Goal: Task Accomplishment & Management: Complete application form

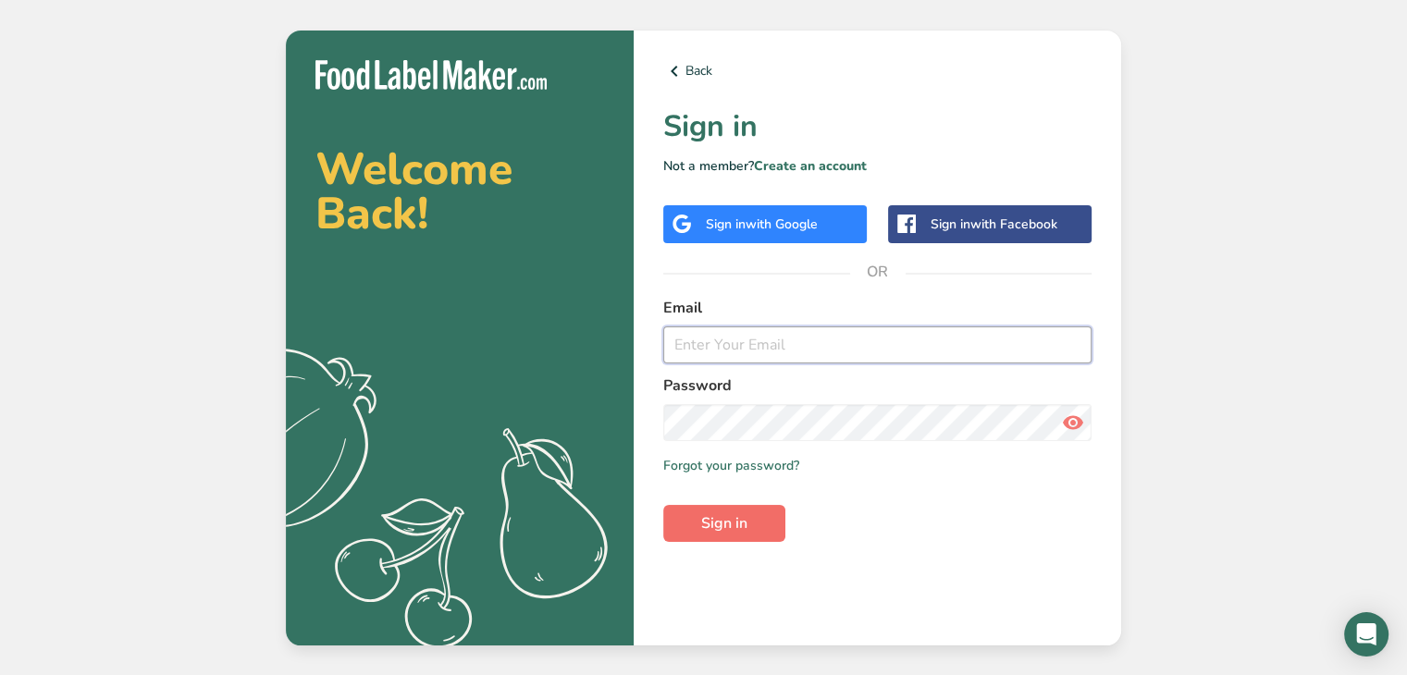
type input "[EMAIL_ADDRESS][DOMAIN_NAME]"
click at [716, 520] on span "Sign in" at bounding box center [724, 524] width 46 height 22
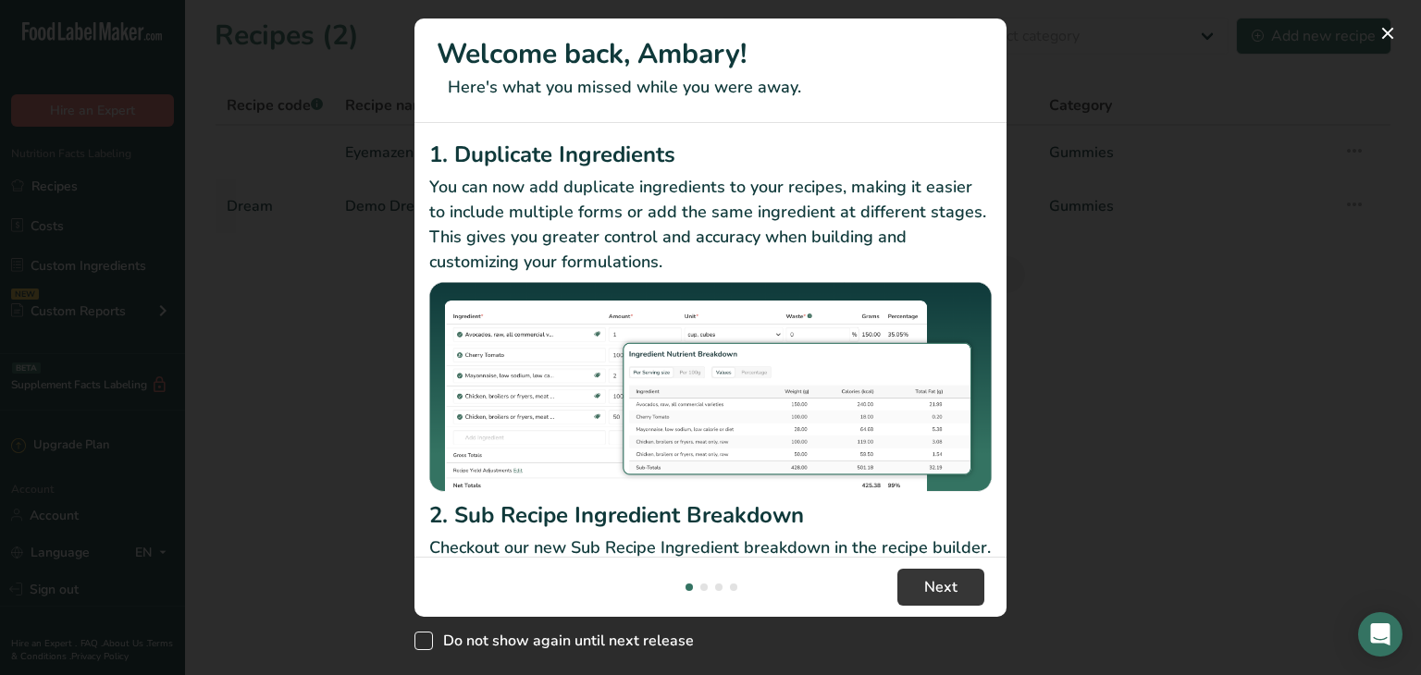
click at [426, 645] on span "New Features" at bounding box center [424, 641] width 19 height 19
click at [426, 645] on input "Do not show again until next release" at bounding box center [421, 642] width 12 height 12
checkbox input "true"
click at [1103, 76] on div "New Features" at bounding box center [710, 337] width 1421 height 675
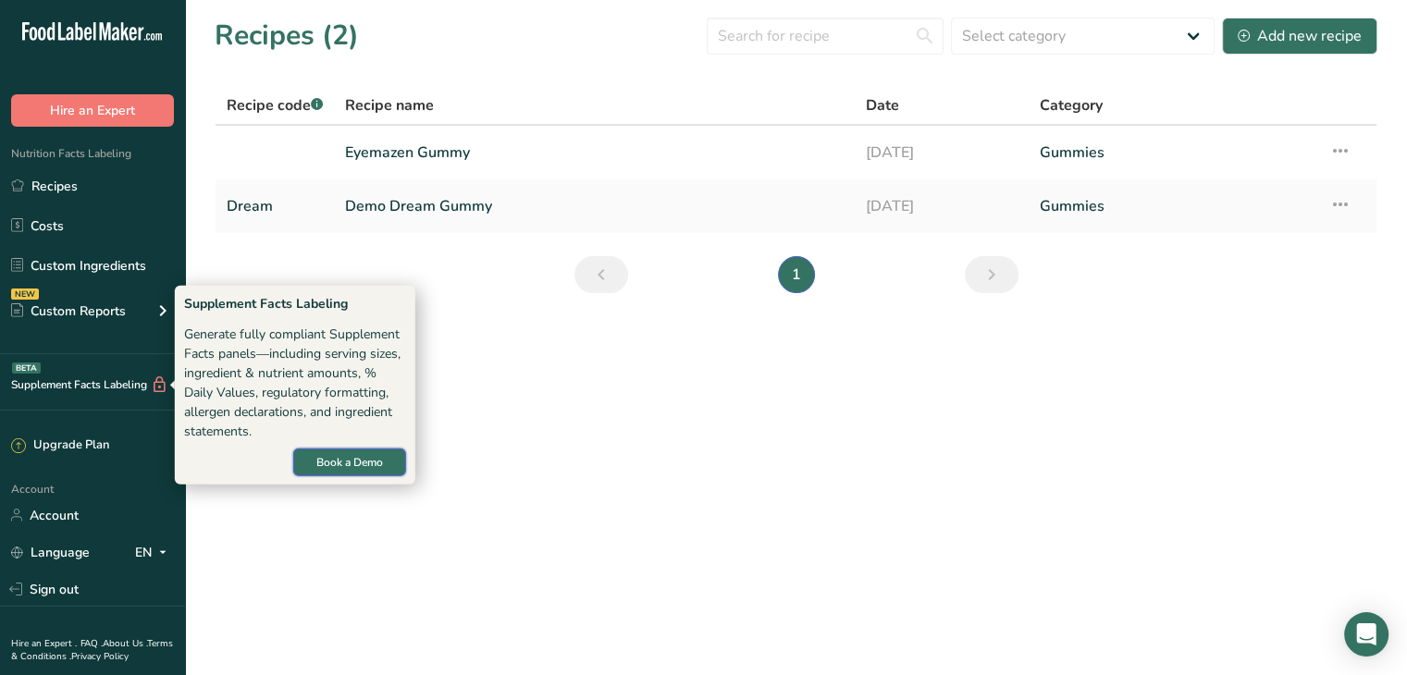
click at [340, 464] on span "Book a Demo" at bounding box center [349, 462] width 67 height 17
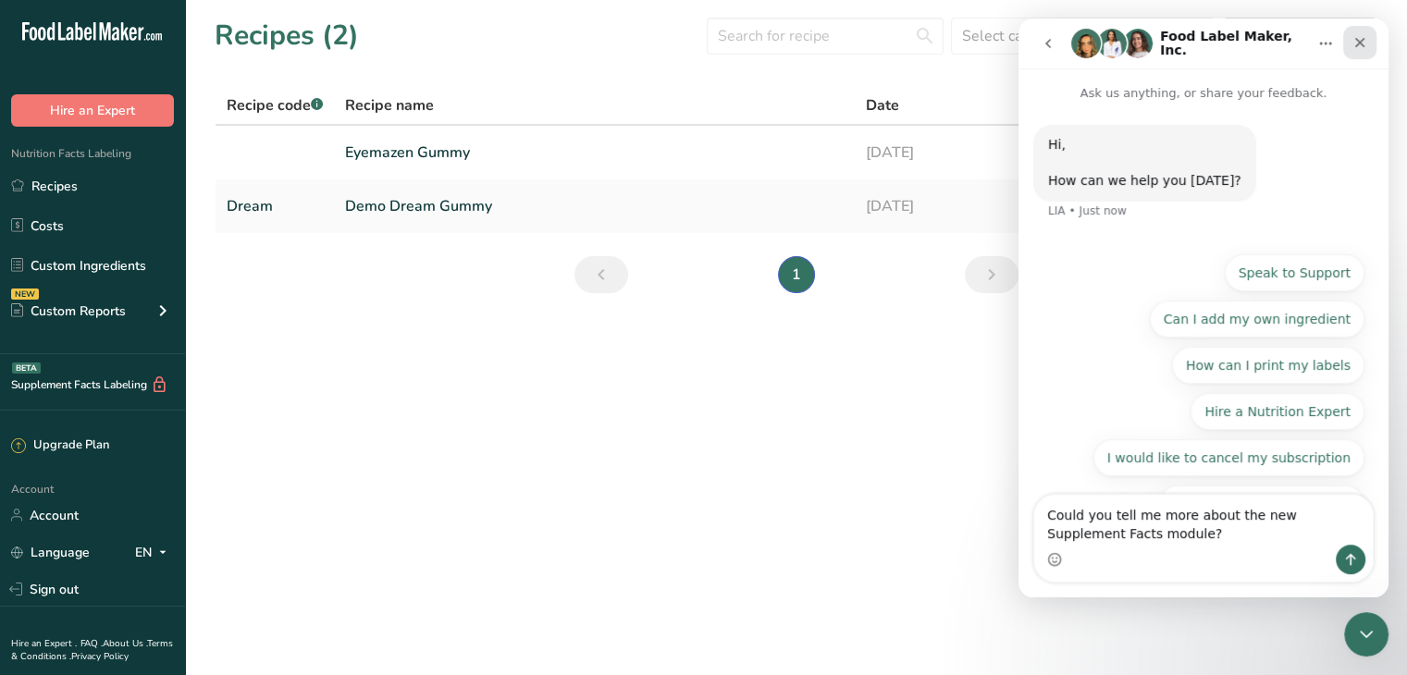
click at [1359, 45] on icon "Close" at bounding box center [1360, 42] width 15 height 15
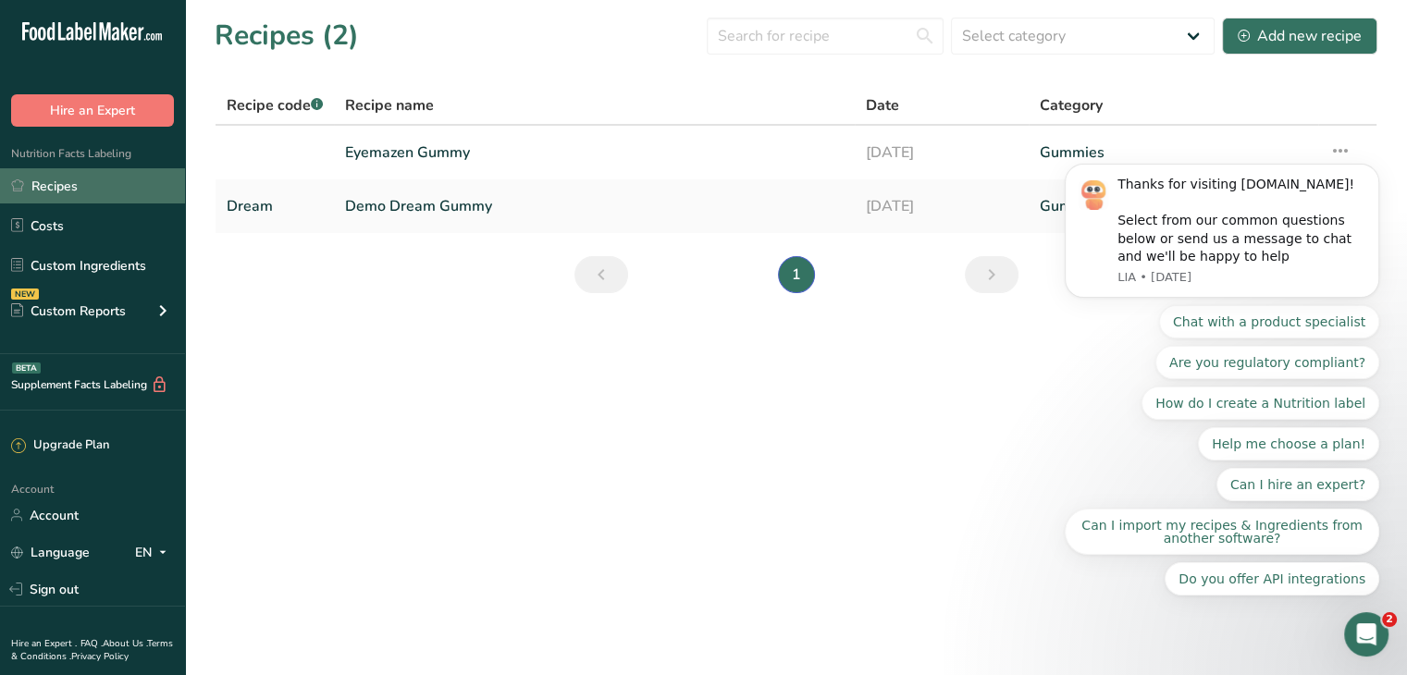
click at [82, 180] on link "Recipes" at bounding box center [92, 185] width 185 height 35
click at [400, 201] on link "Demo Dream Gummy" at bounding box center [594, 206] width 499 height 39
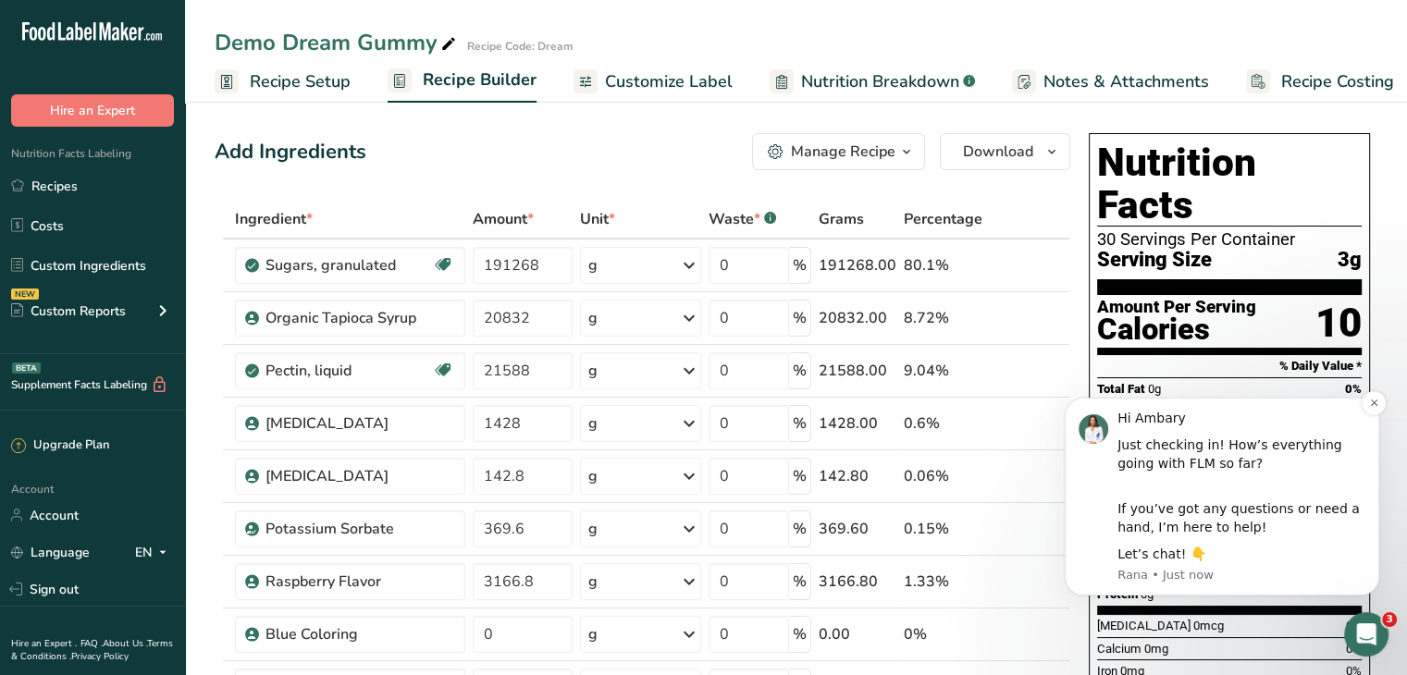
scroll to position [93, 0]
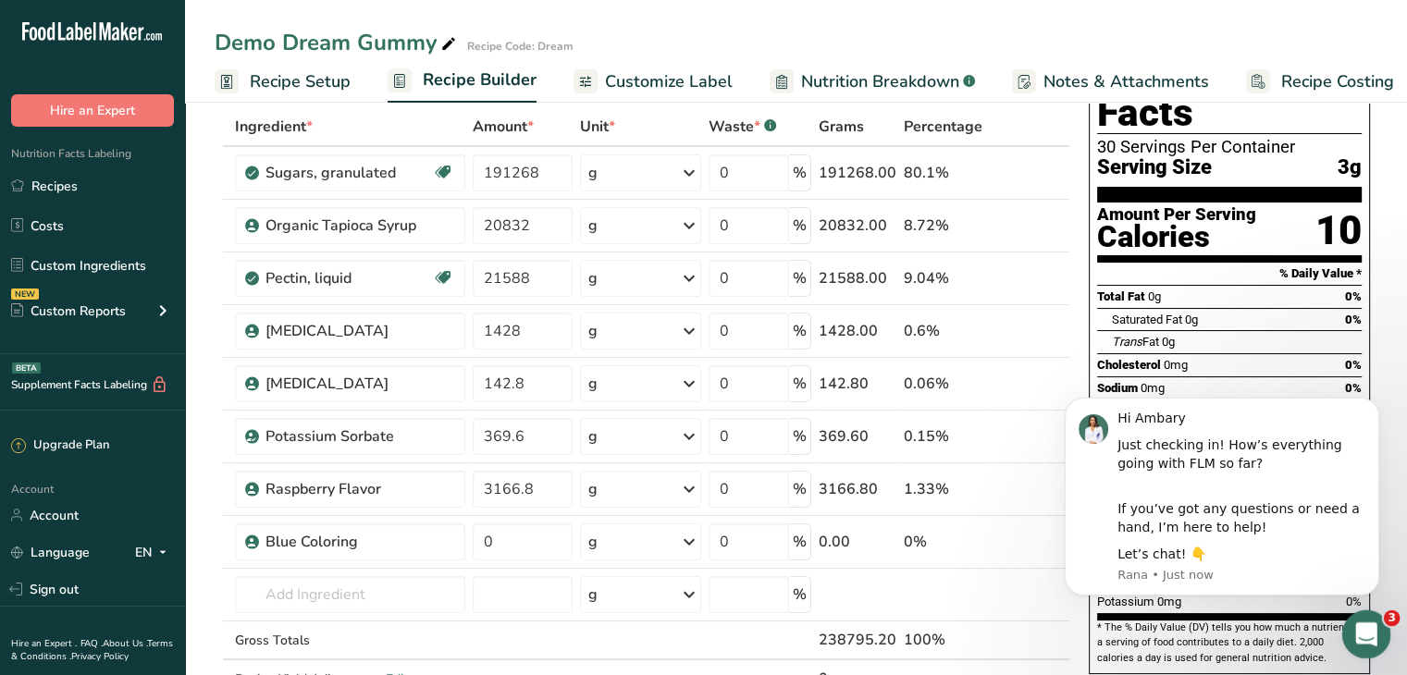
click at [1364, 633] on icon "Open Intercom Messenger" at bounding box center [1364, 632] width 31 height 31
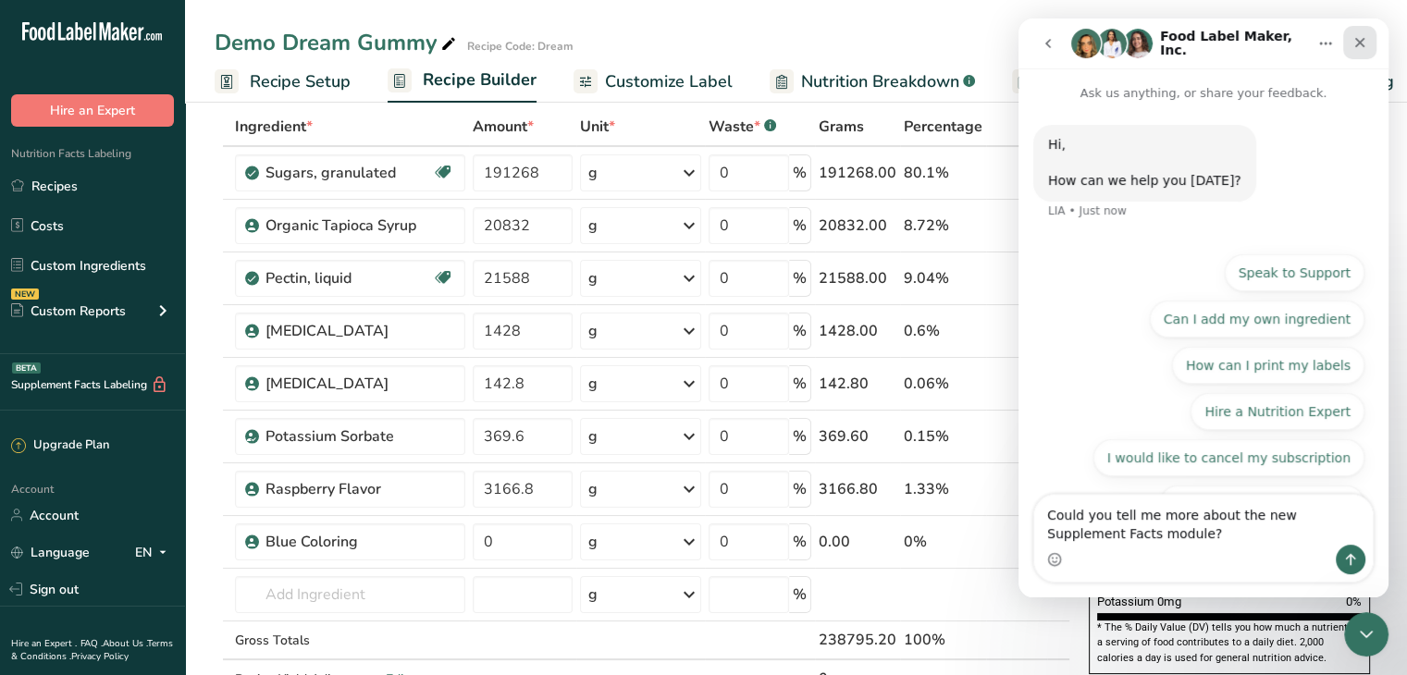
click at [1356, 36] on icon "Close" at bounding box center [1360, 42] width 15 height 15
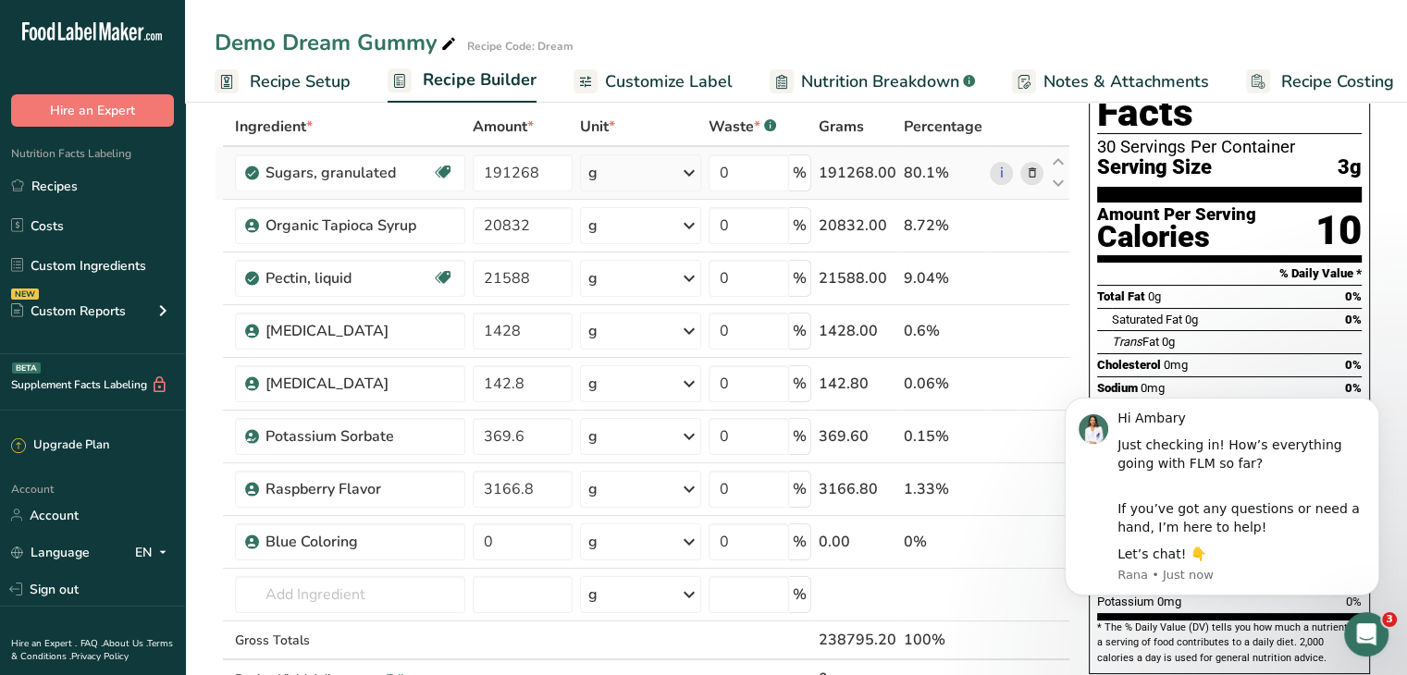
click at [646, 166] on div "g" at bounding box center [640, 173] width 121 height 37
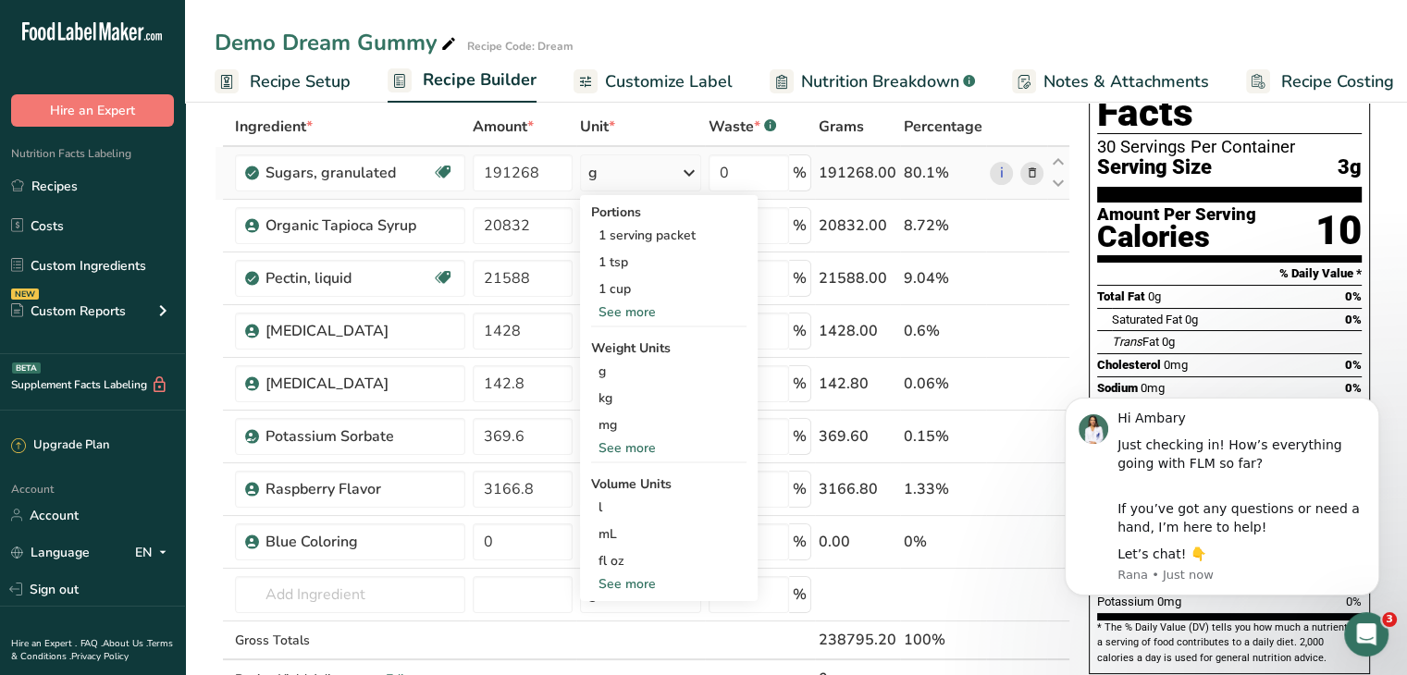
click at [653, 169] on div "g" at bounding box center [640, 173] width 121 height 37
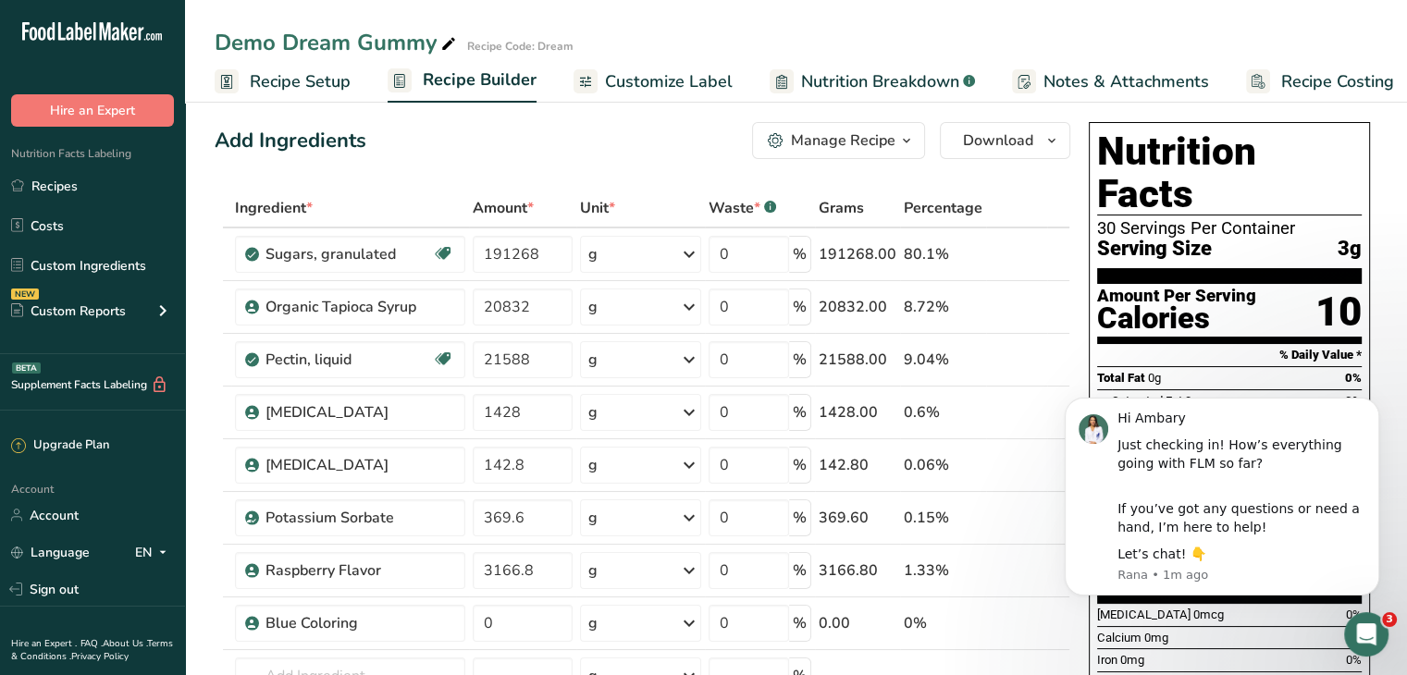
scroll to position [0, 0]
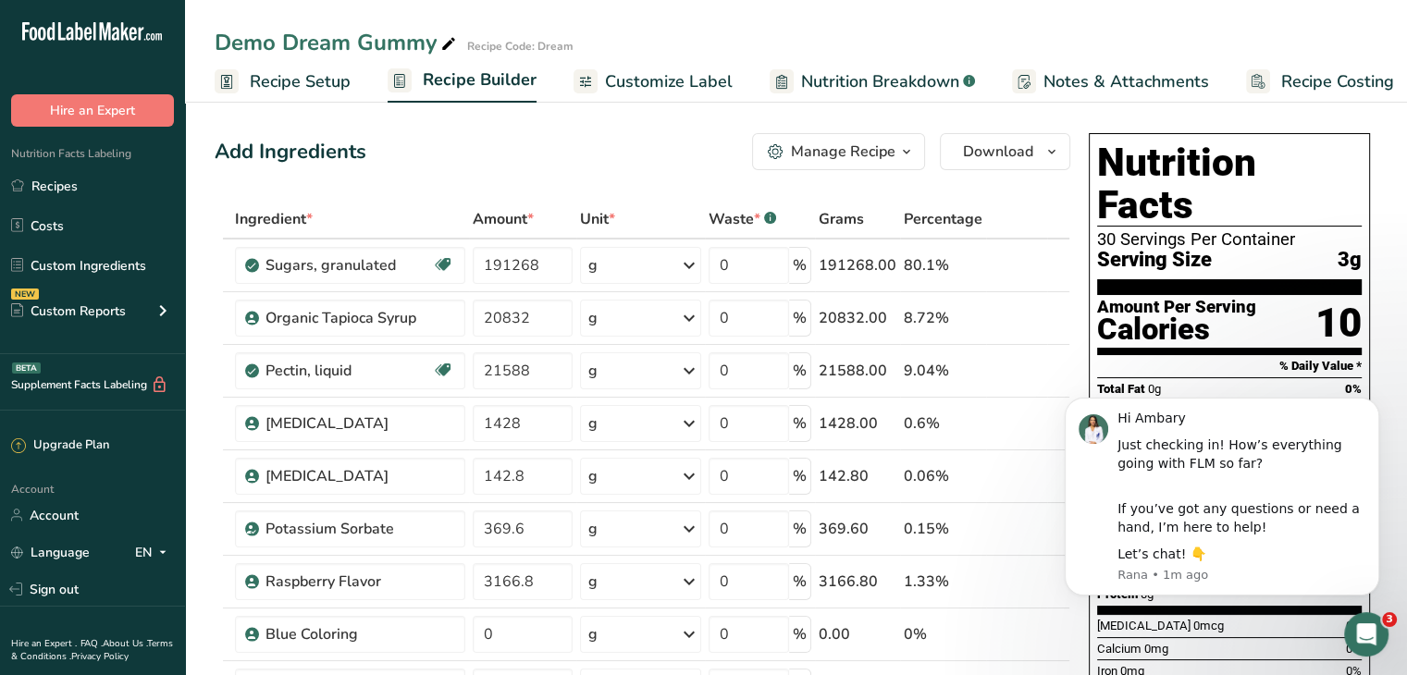
click at [855, 86] on span "Nutrition Breakdown" at bounding box center [880, 81] width 158 height 25
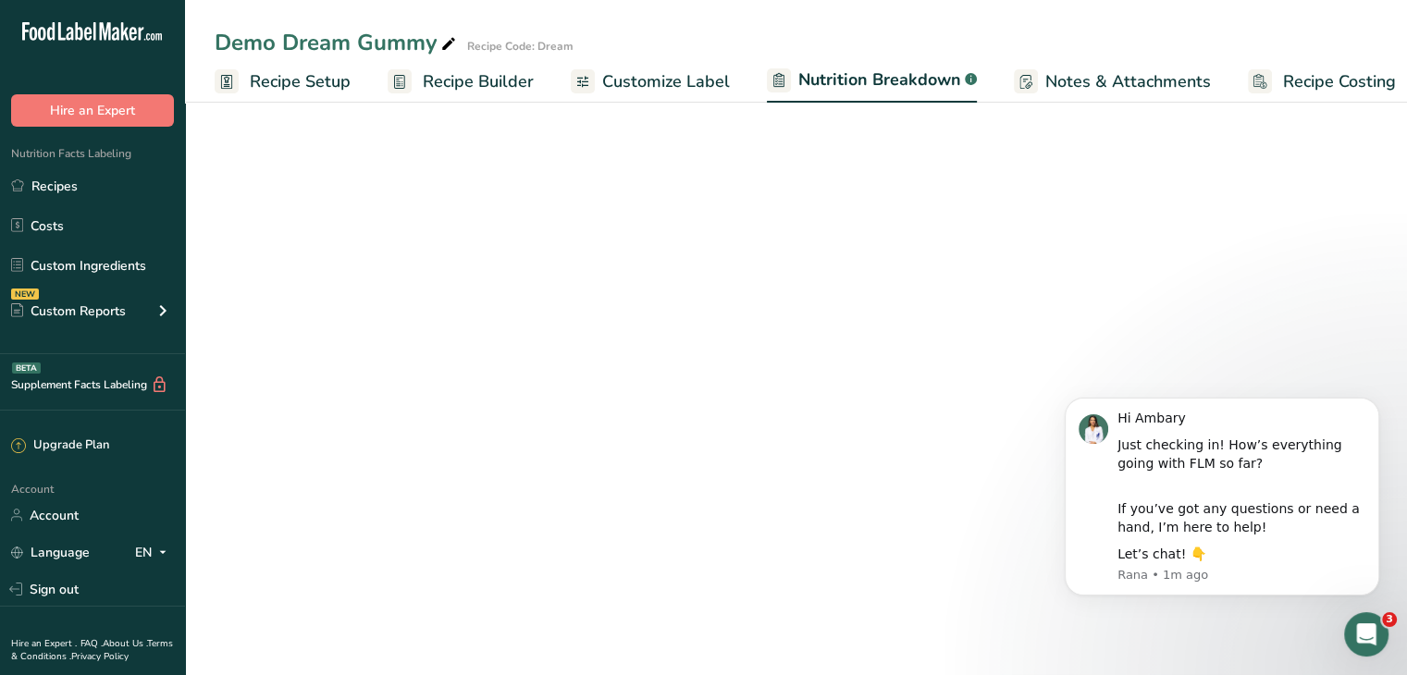
select select "Calories"
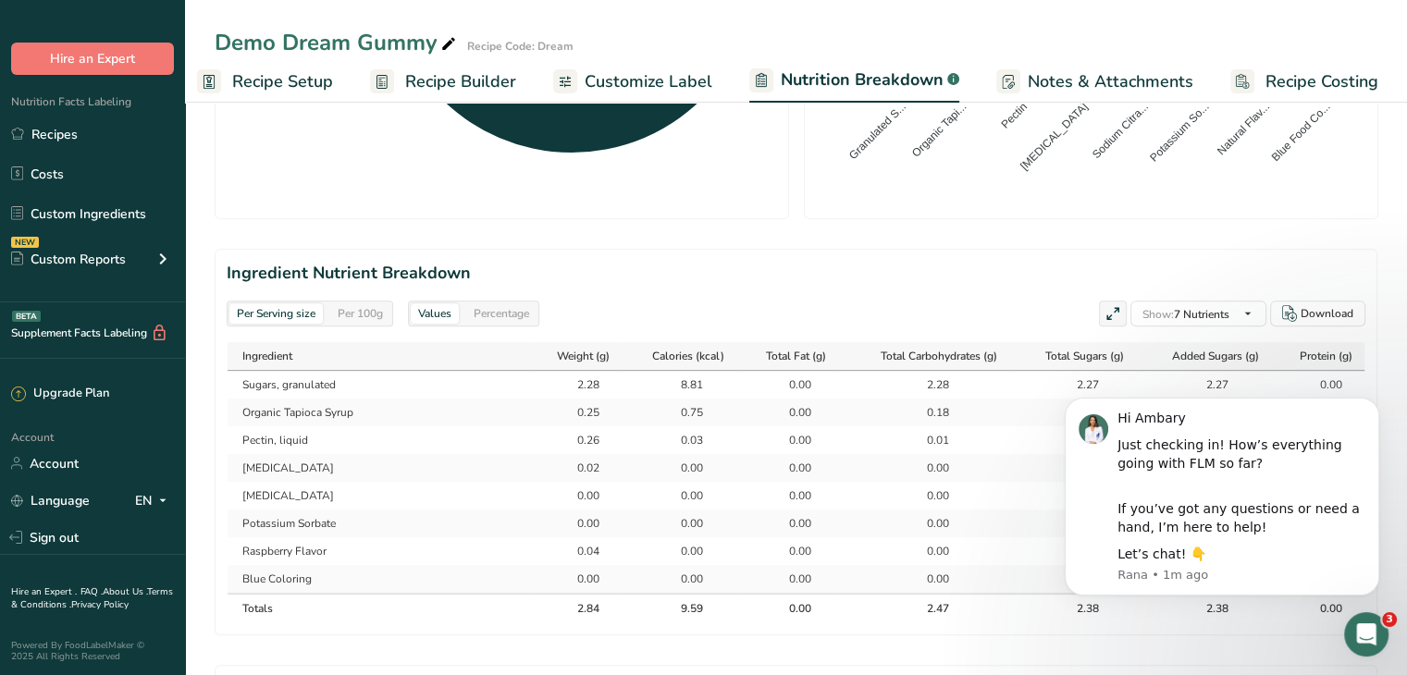
scroll to position [740, 0]
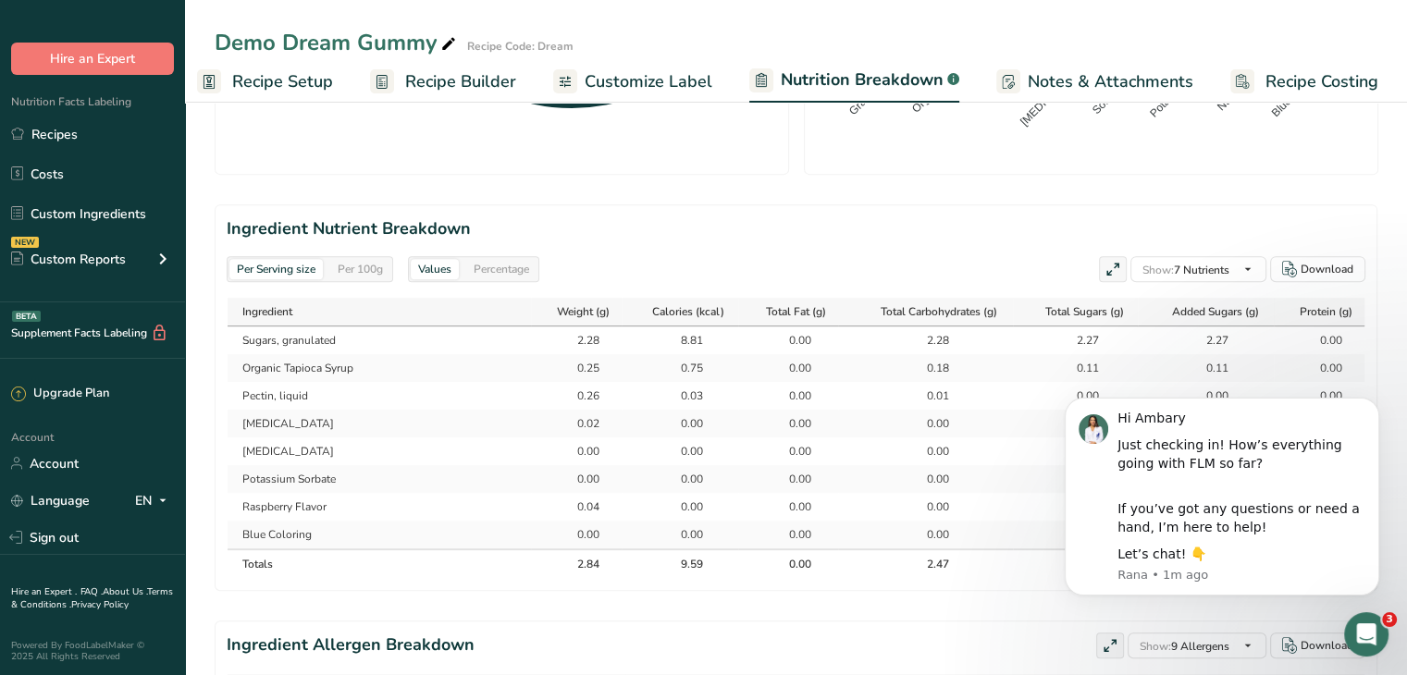
click at [1146, 75] on span "Notes & Attachments" at bounding box center [1111, 81] width 166 height 25
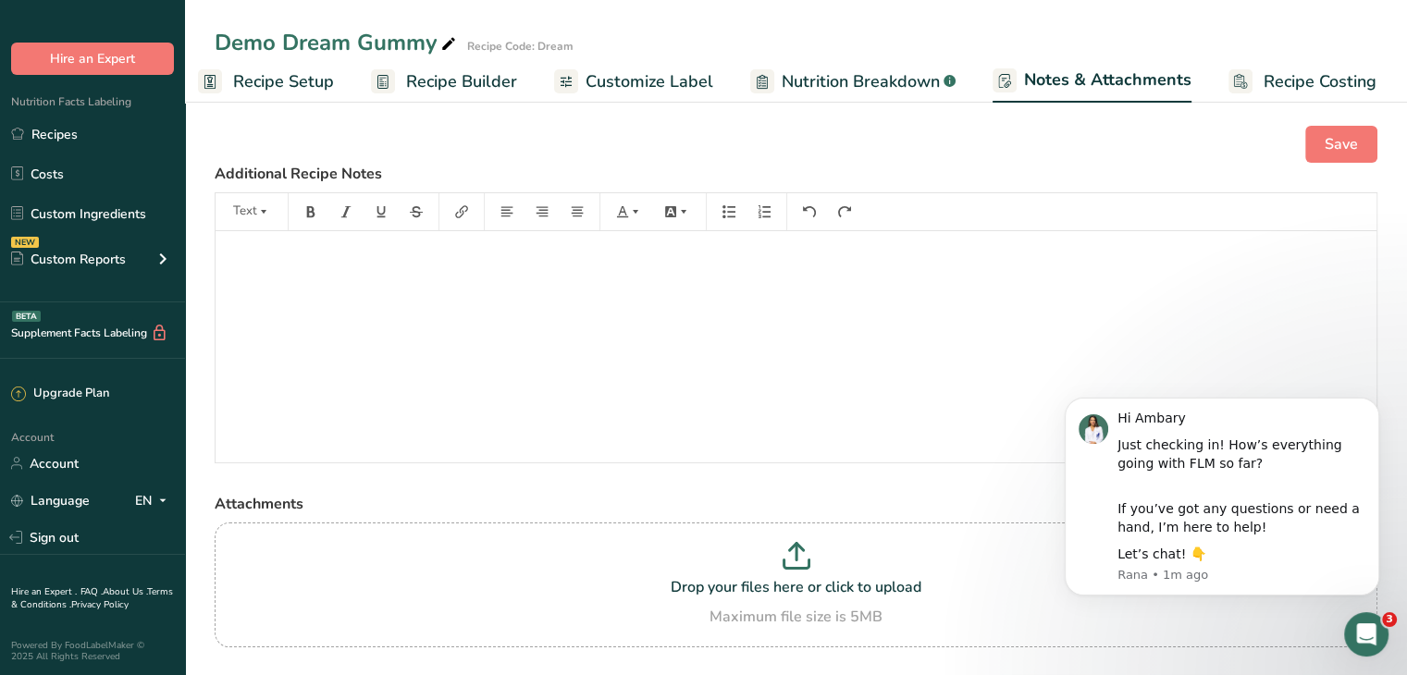
click at [1281, 80] on span "Recipe Costing" at bounding box center [1320, 81] width 113 height 25
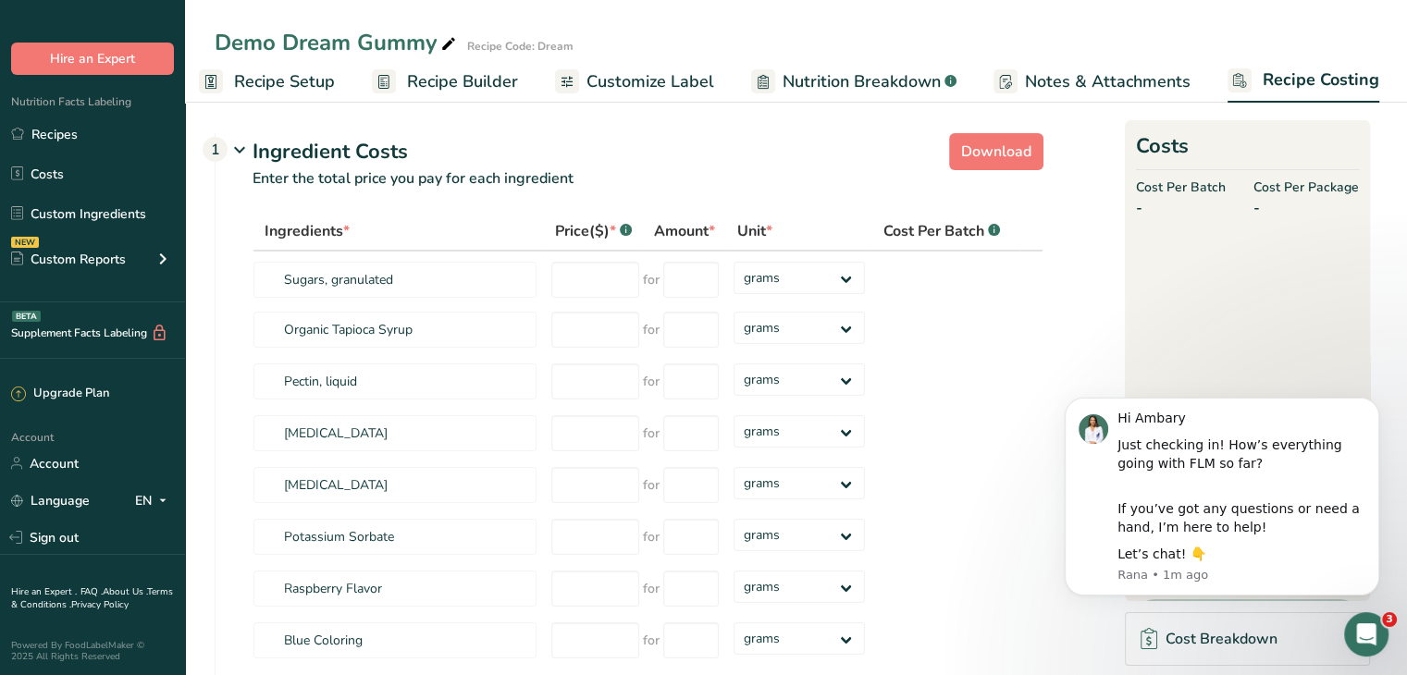
click at [279, 84] on span "Recipe Setup" at bounding box center [284, 81] width 101 height 25
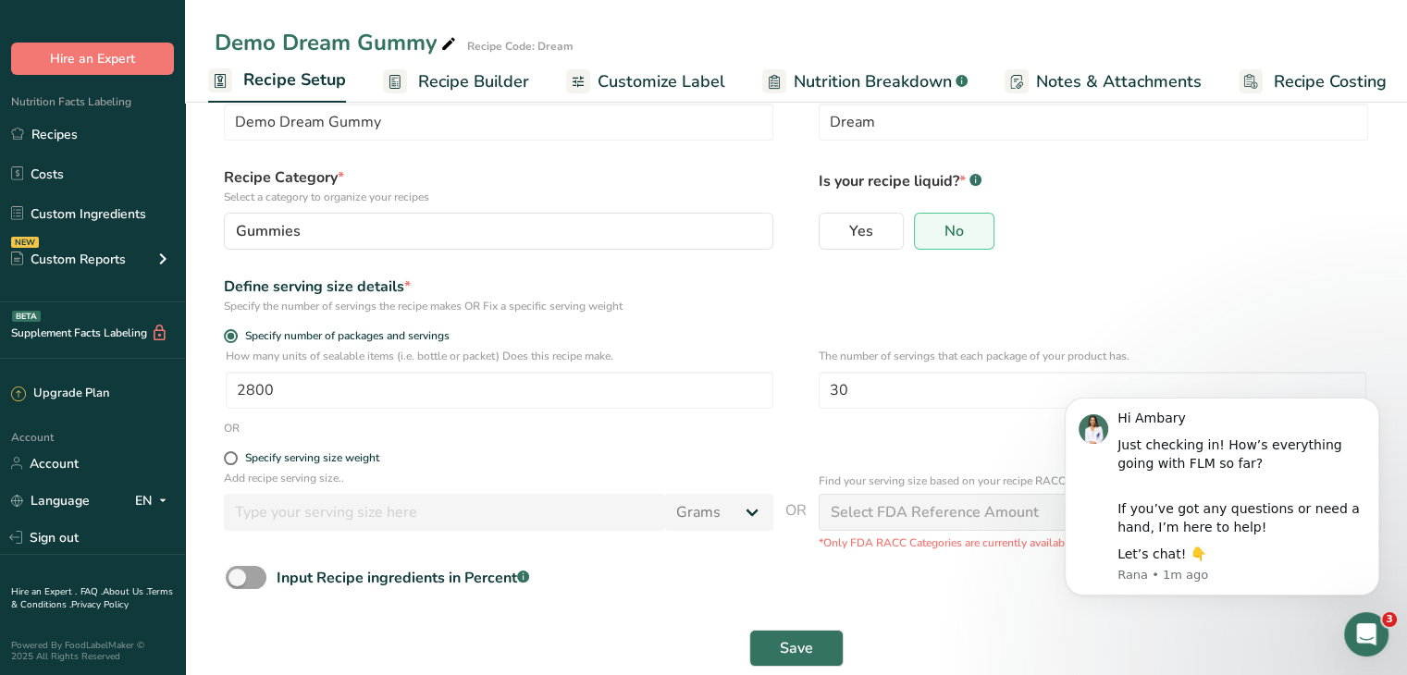
scroll to position [93, 0]
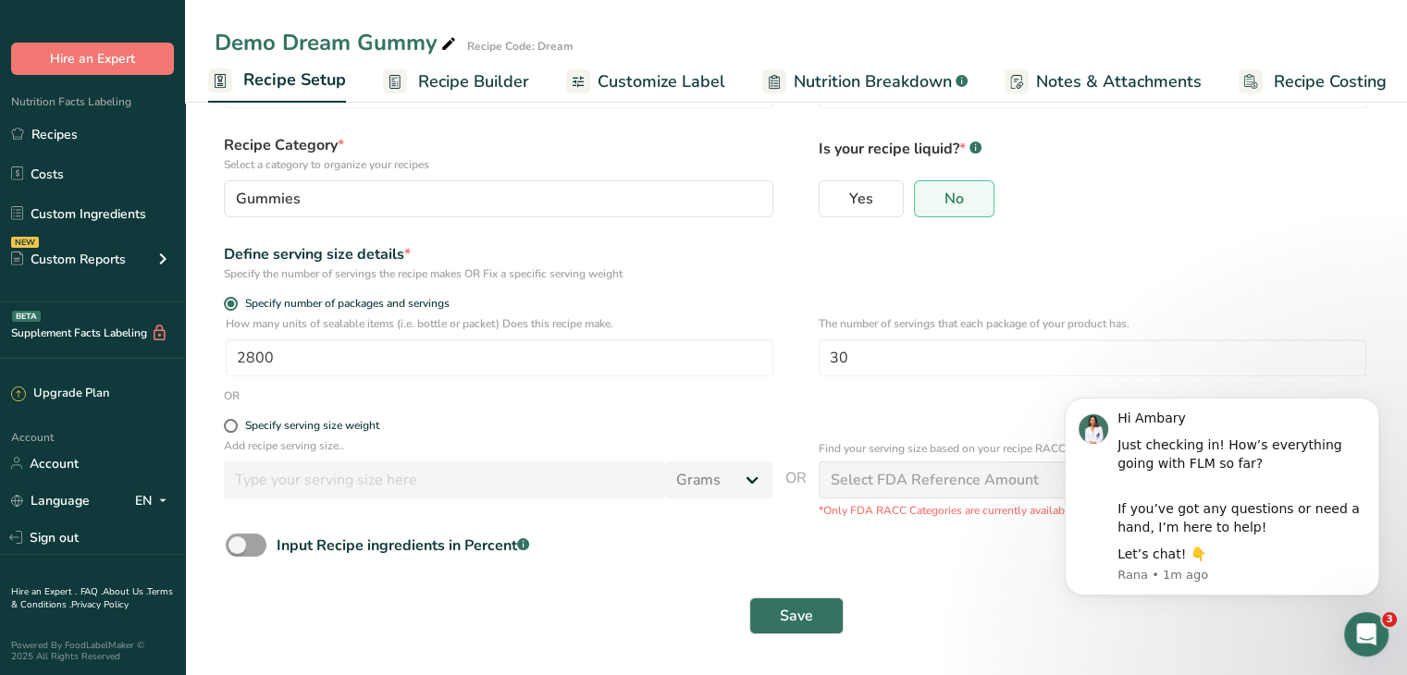
click at [471, 83] on span "Recipe Builder" at bounding box center [473, 81] width 111 height 25
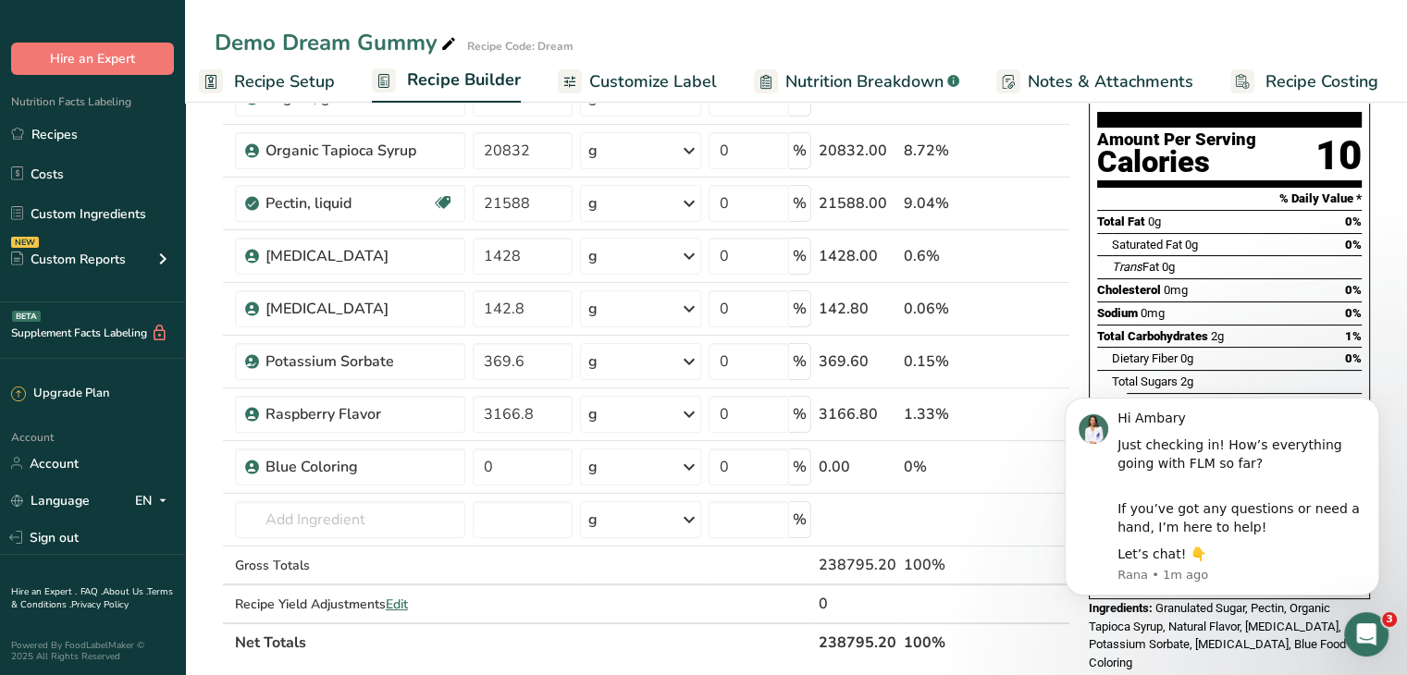
scroll to position [156, 0]
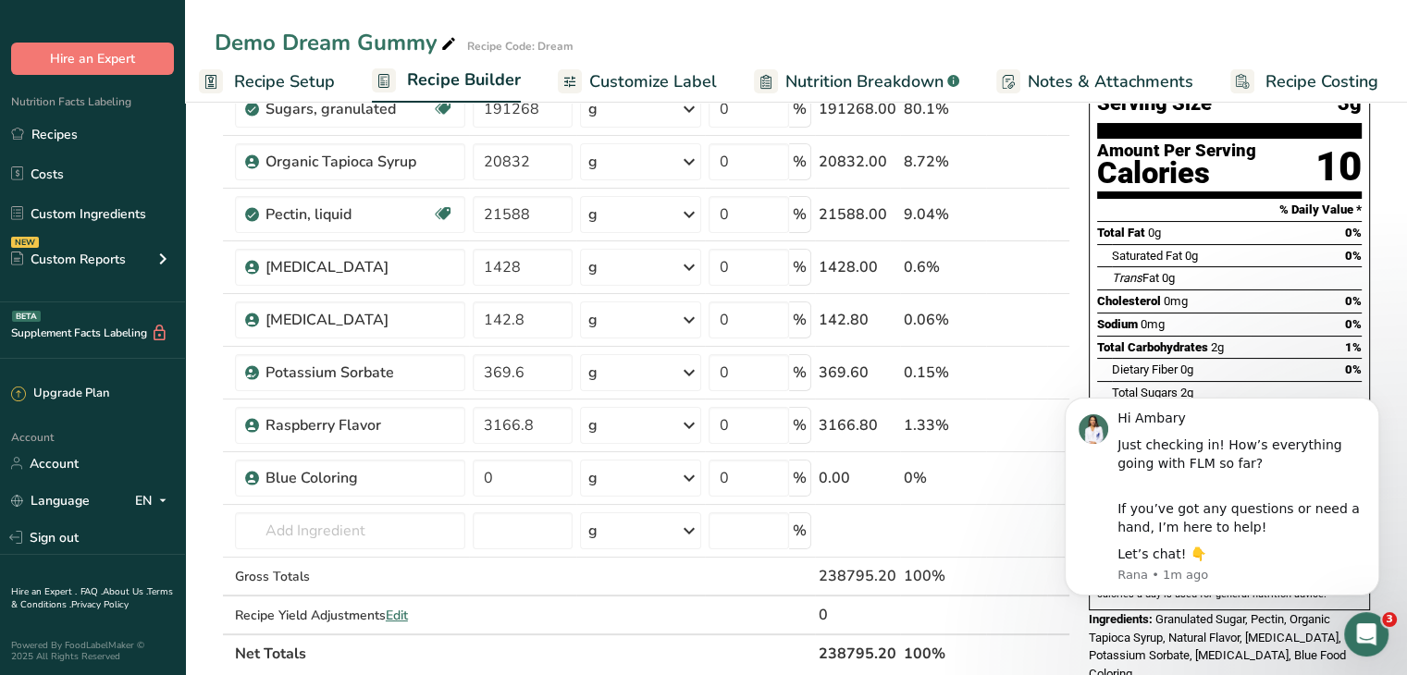
click at [644, 86] on span "Customize Label" at bounding box center [653, 81] width 128 height 25
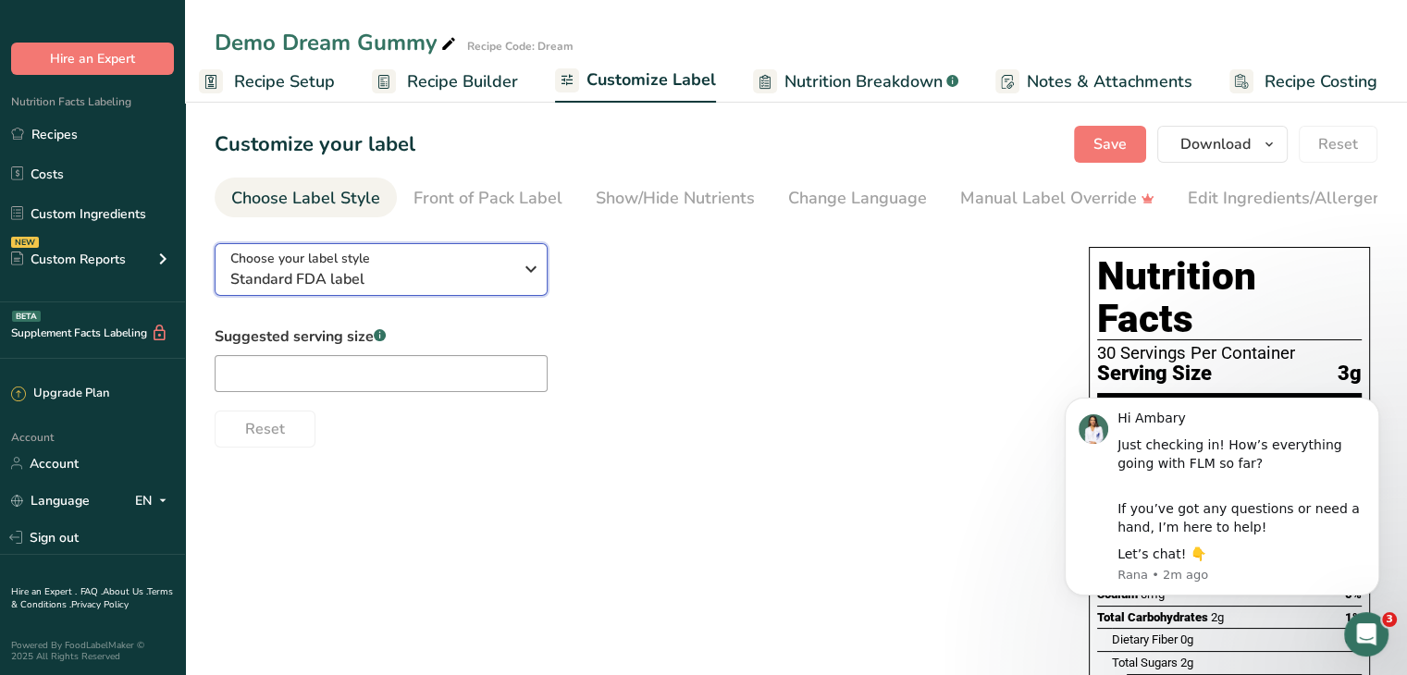
click at [380, 275] on span "Standard FDA label" at bounding box center [371, 279] width 282 height 22
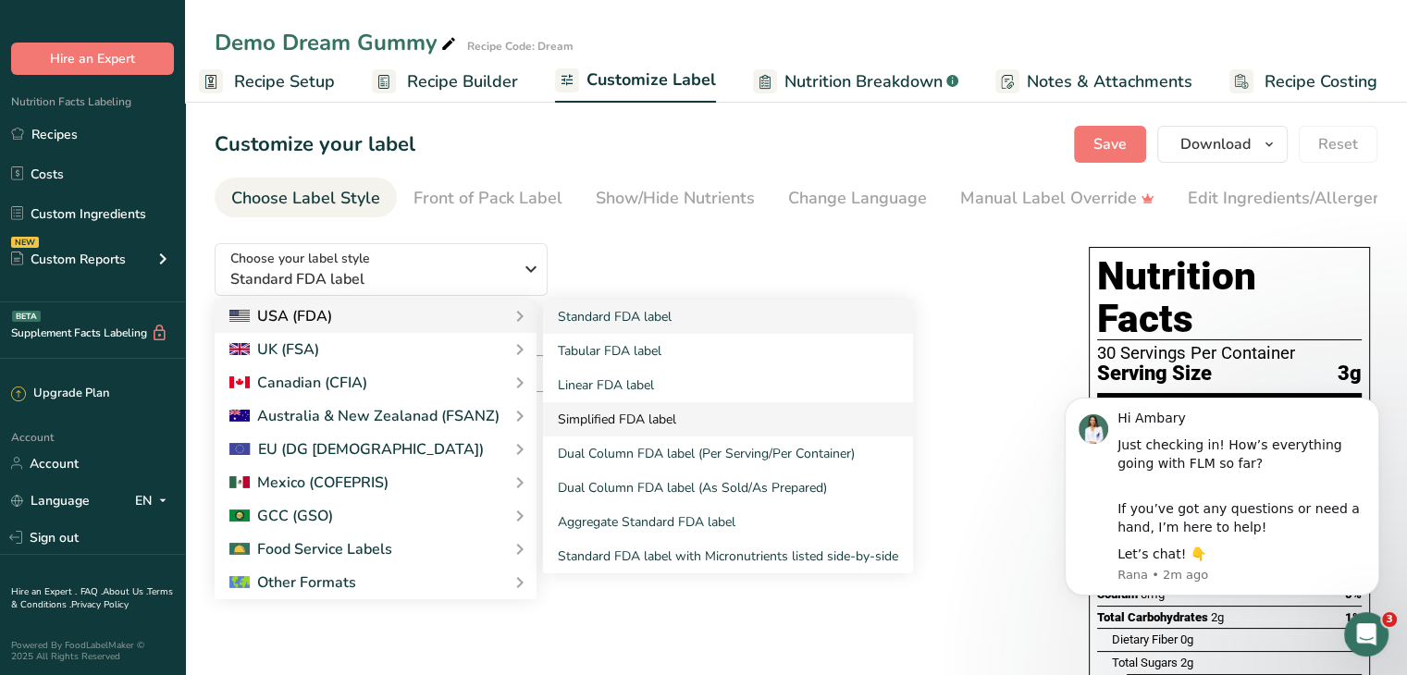
click at [646, 419] on link "Simplified FDA label" at bounding box center [728, 419] width 370 height 34
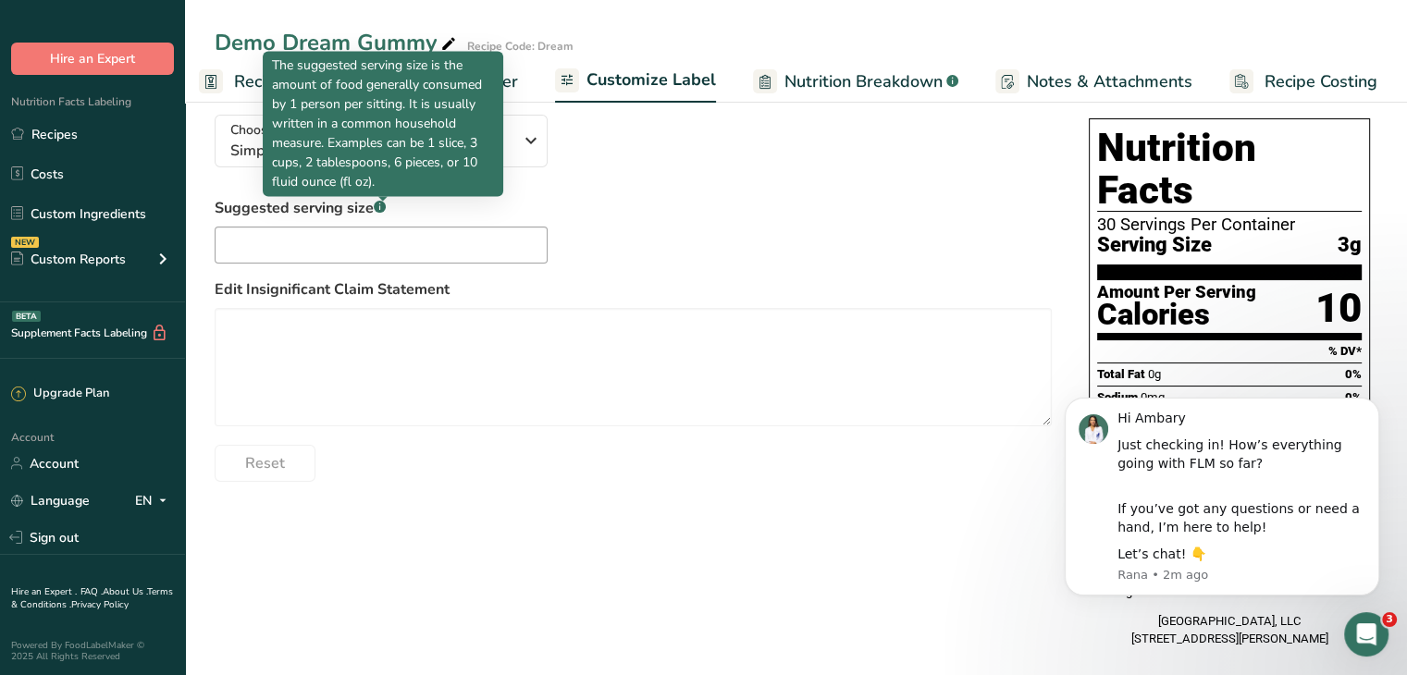
scroll to position [36, 0]
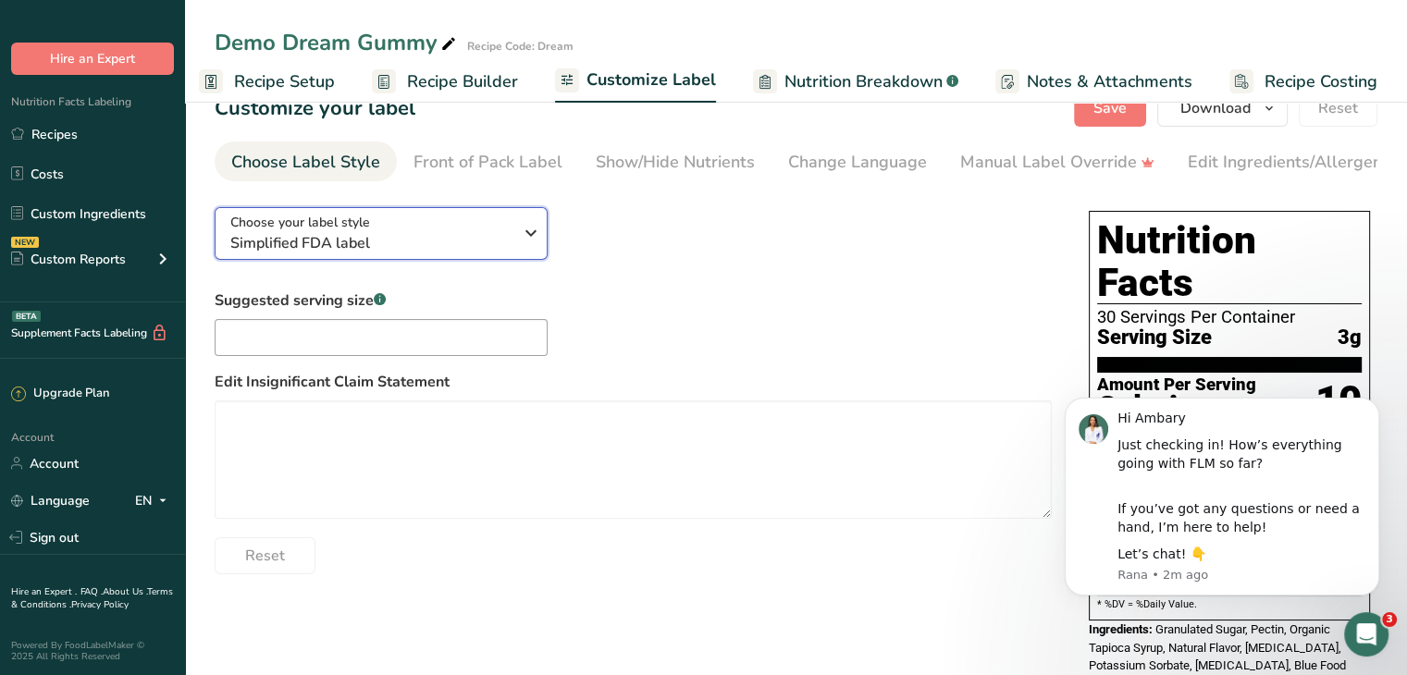
click at [522, 236] on icon "button" at bounding box center [531, 233] width 22 height 33
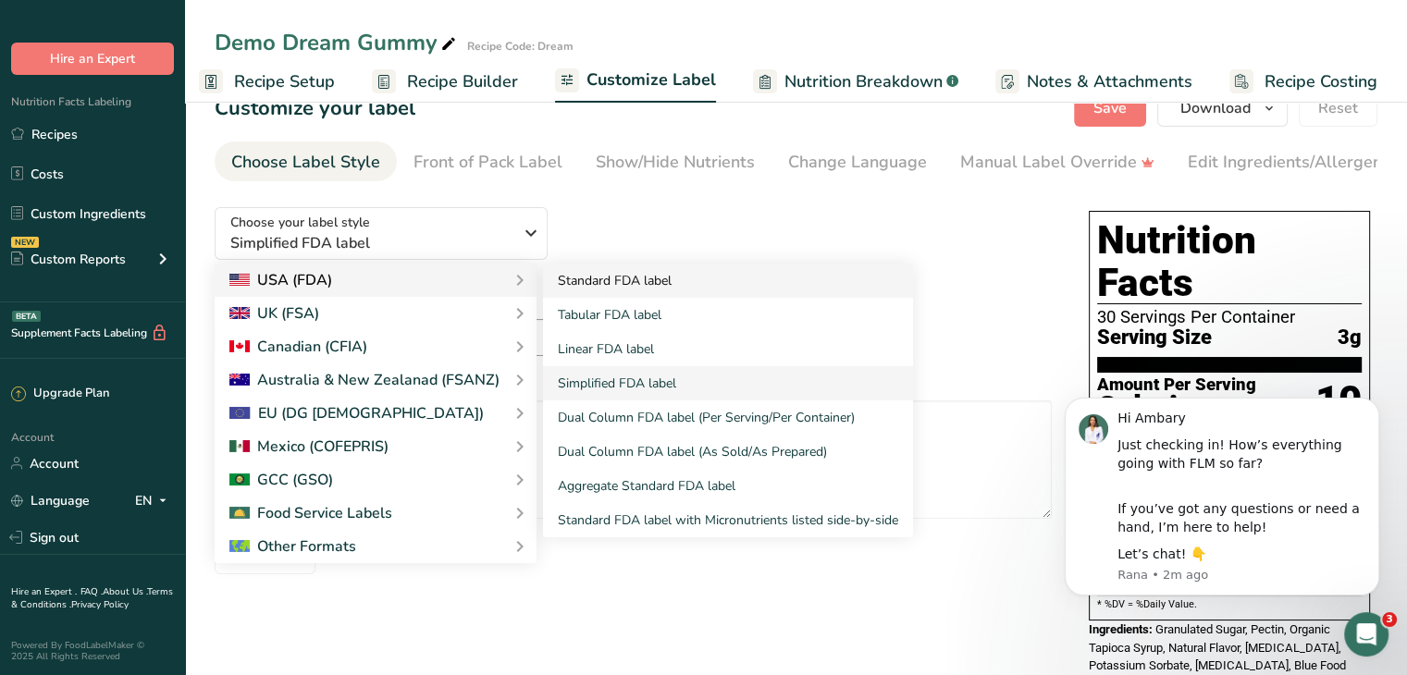
click at [629, 290] on link "Standard FDA label" at bounding box center [728, 281] width 370 height 34
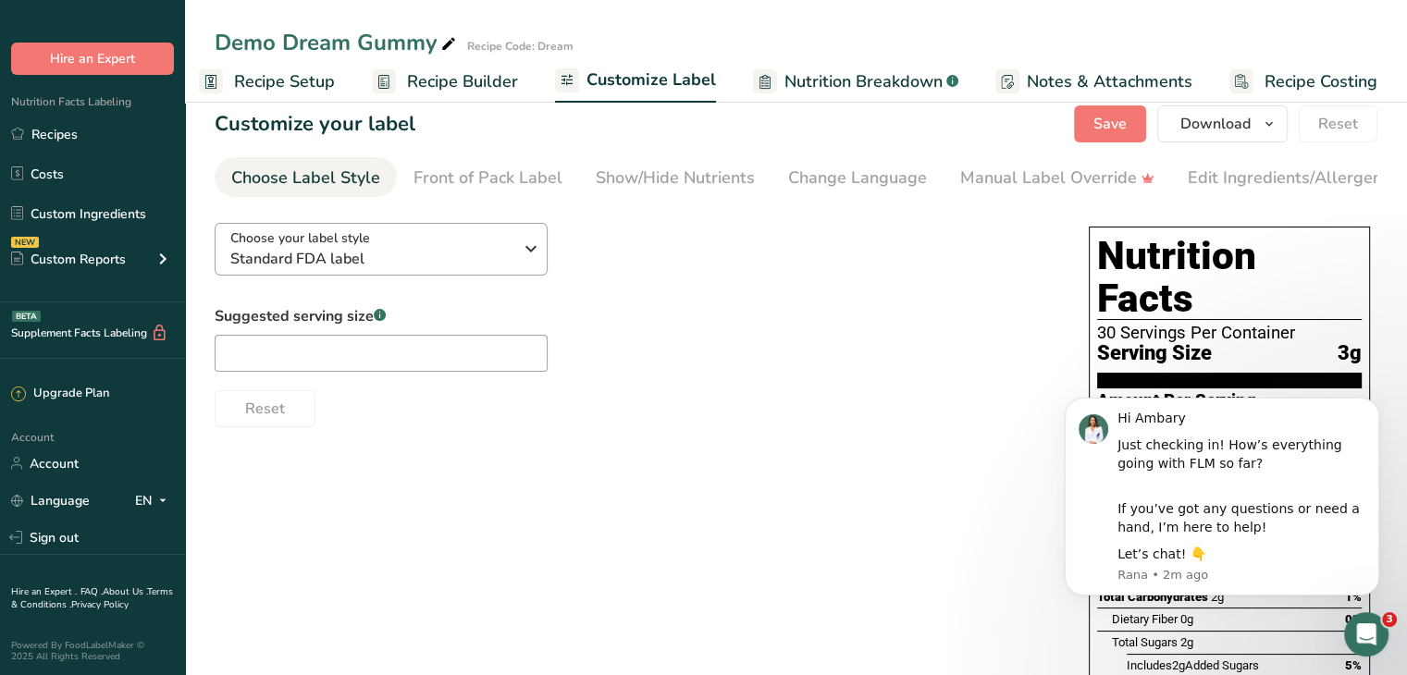
scroll to position [0, 0]
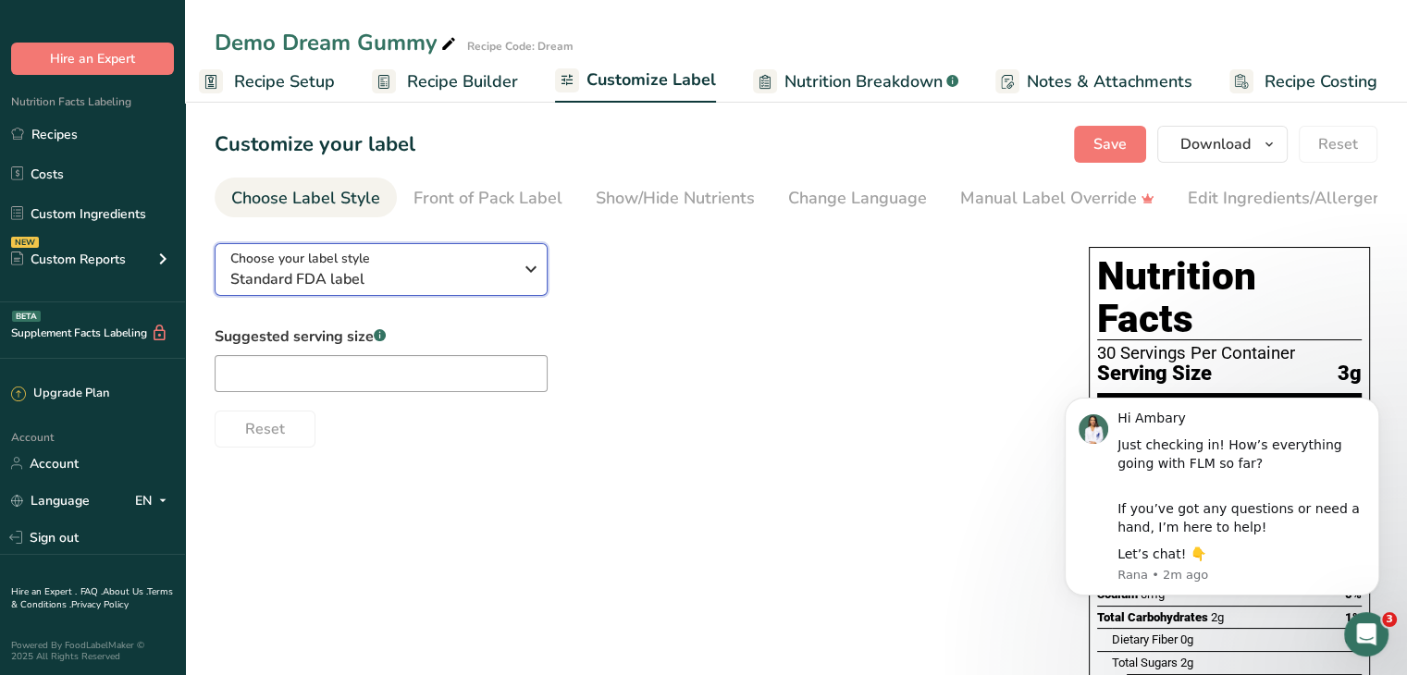
click at [347, 261] on span "Choose your label style" at bounding box center [300, 258] width 140 height 19
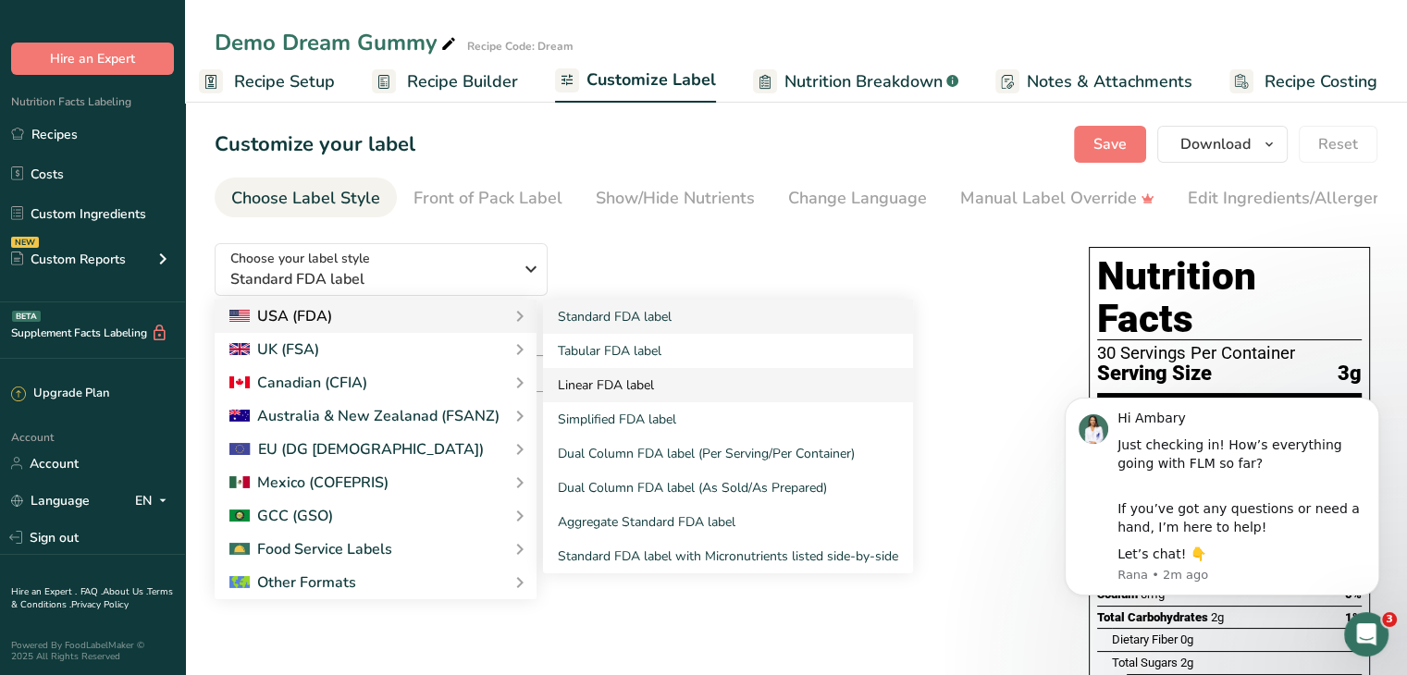
click at [633, 391] on link "Linear FDA label" at bounding box center [728, 385] width 370 height 34
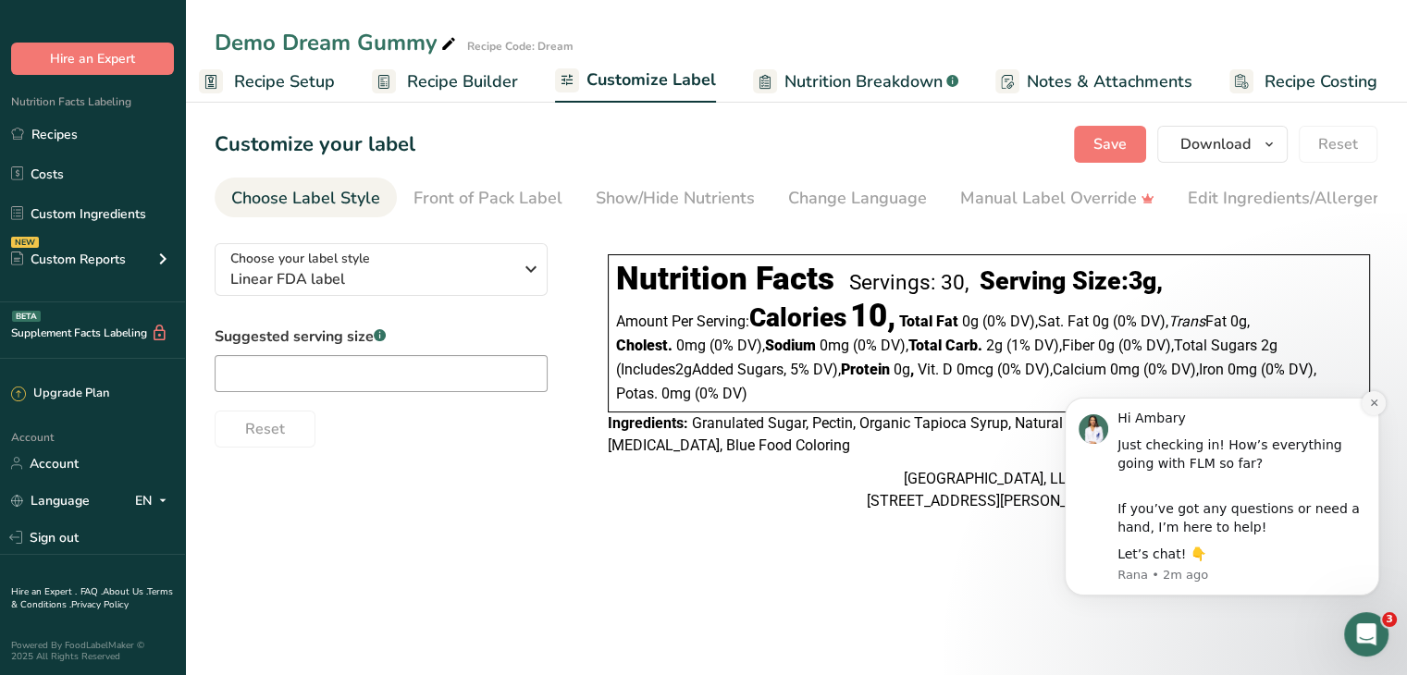
click at [1368, 407] on button "Dismiss notification" at bounding box center [1374, 403] width 24 height 24
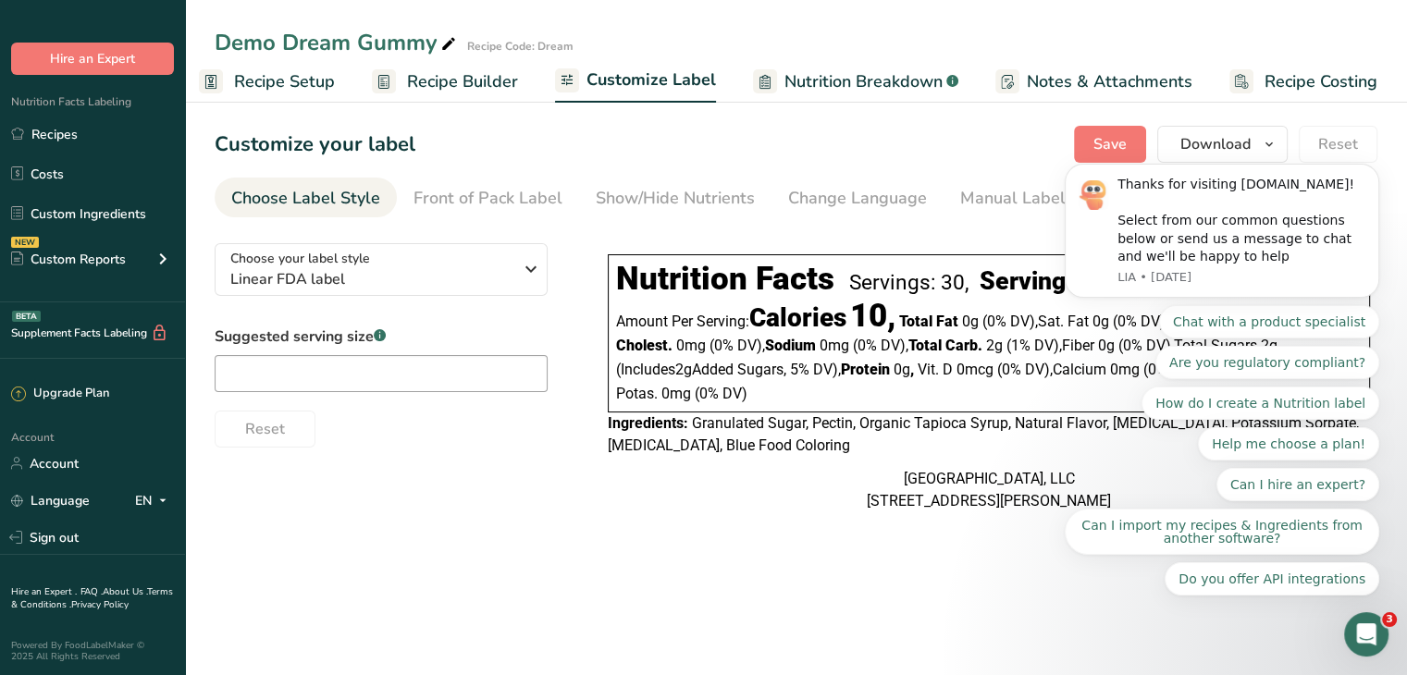
click at [952, 239] on div "Nutrition Facts Servings: 30, Serving Size: 3g , Amount Per Serving: Calories 1…" at bounding box center [989, 380] width 777 height 303
click at [1364, 630] on icon "Open Intercom Messenger" at bounding box center [1364, 632] width 31 height 31
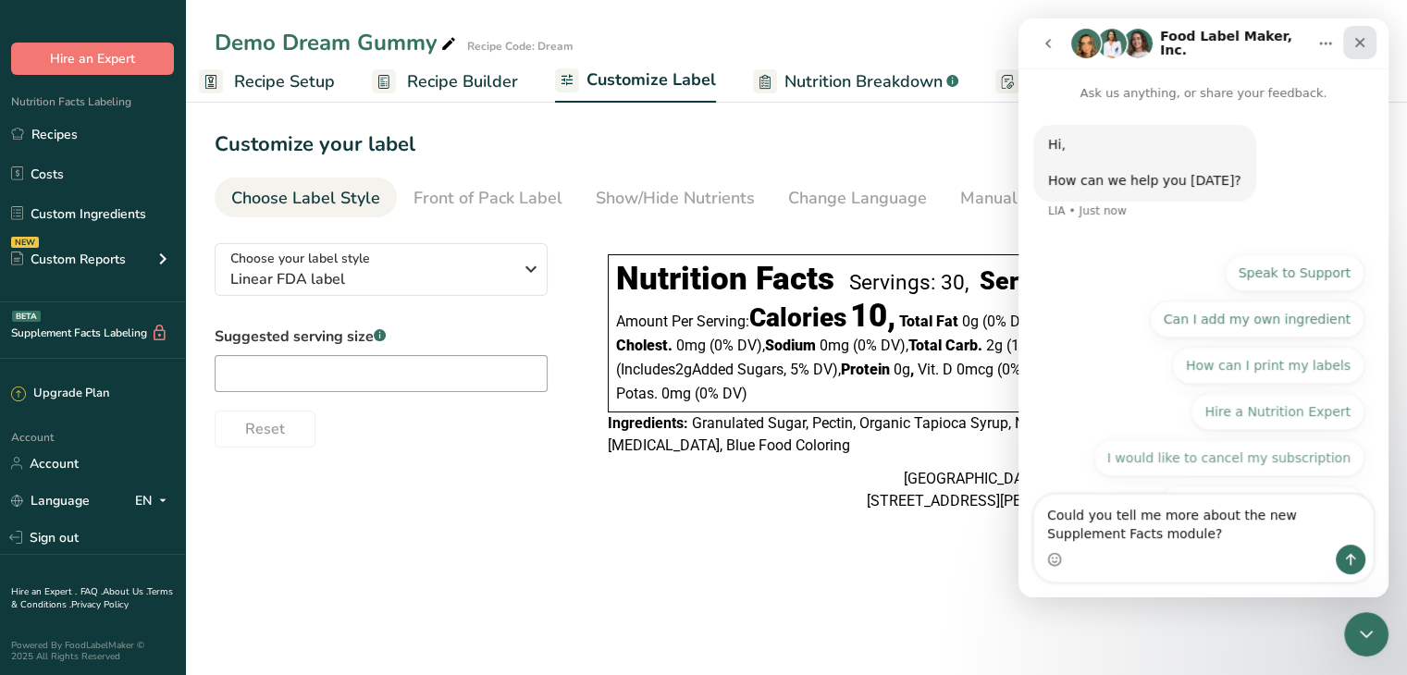
click at [1359, 43] on icon "Close" at bounding box center [1361, 43] width 10 height 10
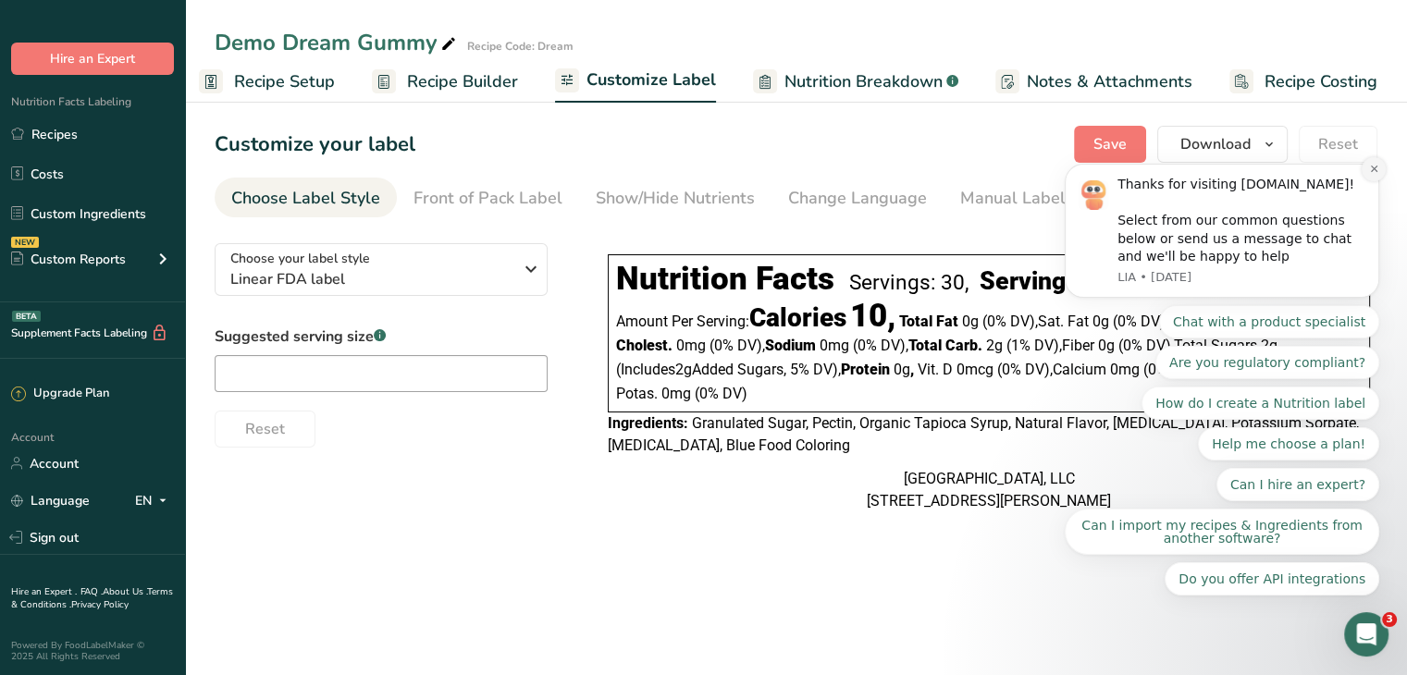
click at [1371, 174] on icon "Dismiss notification" at bounding box center [1374, 169] width 10 height 10
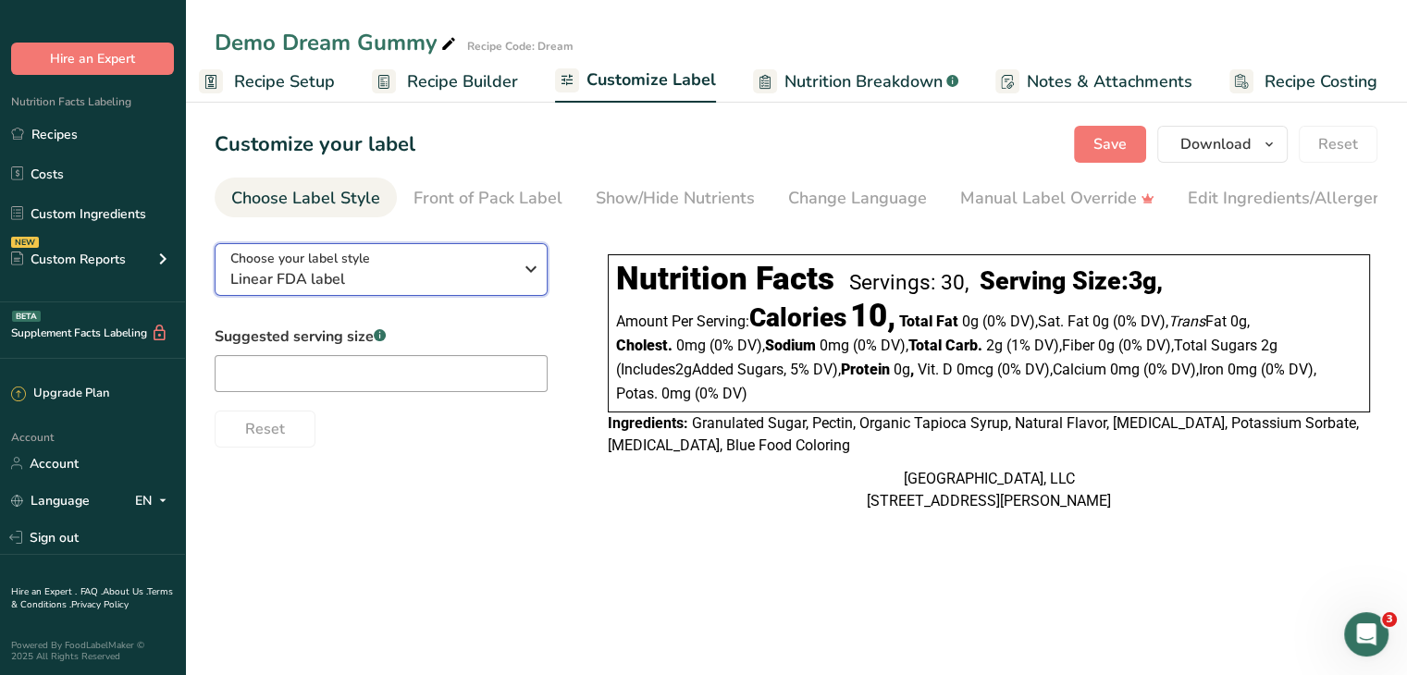
click at [361, 275] on span "Linear FDA label" at bounding box center [371, 279] width 282 height 22
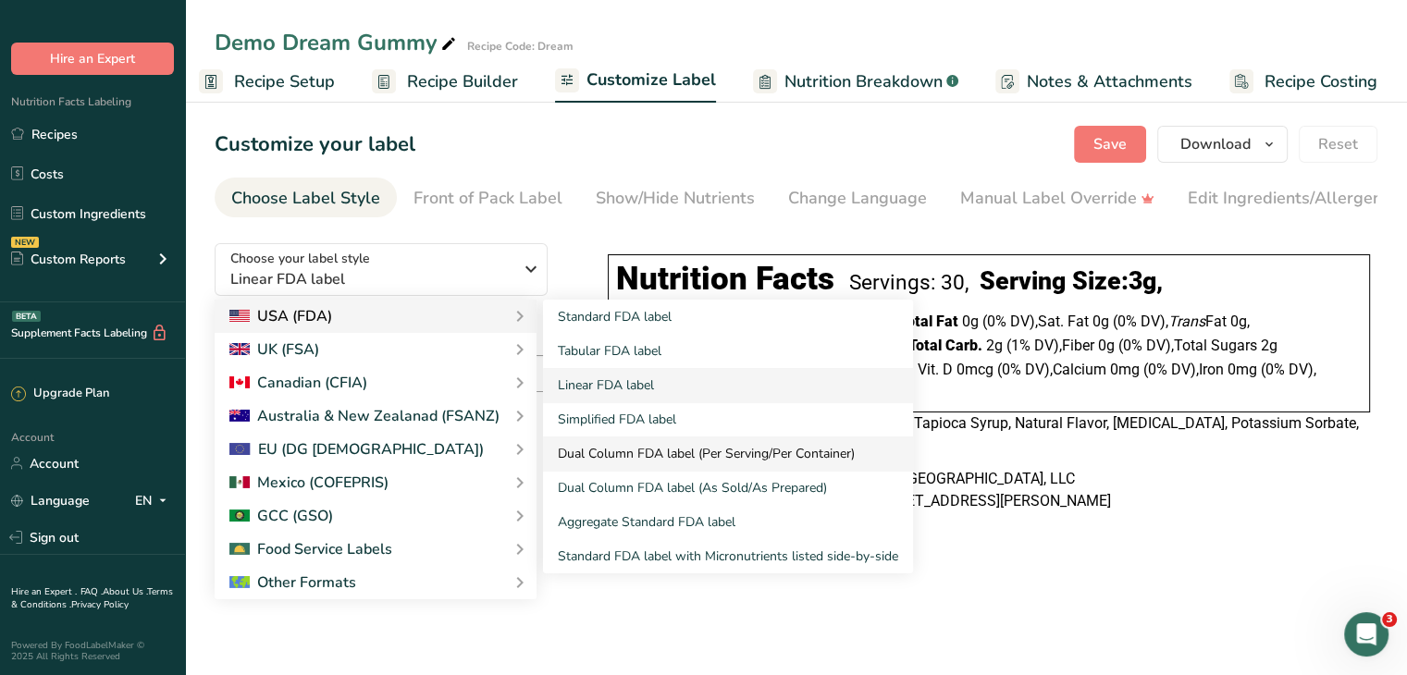
click at [663, 452] on link "Dual Column FDA label (Per Serving/Per Container)" at bounding box center [728, 454] width 370 height 34
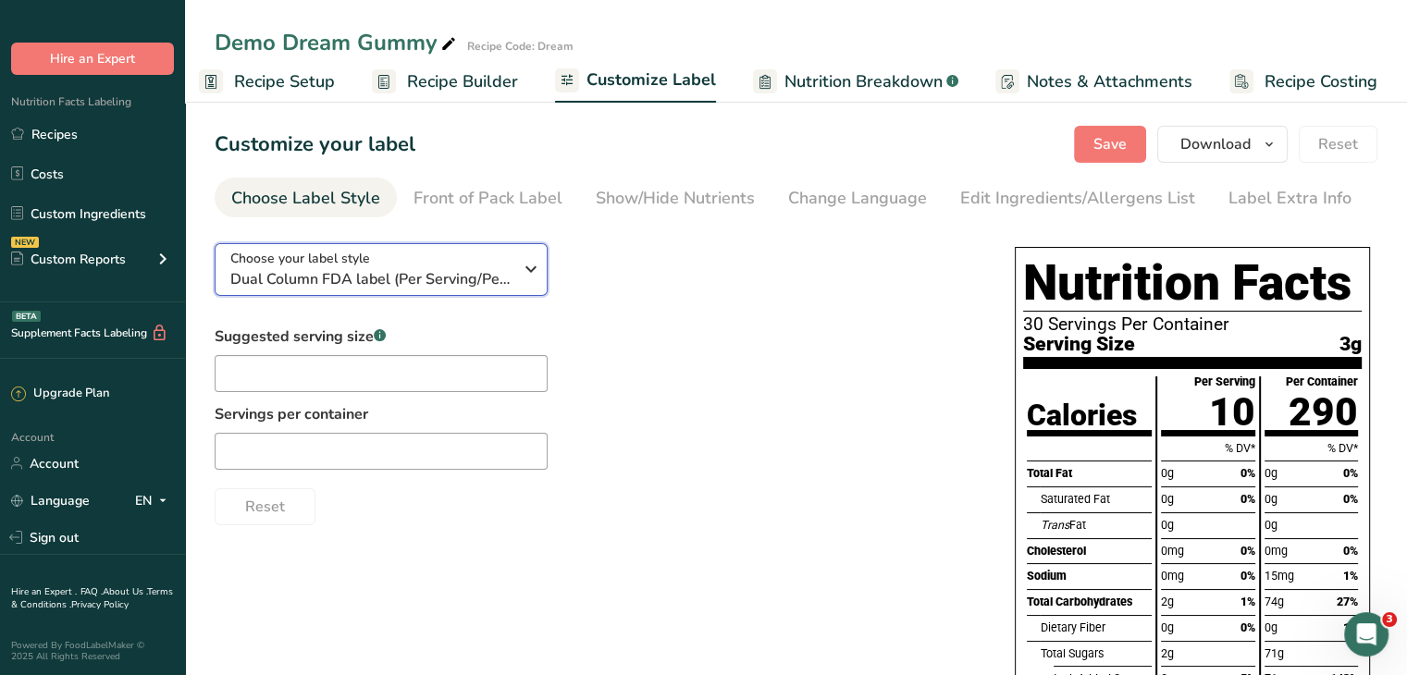
click at [476, 270] on span "Dual Column FDA label (Per Serving/Per Container)" at bounding box center [371, 279] width 282 height 22
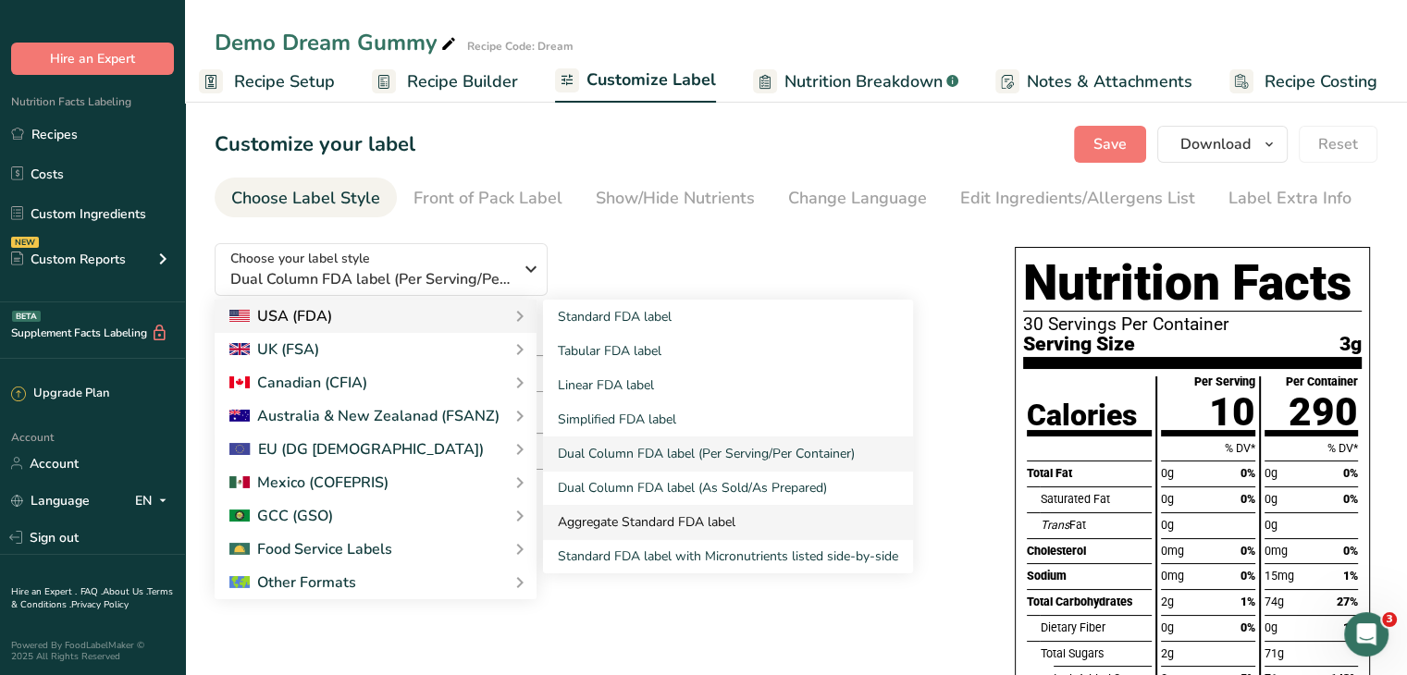
click at [664, 526] on link "Aggregate Standard FDA label" at bounding box center [728, 522] width 370 height 34
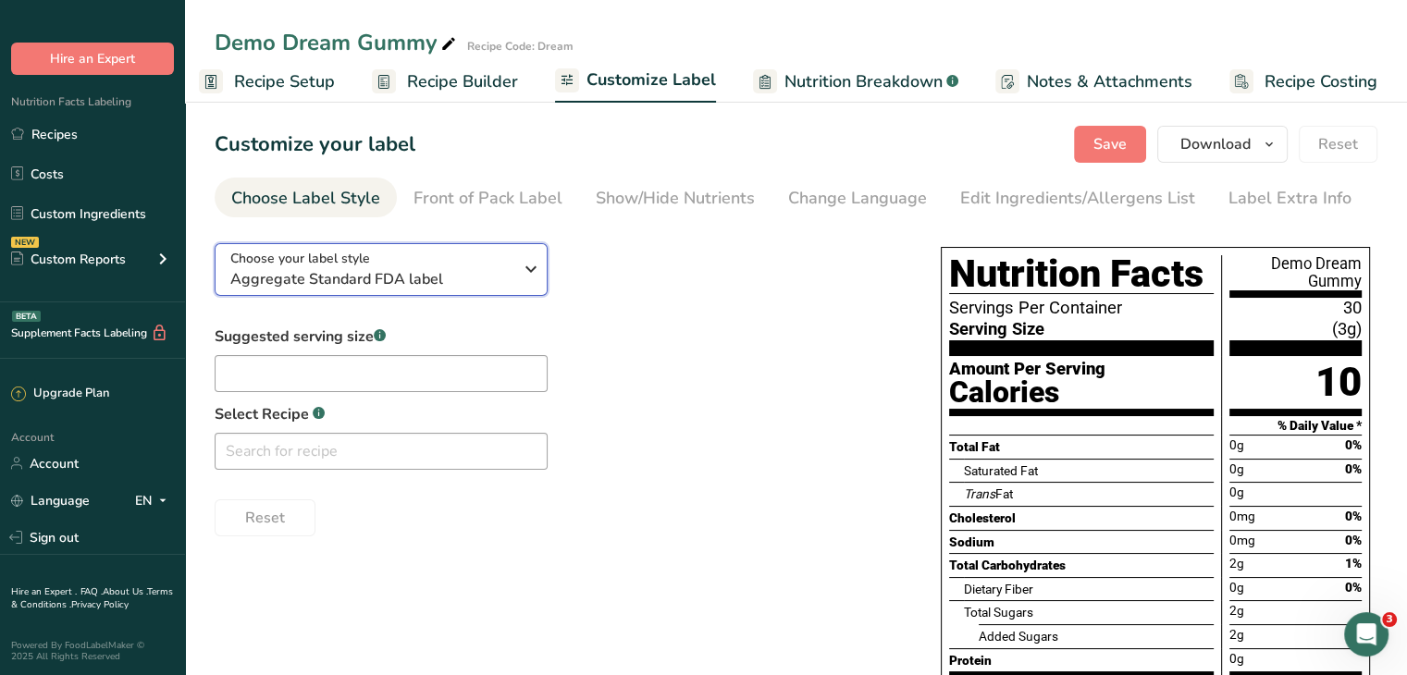
click at [529, 273] on icon "button" at bounding box center [531, 269] width 22 height 33
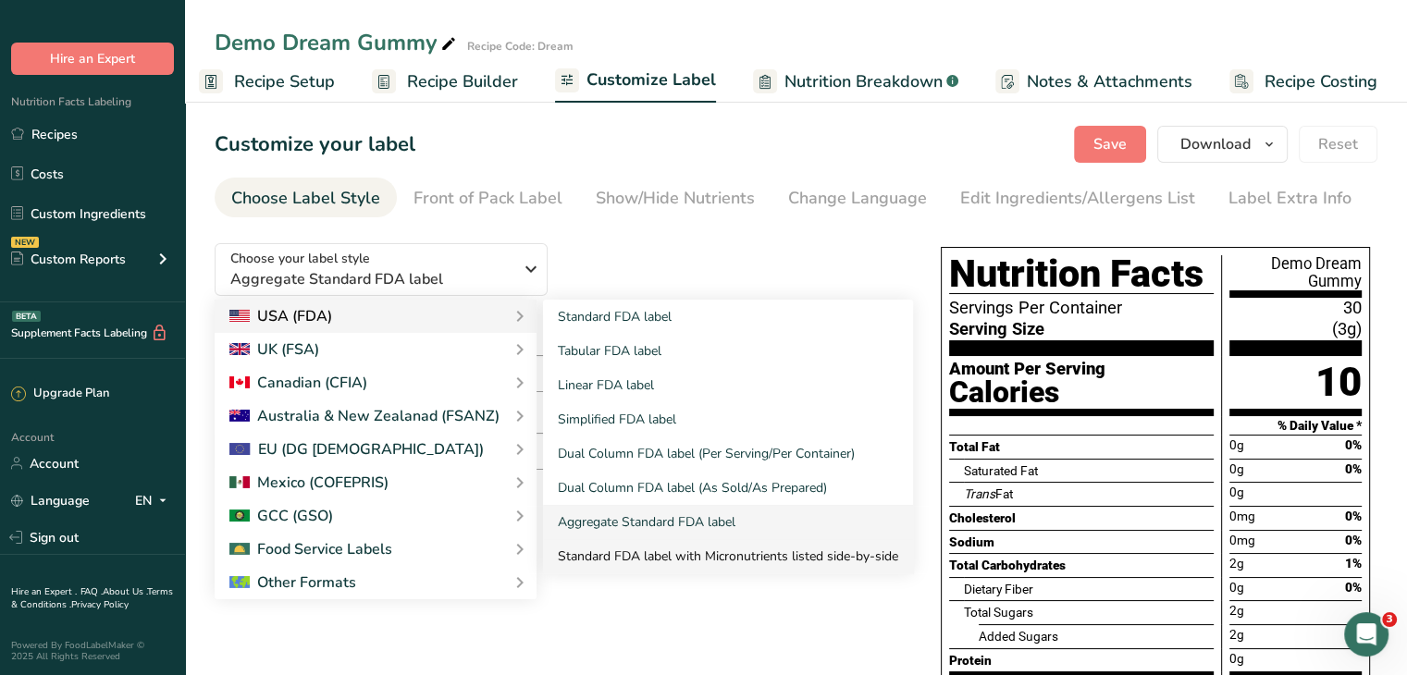
click at [666, 556] on link "Standard FDA label with Micronutrients listed side-by-side" at bounding box center [728, 556] width 370 height 34
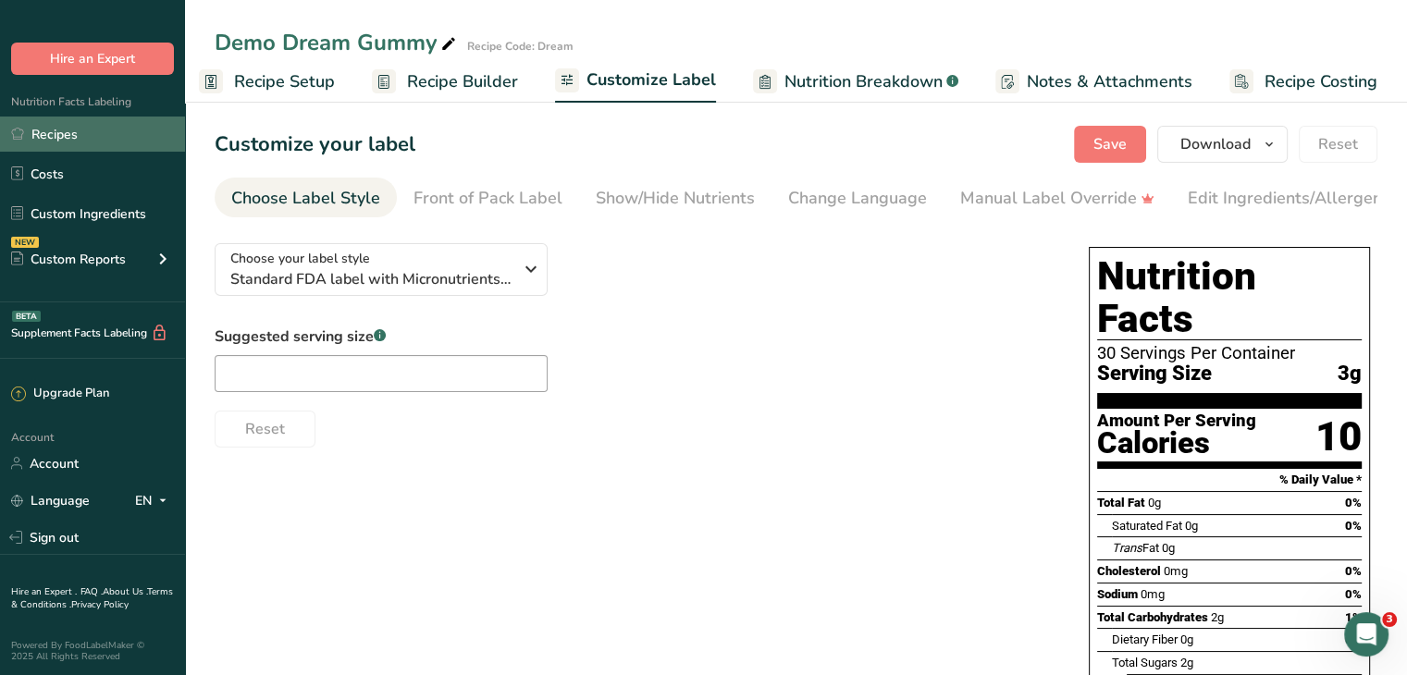
click at [93, 134] on link "Recipes" at bounding box center [92, 134] width 185 height 35
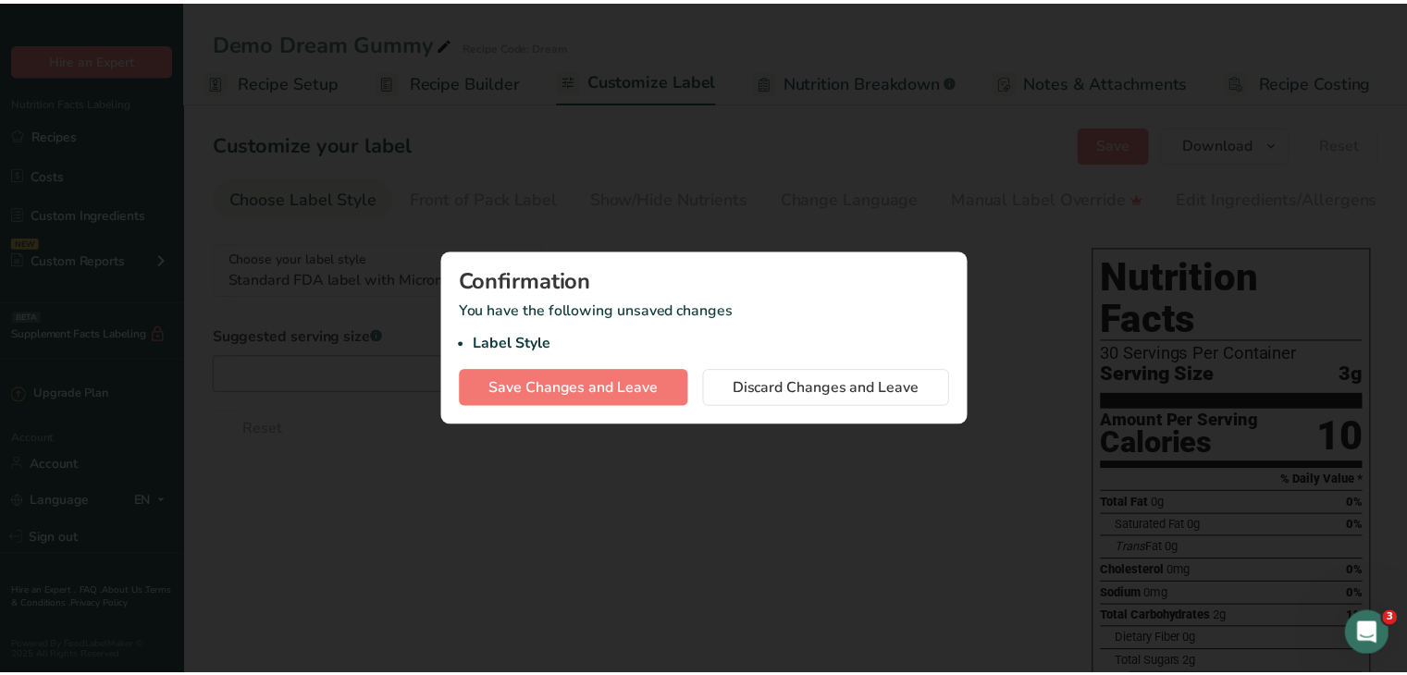
scroll to position [0, 2]
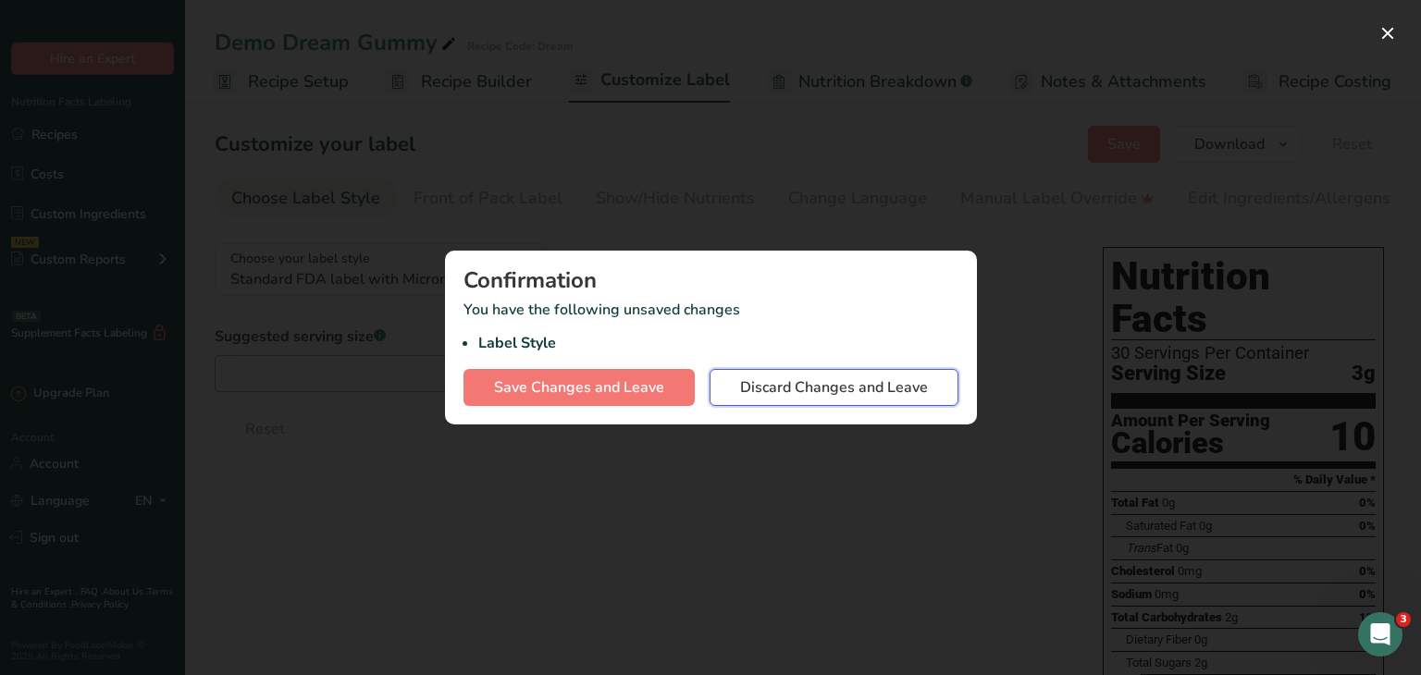
click at [838, 380] on span "Discard Changes and Leave" at bounding box center [834, 388] width 188 height 22
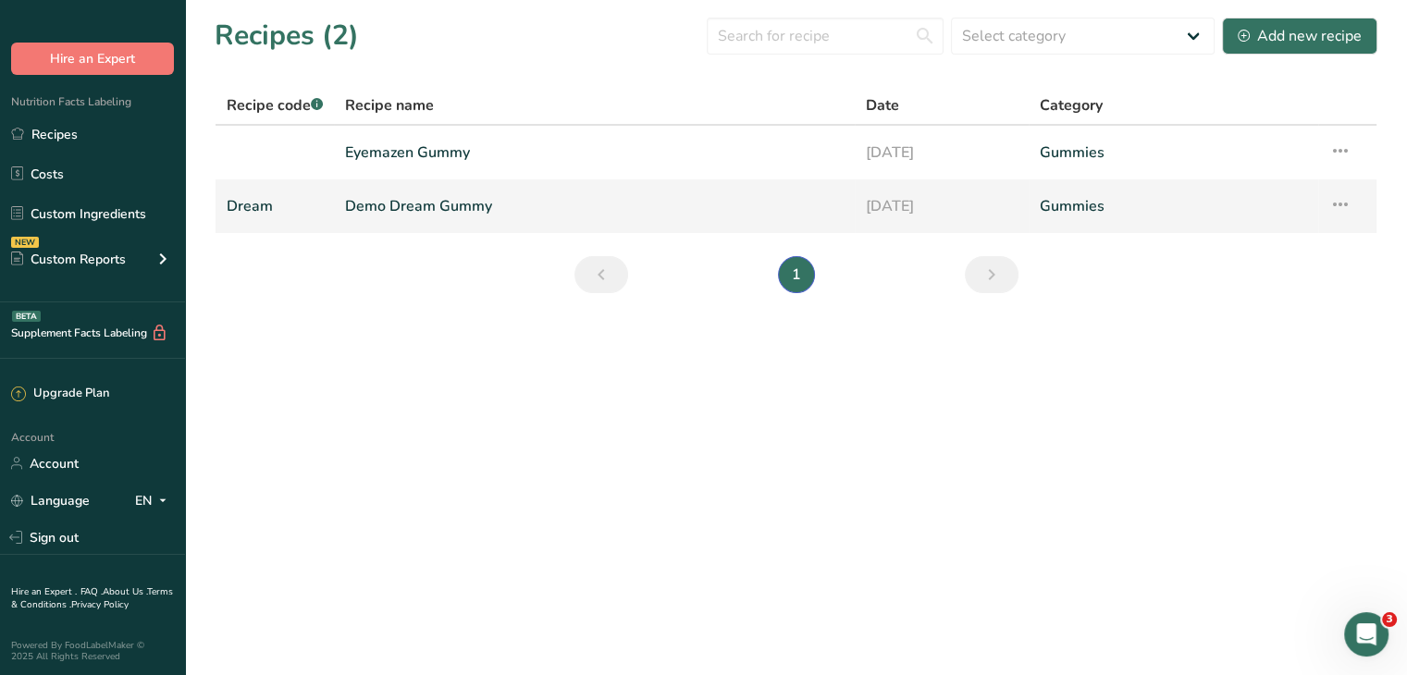
click at [490, 206] on link "Demo Dream Gummy" at bounding box center [594, 206] width 499 height 39
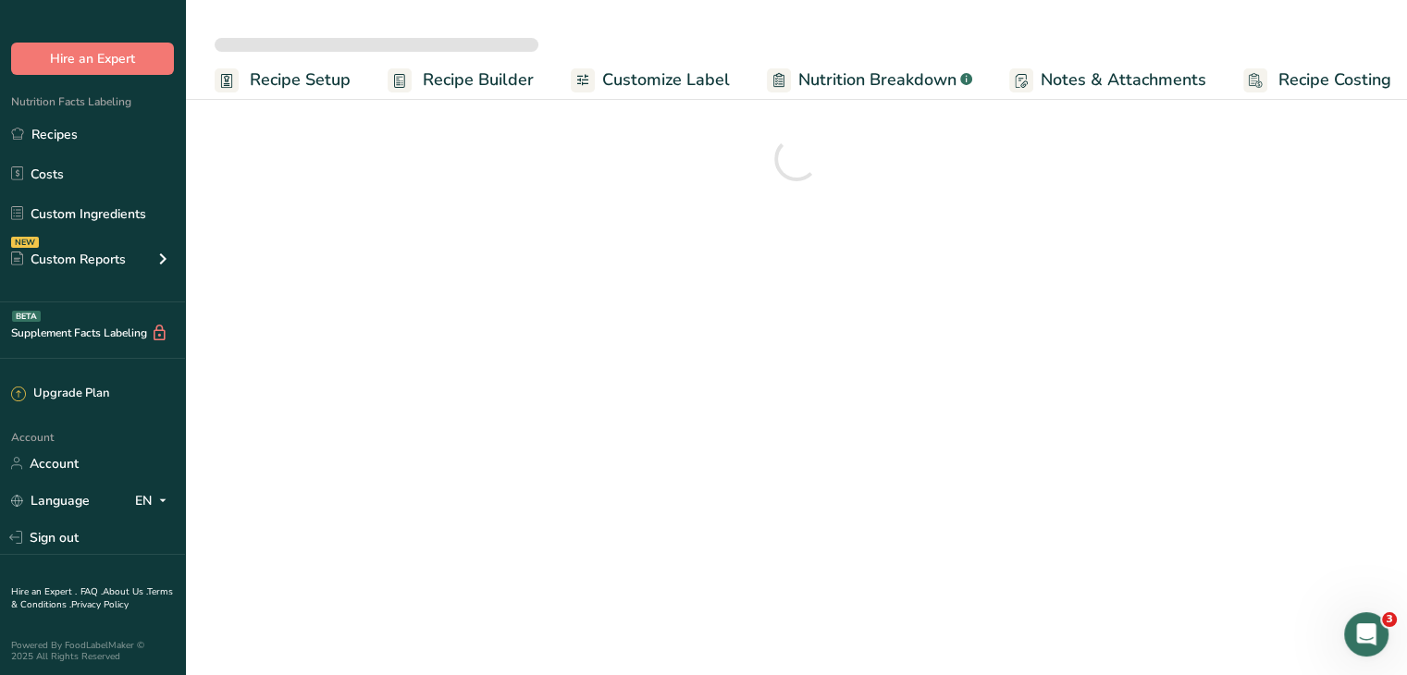
click at [678, 76] on span "Customize Label" at bounding box center [666, 80] width 128 height 25
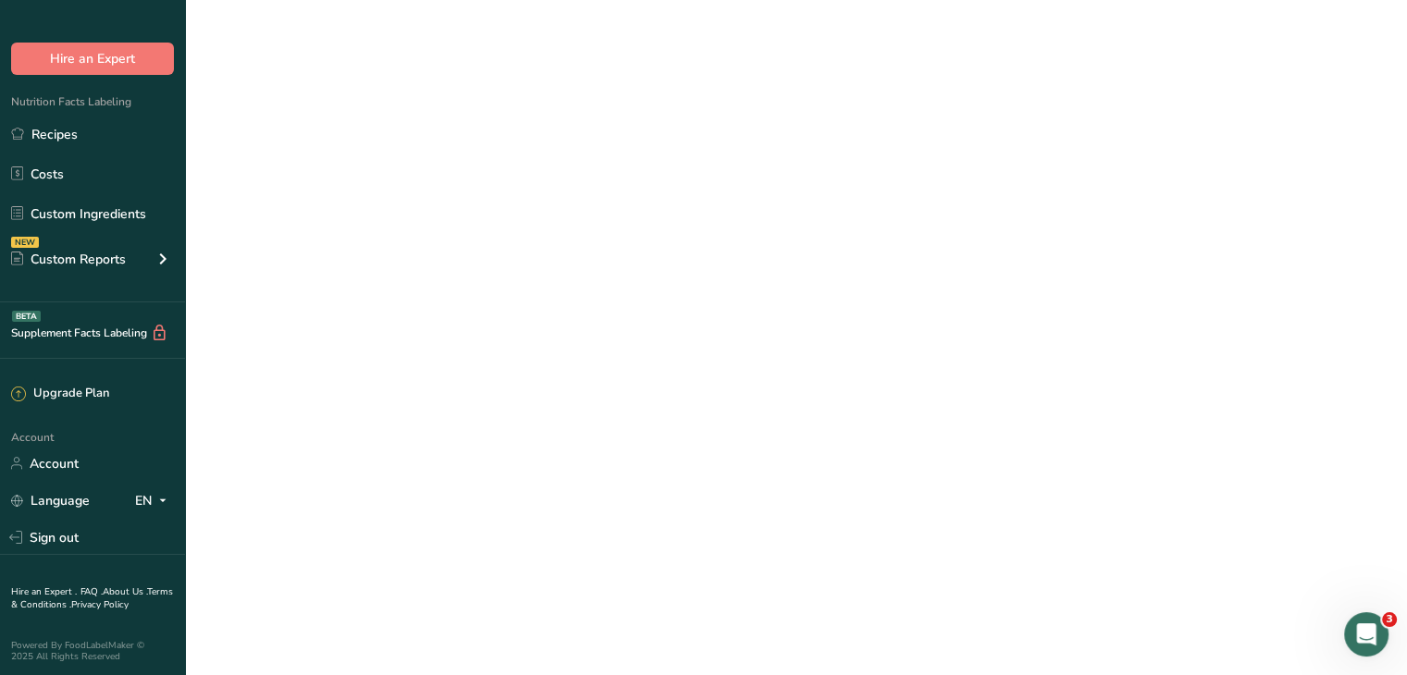
scroll to position [0, 14]
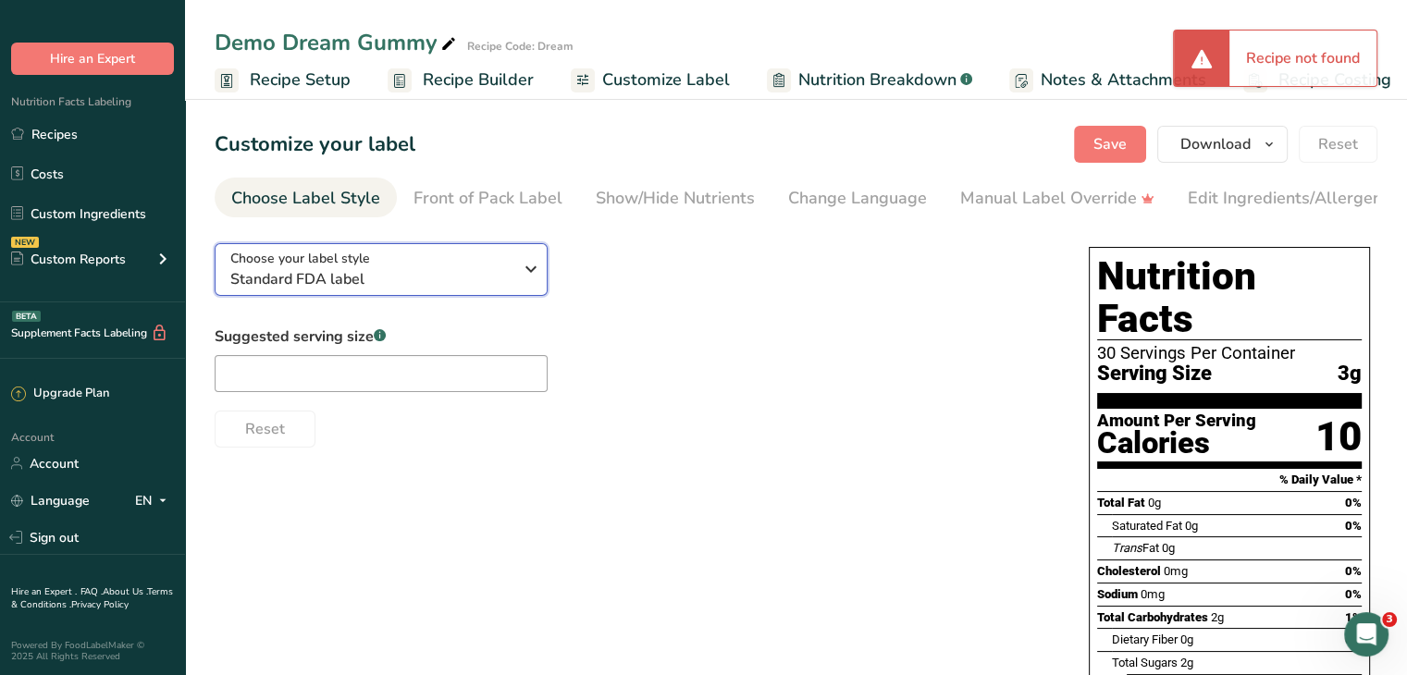
click at [371, 275] on span "Standard FDA label" at bounding box center [371, 279] width 282 height 22
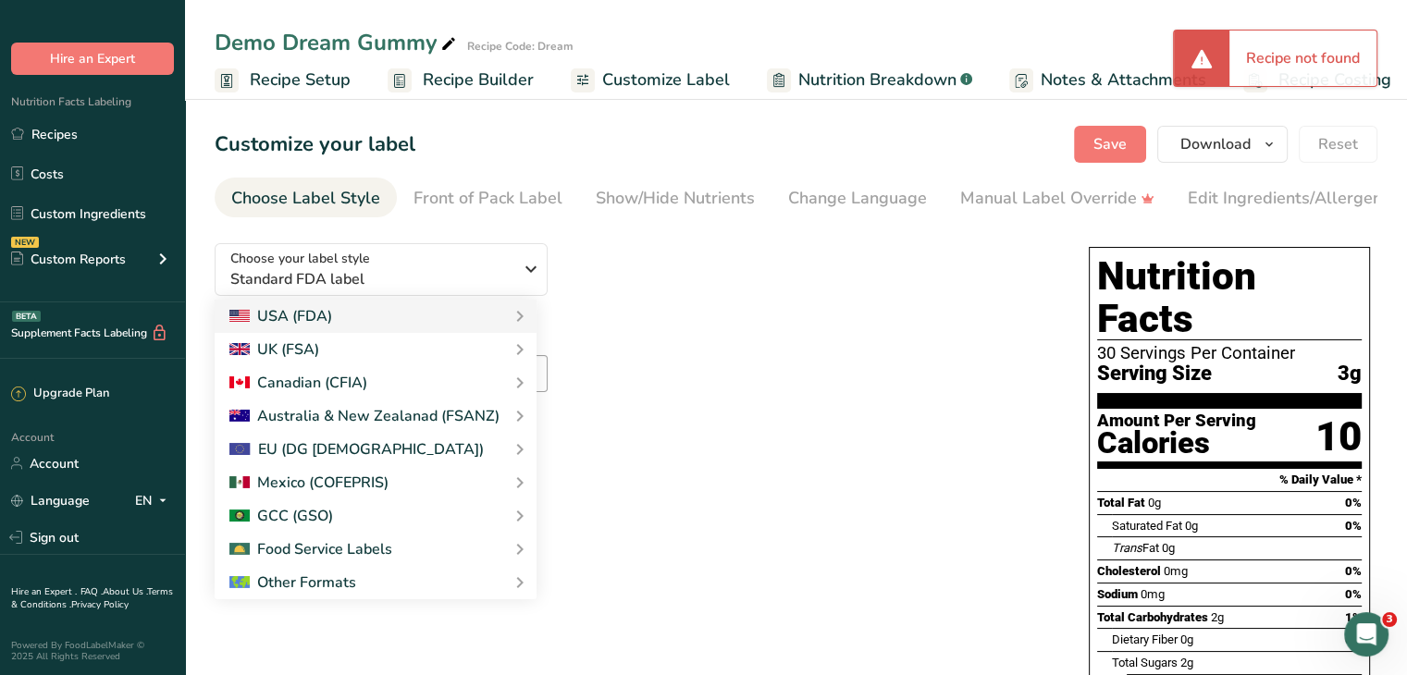
click at [621, 271] on div "Choose your label style Standard FDA label USA (FDA) Standard FDA label Tabular…" at bounding box center [633, 338] width 837 height 219
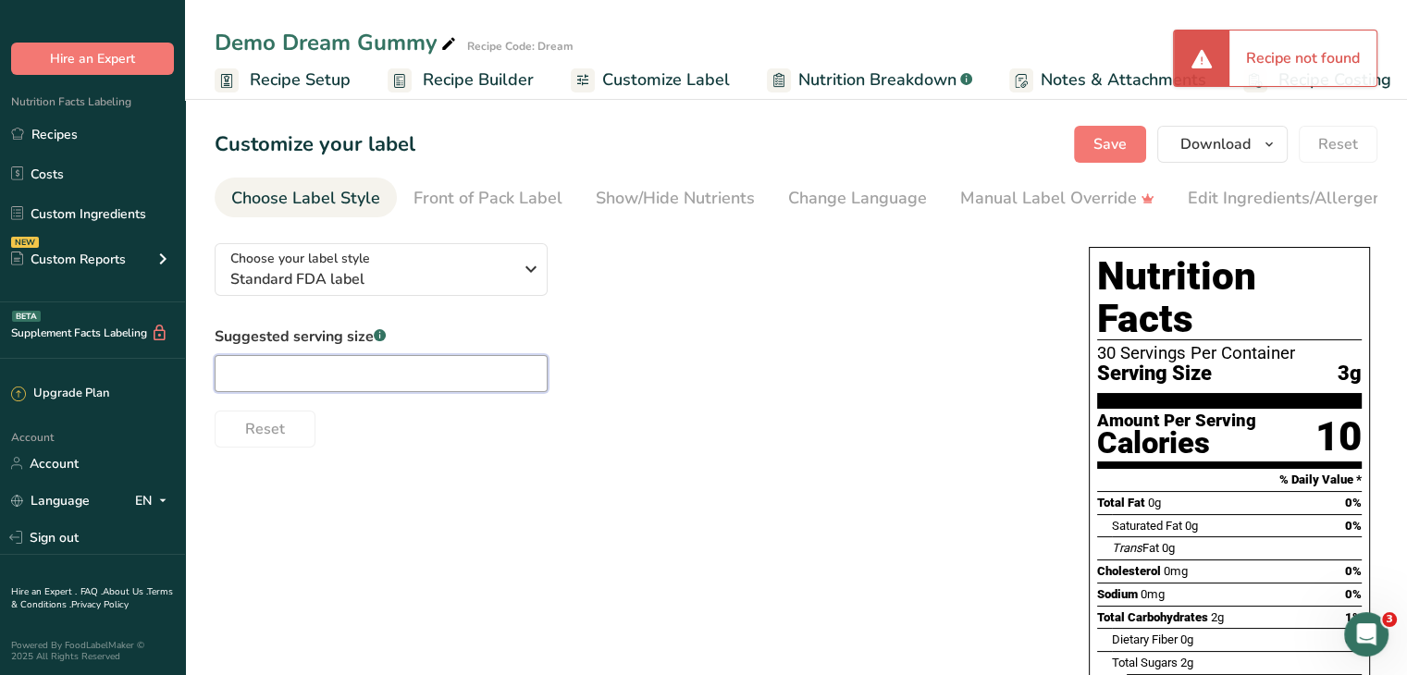
click at [355, 369] on input "text" at bounding box center [381, 373] width 333 height 37
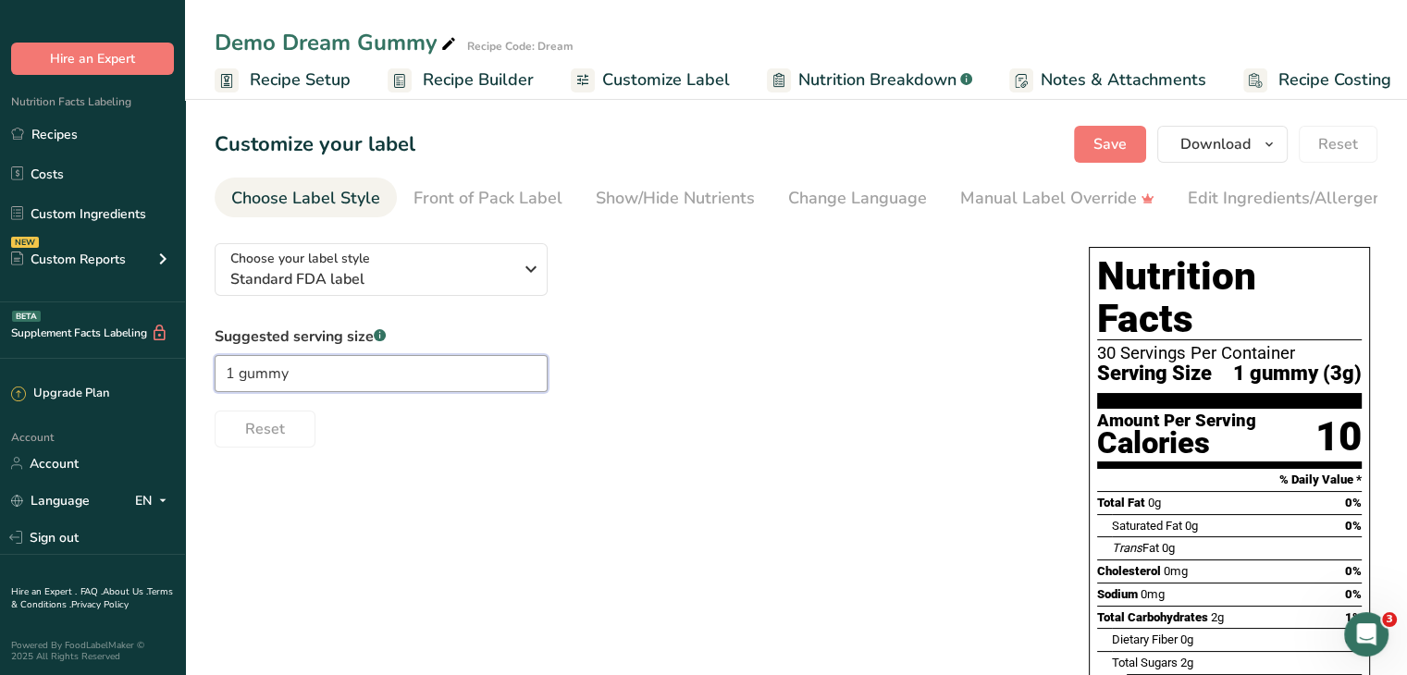
type input "1 gummy"
click at [704, 306] on div "Choose your label style Standard FDA label USA (FDA) Standard FDA label Tabular…" at bounding box center [633, 338] width 837 height 219
click at [470, 199] on div "Front of Pack Label" at bounding box center [488, 198] width 149 height 25
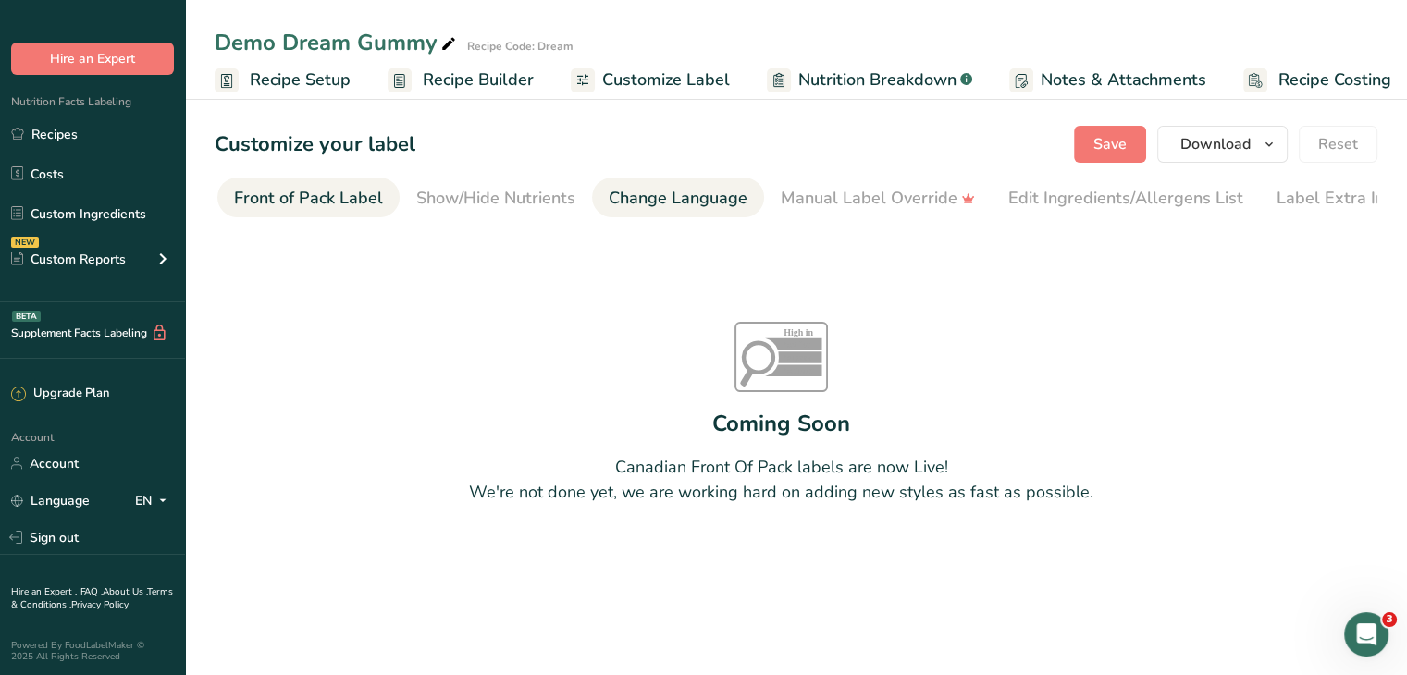
click at [646, 196] on div "Change Language" at bounding box center [678, 198] width 139 height 25
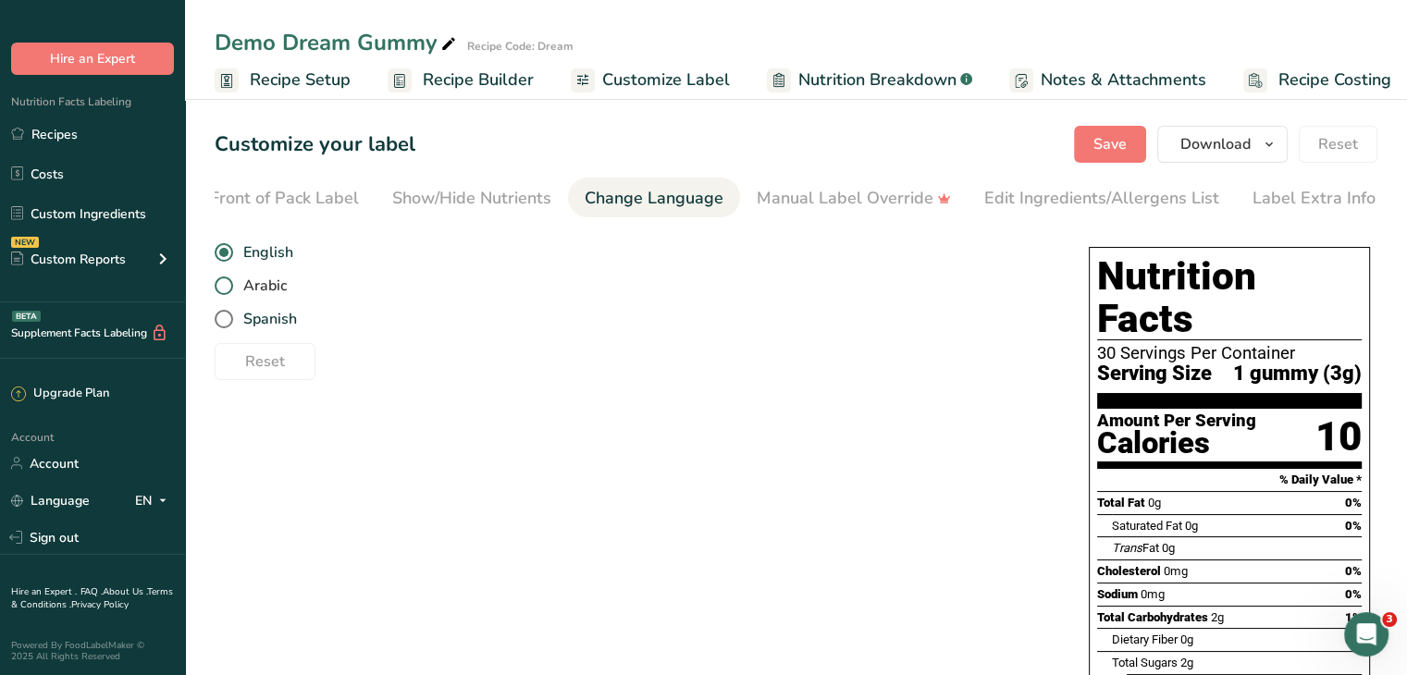
click at [251, 291] on span "Arabic" at bounding box center [260, 286] width 54 height 19
click at [227, 291] on input "Arabic" at bounding box center [221, 286] width 12 height 12
radio input "true"
radio input "false"
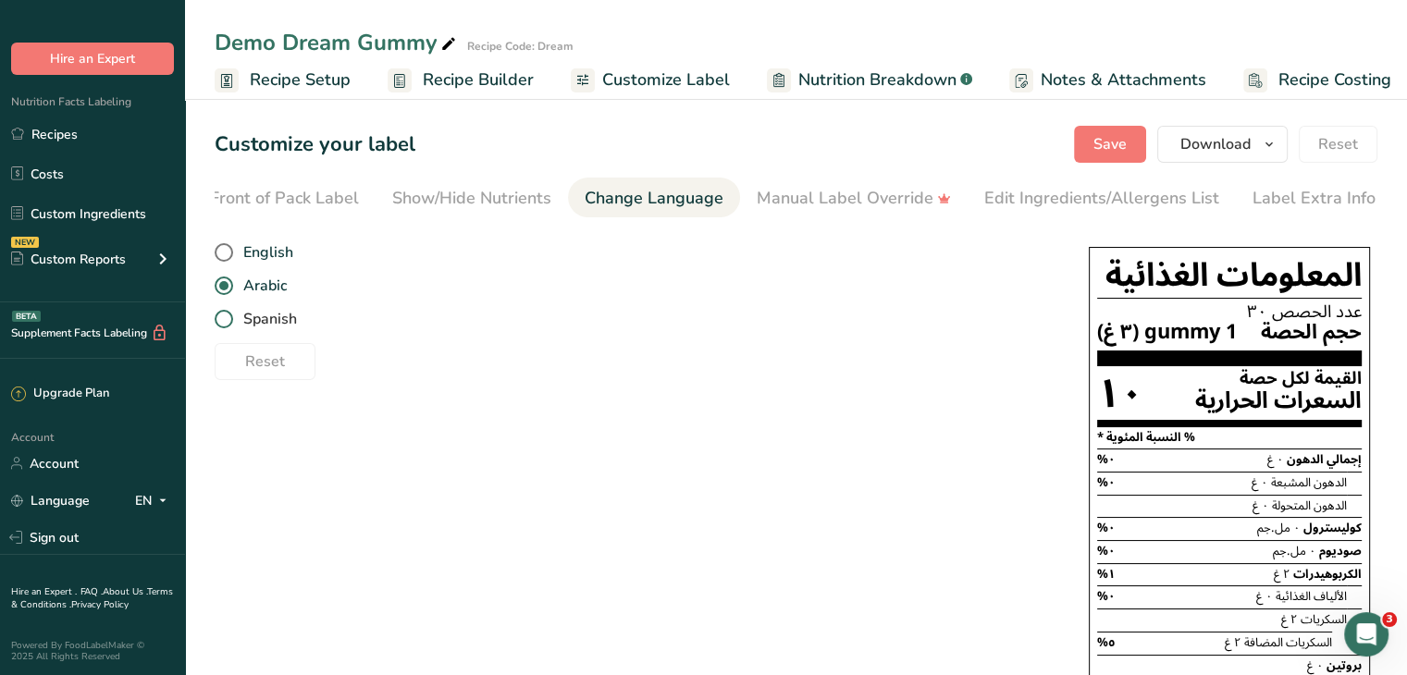
click at [227, 325] on span at bounding box center [224, 319] width 19 height 19
click at [227, 325] on input "Spanish" at bounding box center [221, 320] width 12 height 12
radio input "true"
radio input "false"
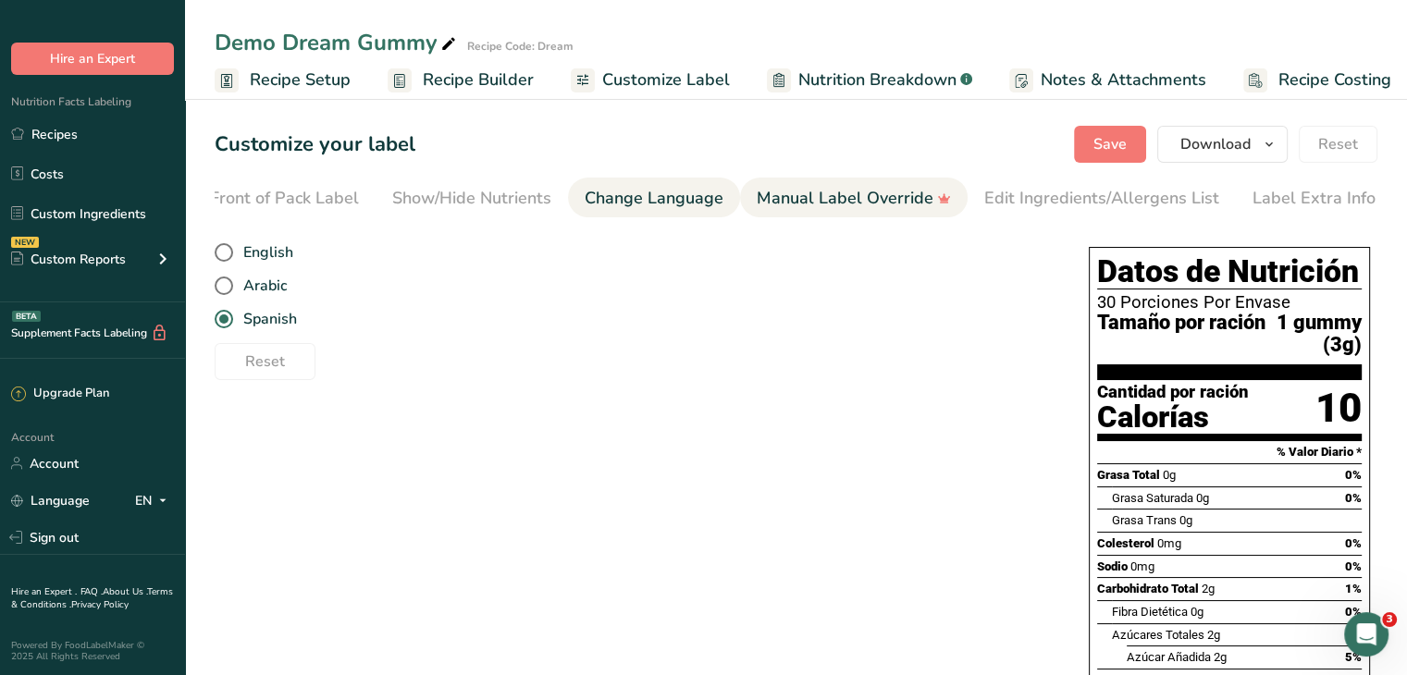
click at [866, 196] on div "Manual Label Override" at bounding box center [854, 198] width 194 height 25
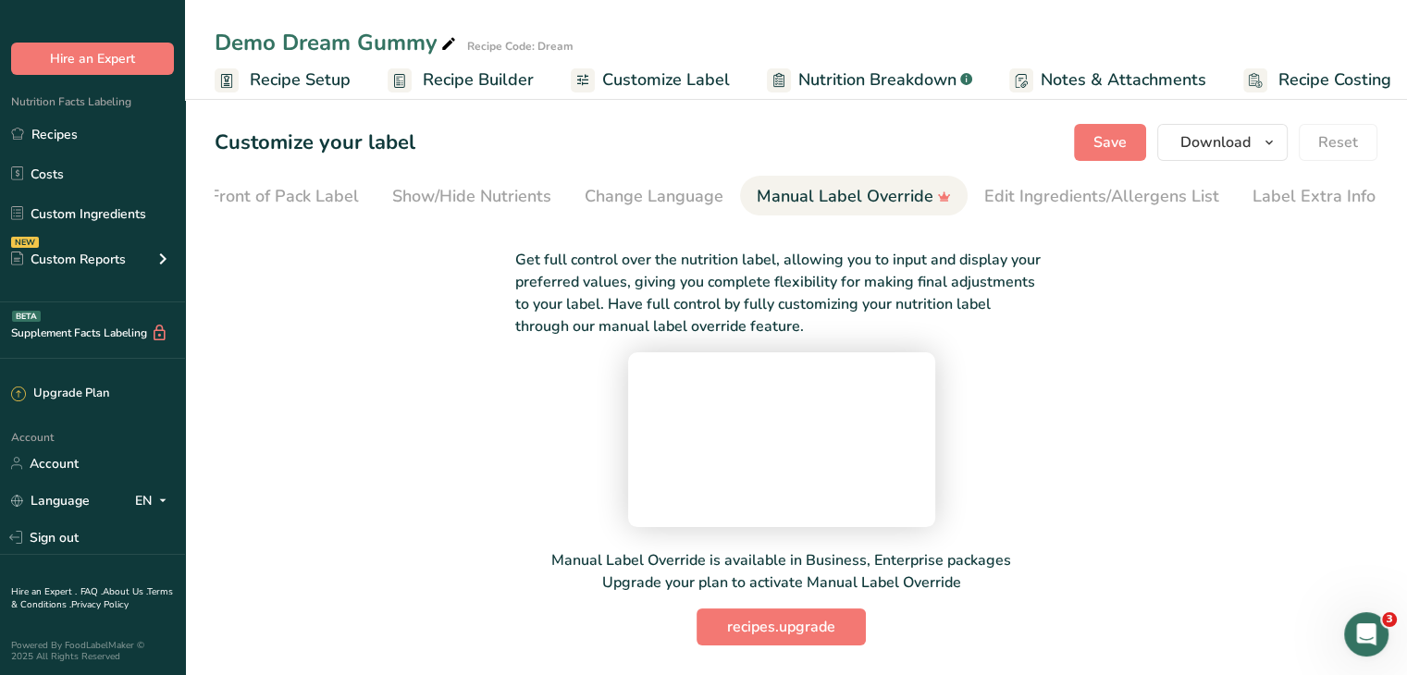
scroll to position [56, 0]
click at [1130, 184] on div "Edit Ingredients/Allergens List" at bounding box center [1101, 196] width 235 height 25
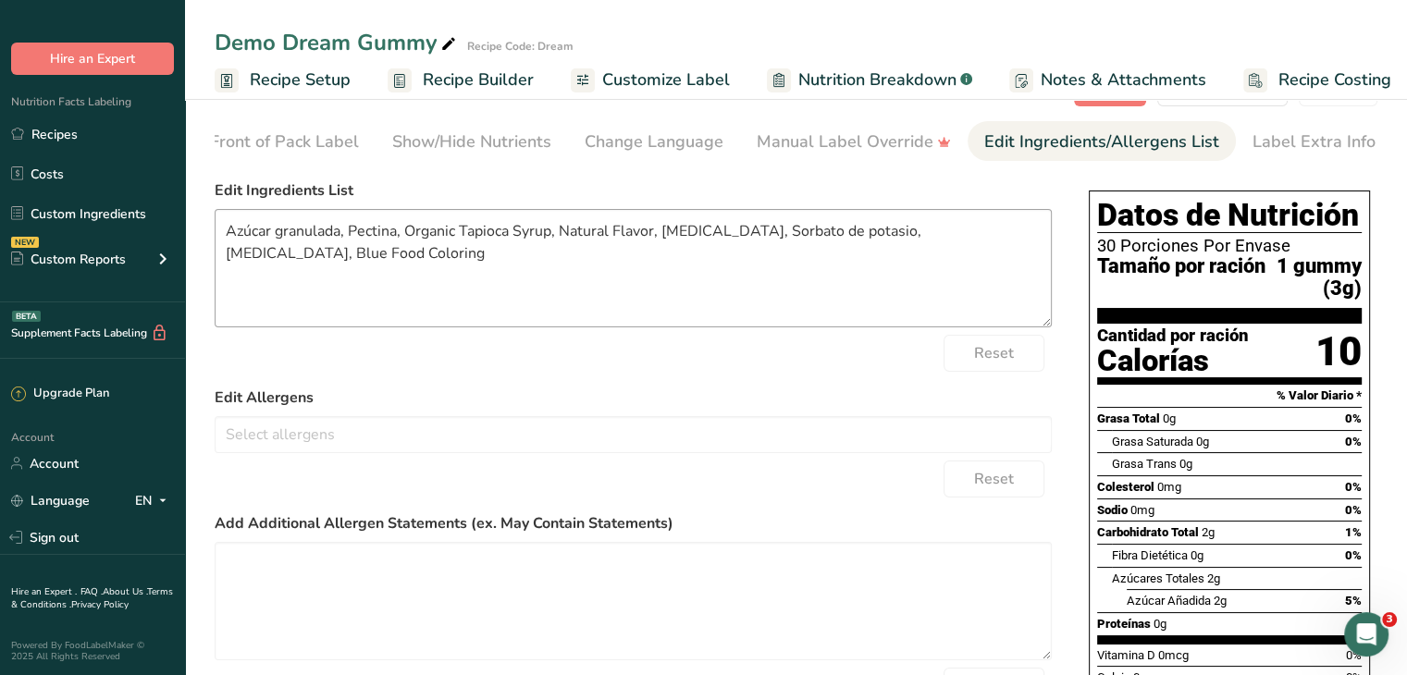
scroll to position [0, 0]
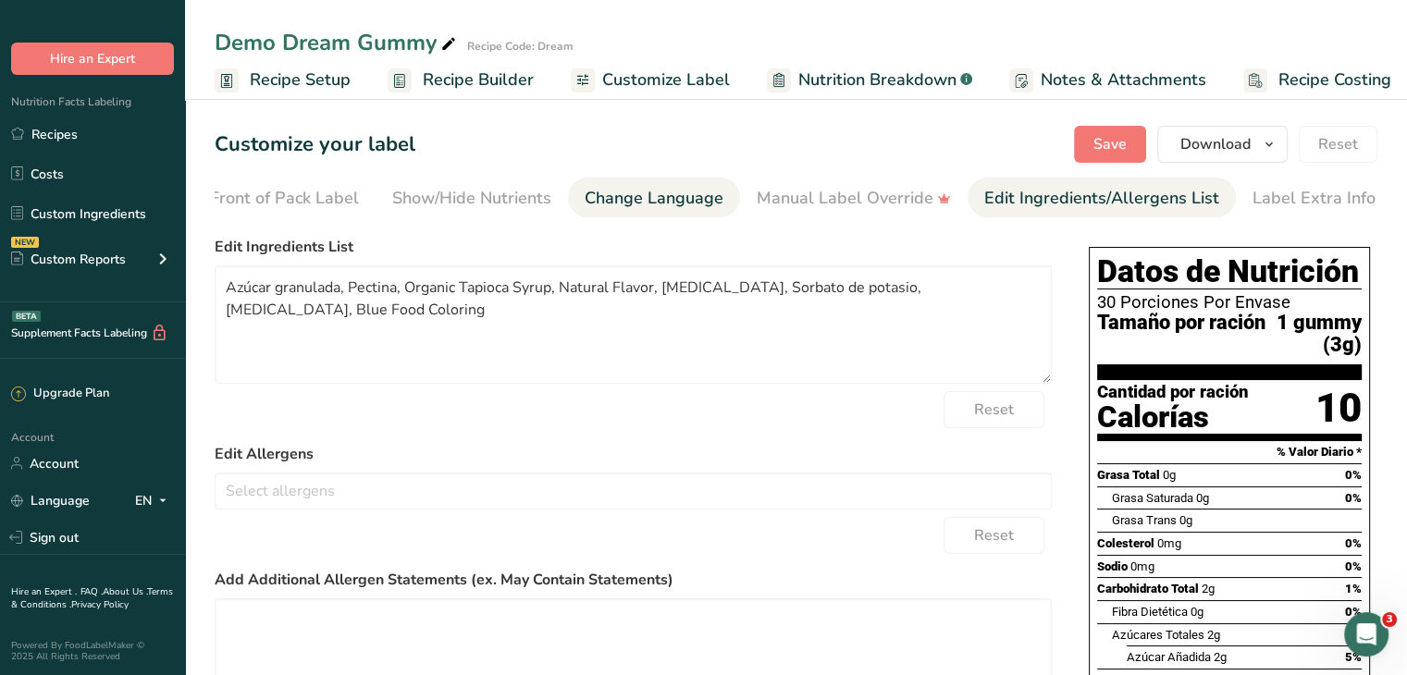
click at [680, 199] on div "Change Language" at bounding box center [654, 198] width 139 height 25
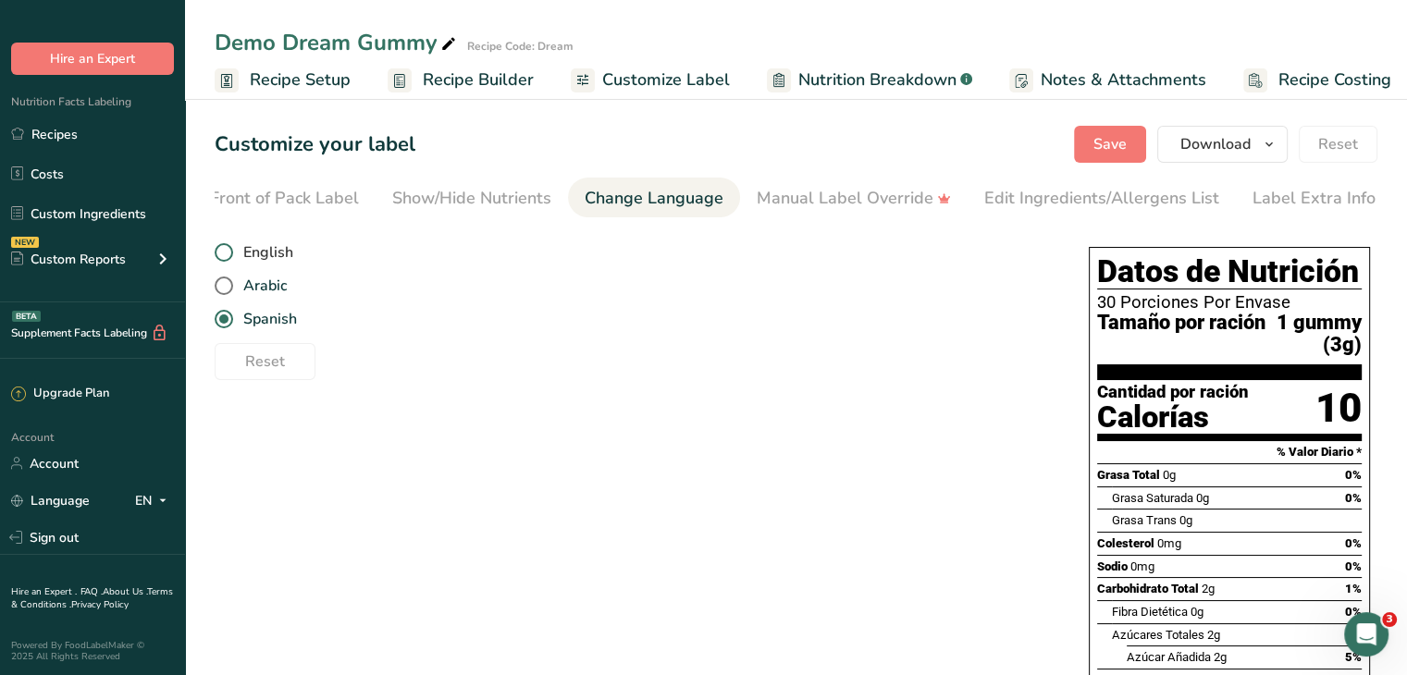
click at [236, 256] on span "English" at bounding box center [263, 252] width 60 height 19
click at [227, 256] on input "English" at bounding box center [221, 253] width 12 height 12
radio input "true"
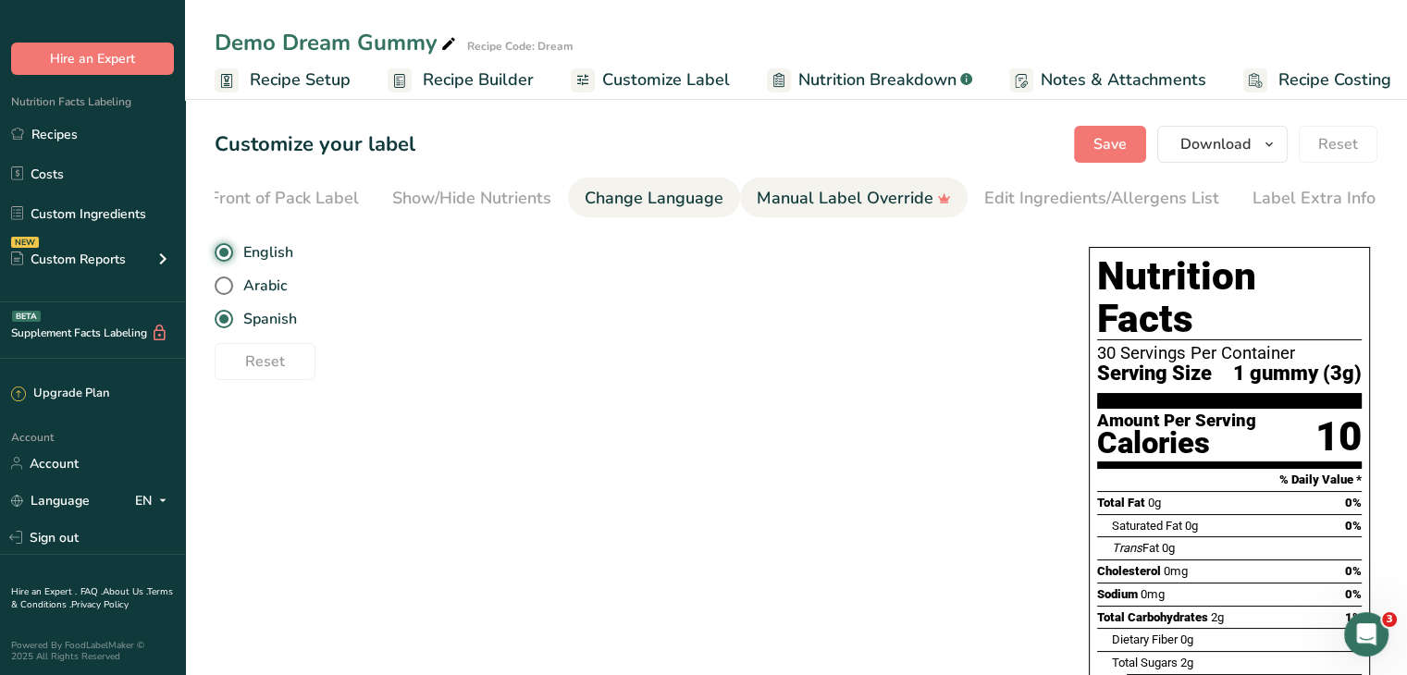
radio input "false"
type textarea "Granulated Sugar, Pectin, Organic Tapioca Syrup, Natural Flavor, [MEDICAL_DATA]…"
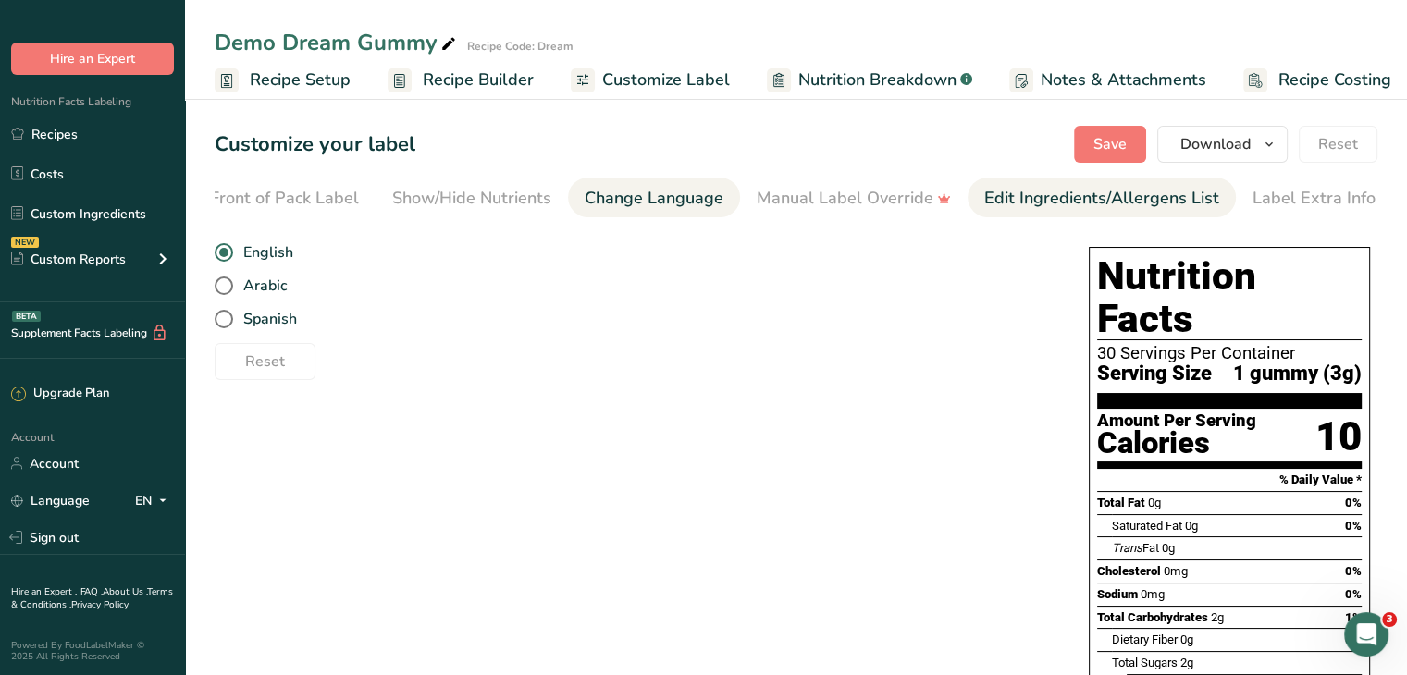
click at [1090, 204] on div "Edit Ingredients/Allergens List" at bounding box center [1101, 198] width 235 height 25
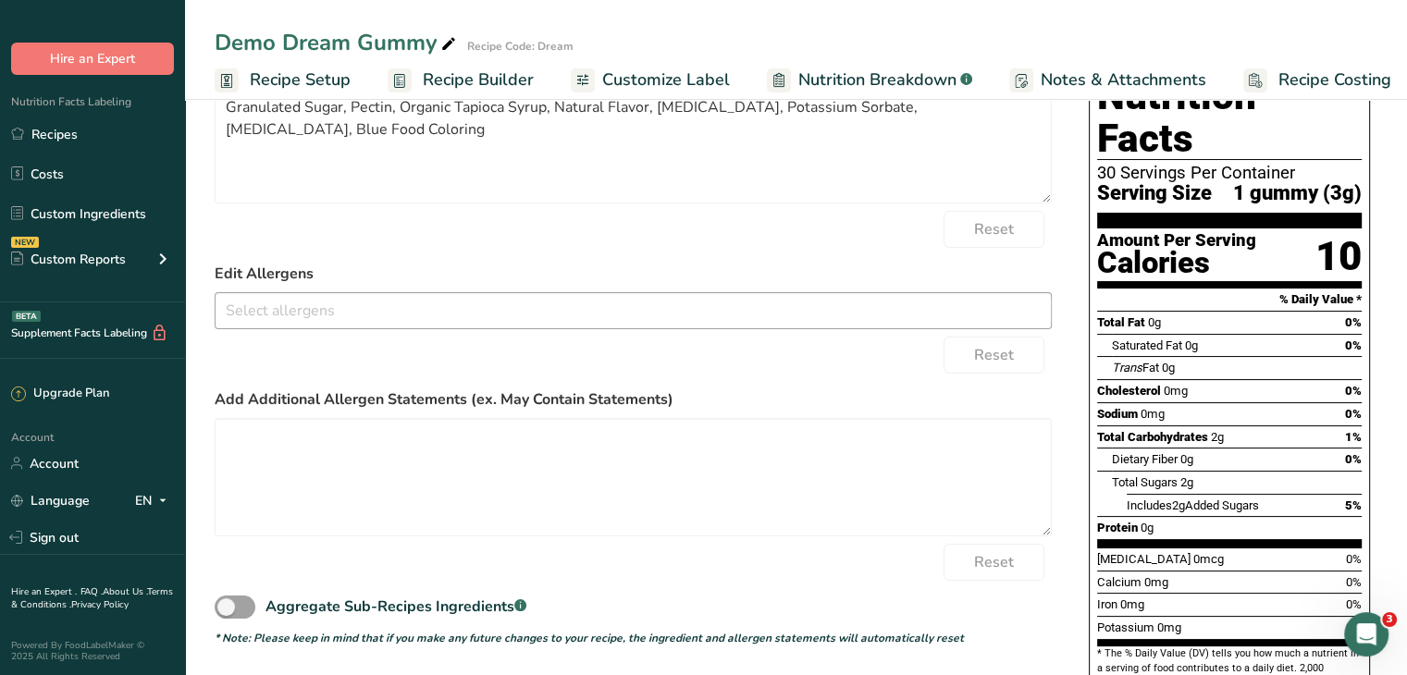
scroll to position [185, 0]
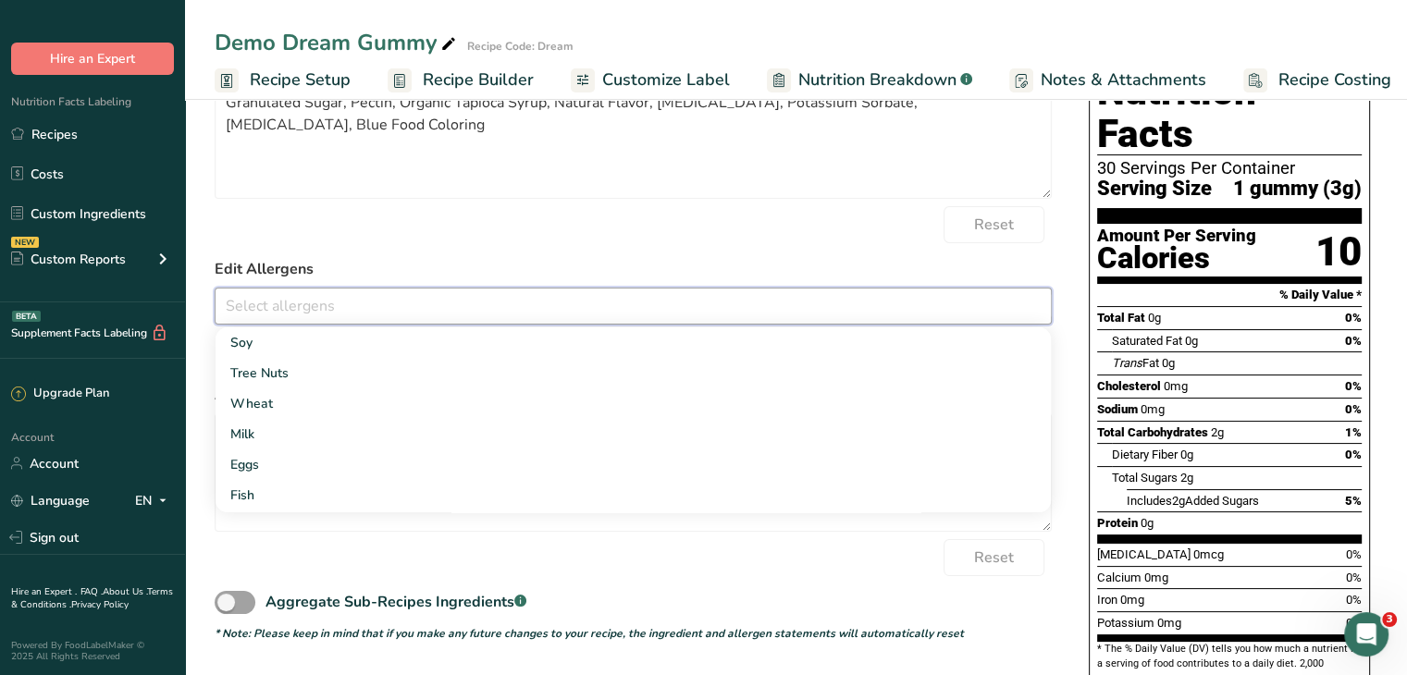
click at [441, 305] on input "text" at bounding box center [634, 305] width 836 height 29
click at [338, 378] on link "Tree Nuts" at bounding box center [634, 373] width 836 height 31
click at [551, 240] on div "Reset" at bounding box center [633, 224] width 837 height 37
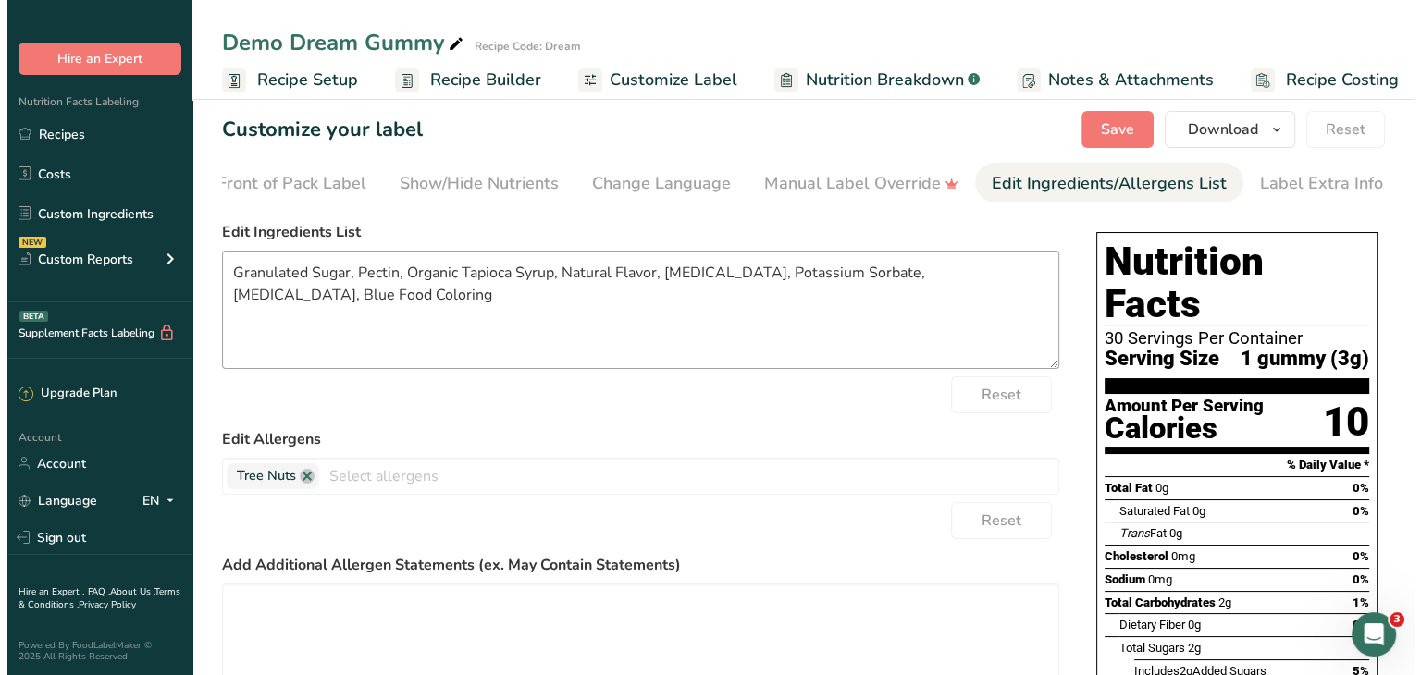
scroll to position [0, 0]
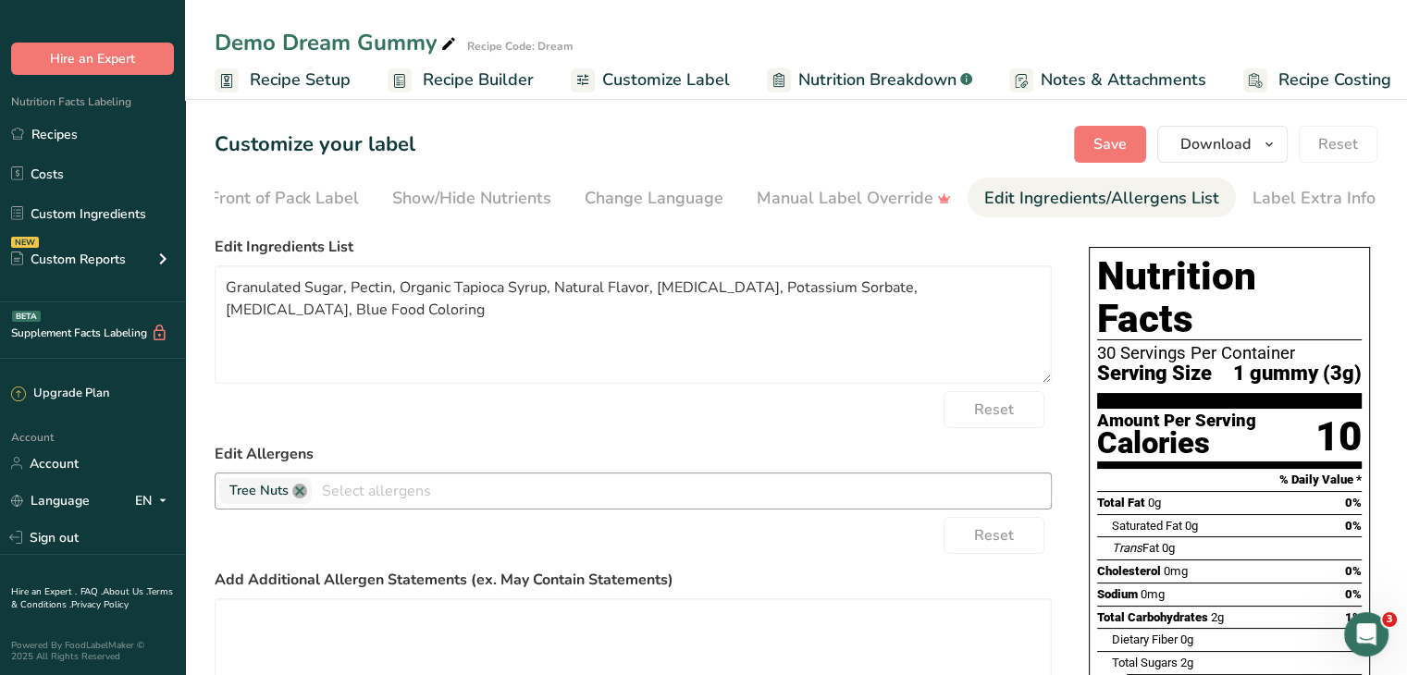
click at [300, 499] on link at bounding box center [299, 491] width 15 height 15
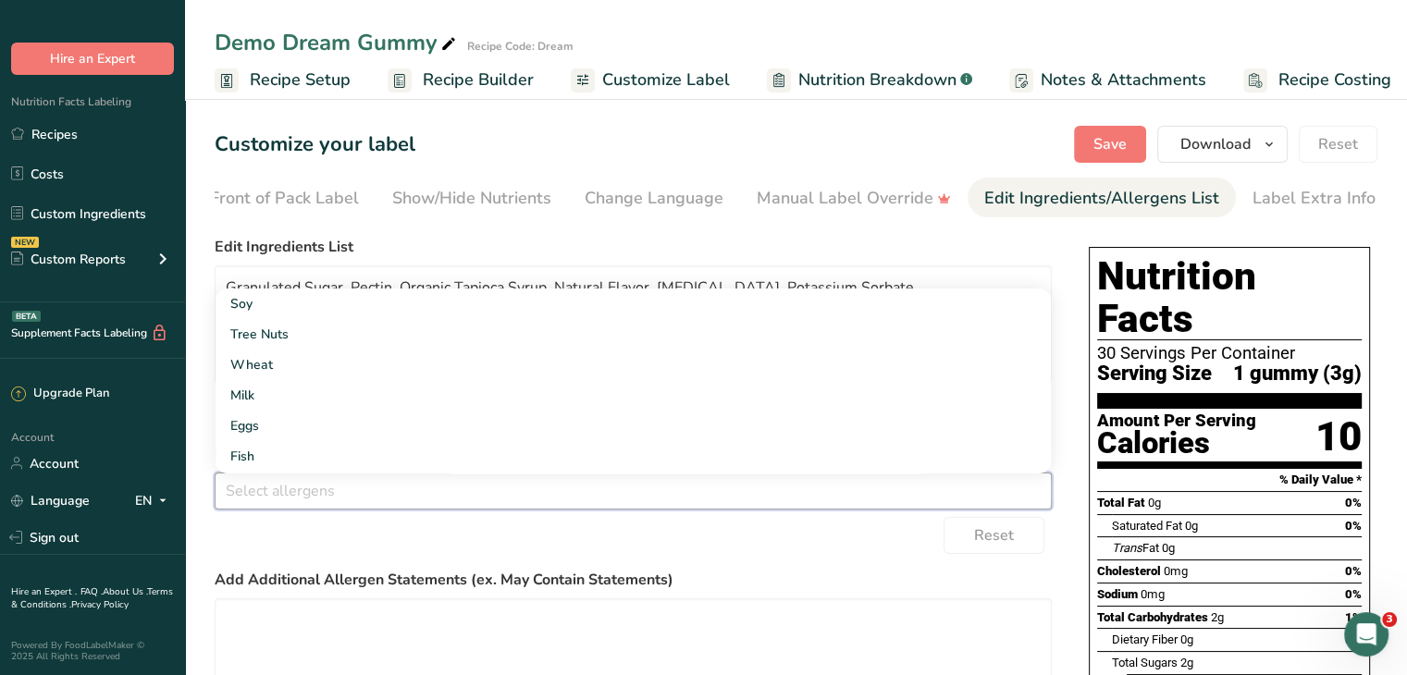
click at [1070, 360] on div "Choose your label style Standard FDA label USA (FDA) Standard FDA label Tabular…" at bounding box center [796, 624] width 1163 height 791
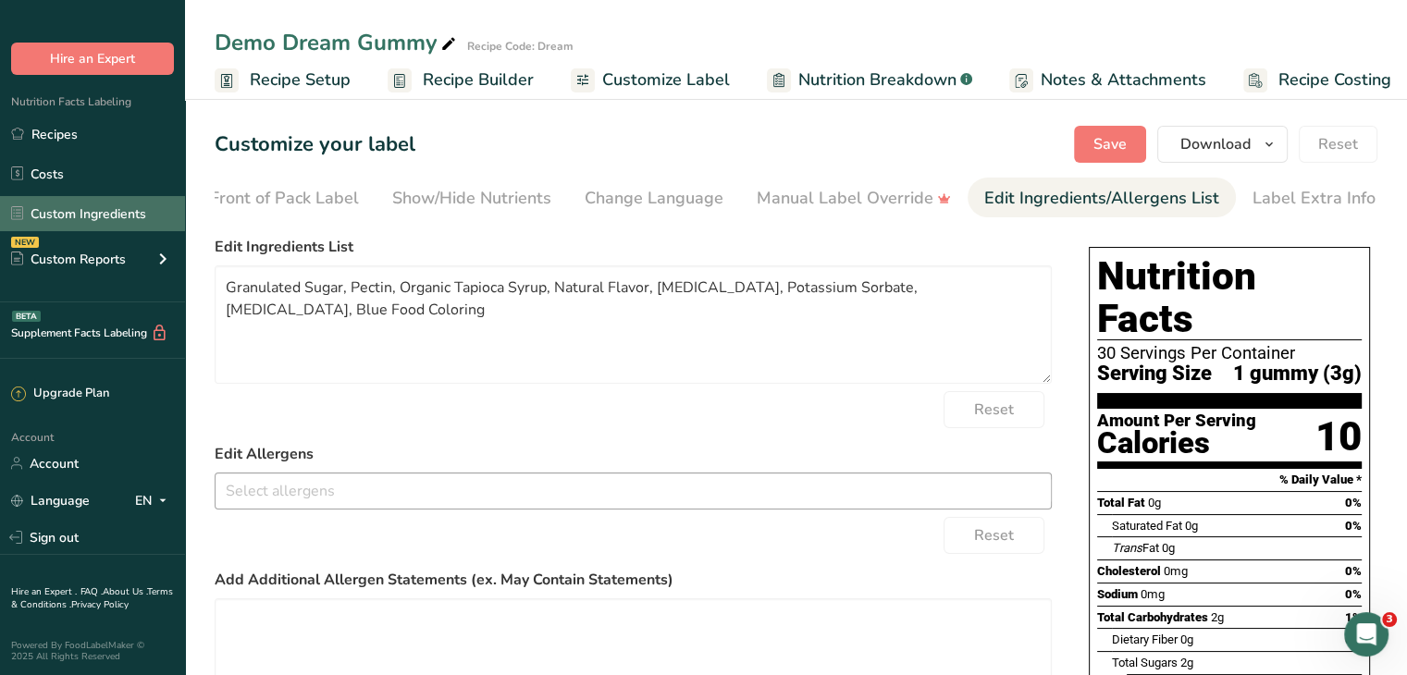
click at [74, 209] on link "Custom Ingredients" at bounding box center [92, 213] width 185 height 35
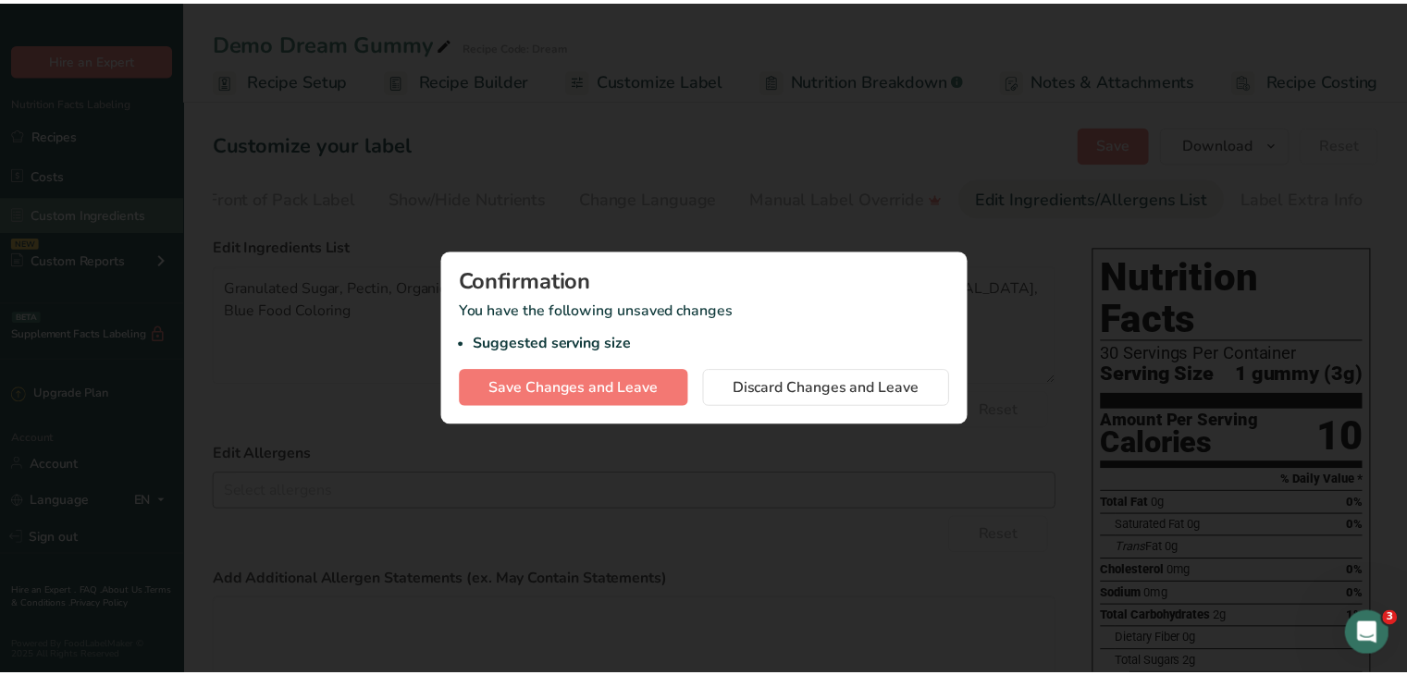
scroll to position [0, 189]
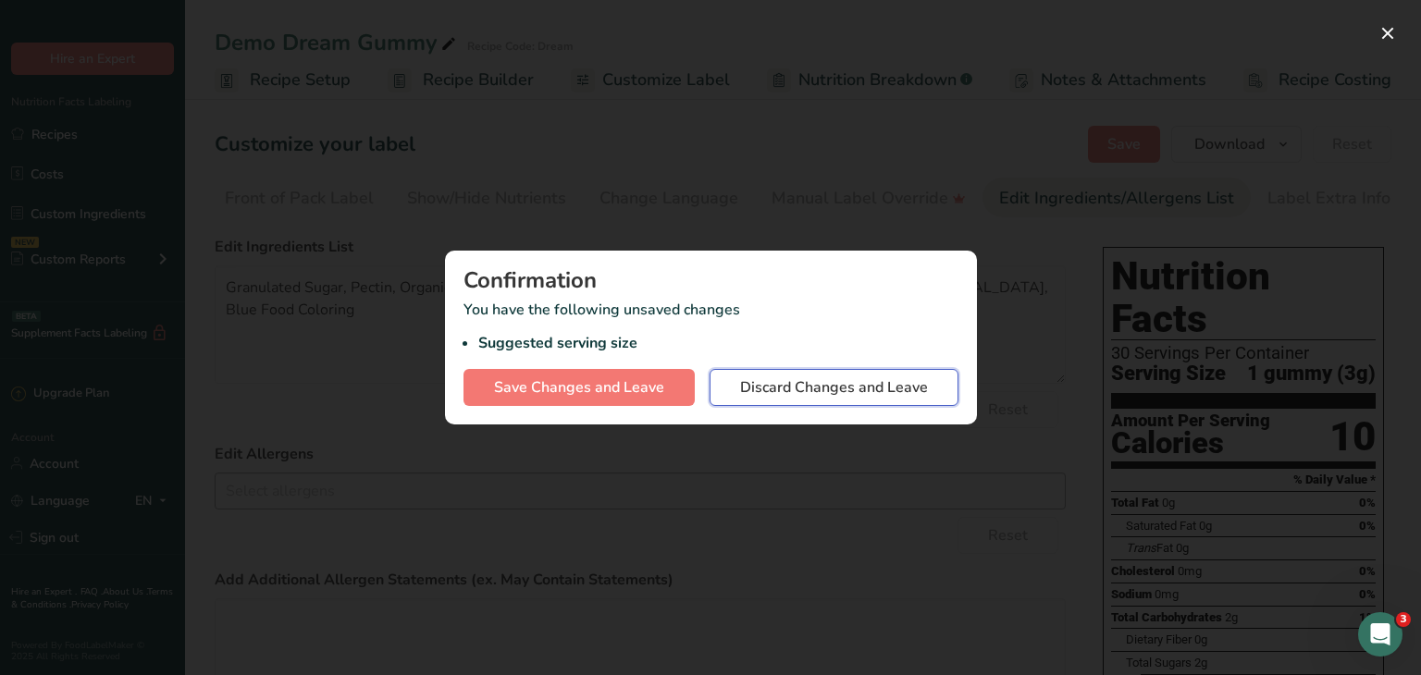
click at [794, 386] on span "Discard Changes and Leave" at bounding box center [834, 388] width 188 height 22
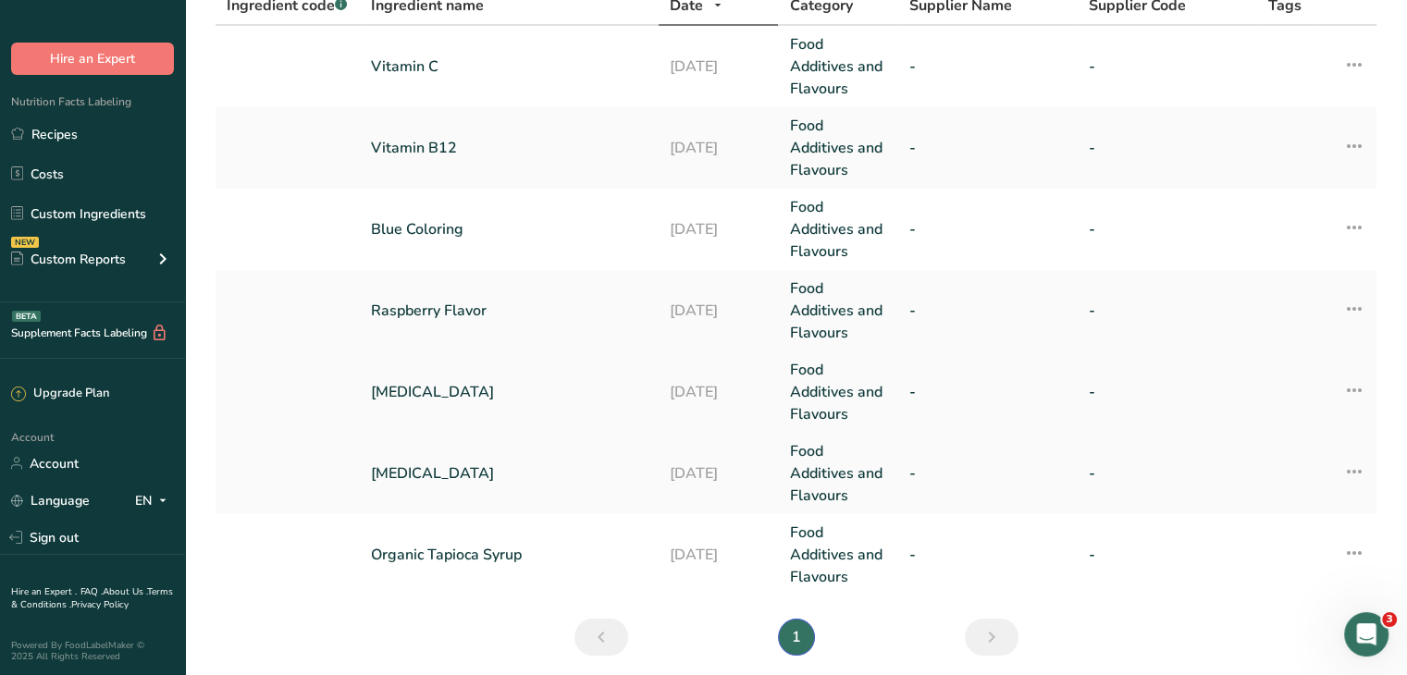
scroll to position [209, 0]
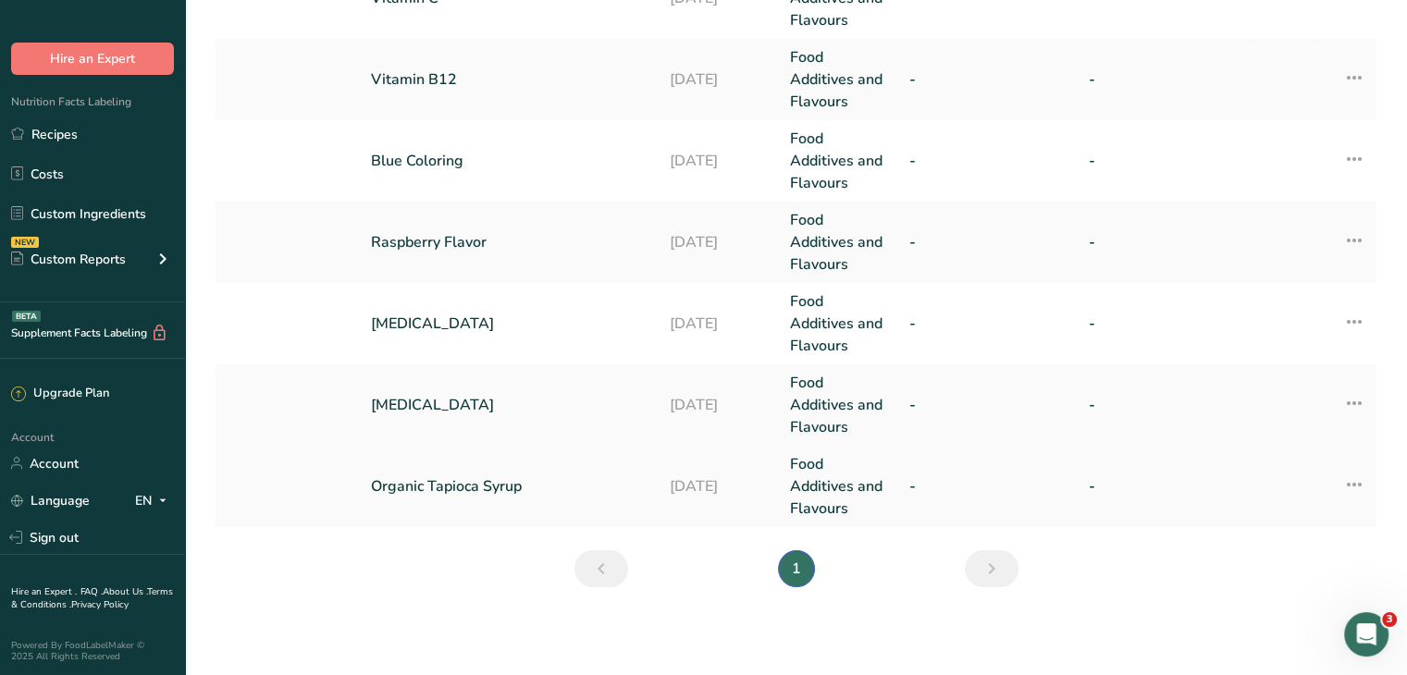
click at [487, 472] on td "Organic Tapioca Syrup" at bounding box center [509, 486] width 299 height 81
click at [841, 493] on link "Food Additives and Flavours" at bounding box center [837, 486] width 97 height 67
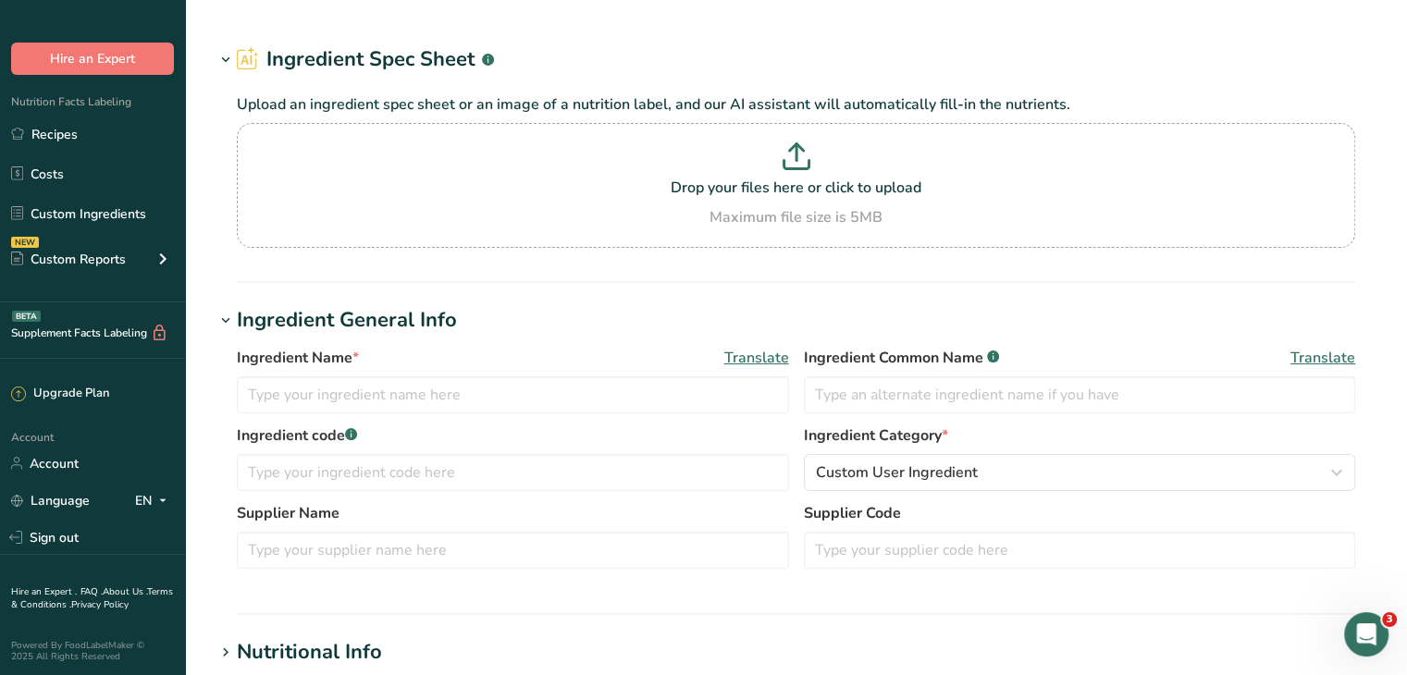
type input "Organic Tapioca Syrup"
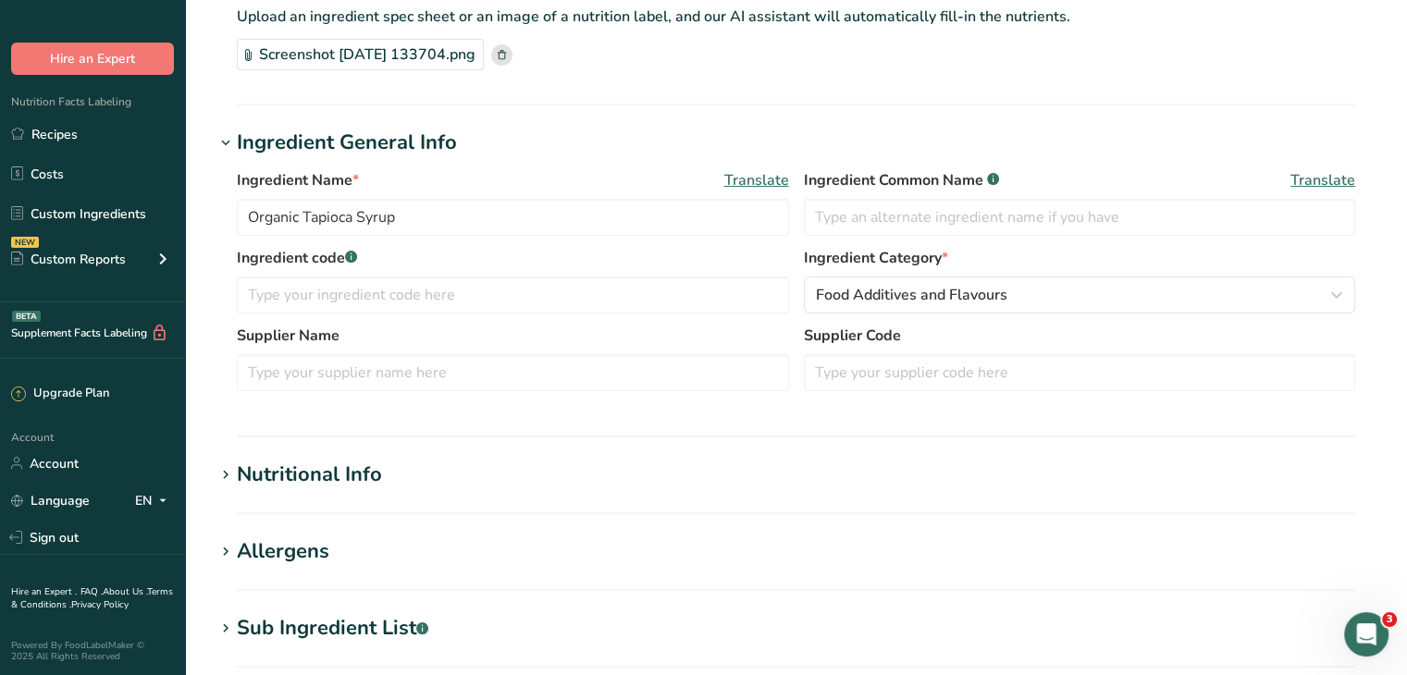
scroll to position [185, 0]
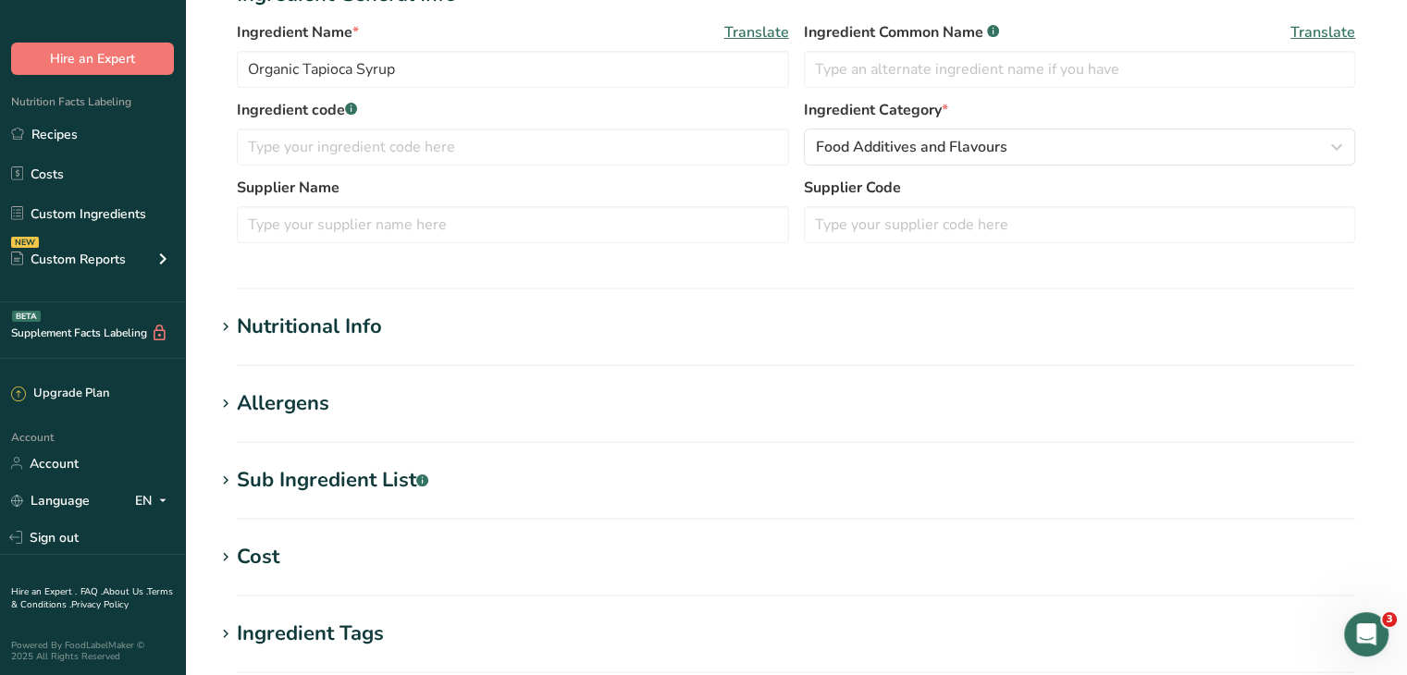
click at [339, 312] on div "Nutritional Info" at bounding box center [309, 327] width 145 height 31
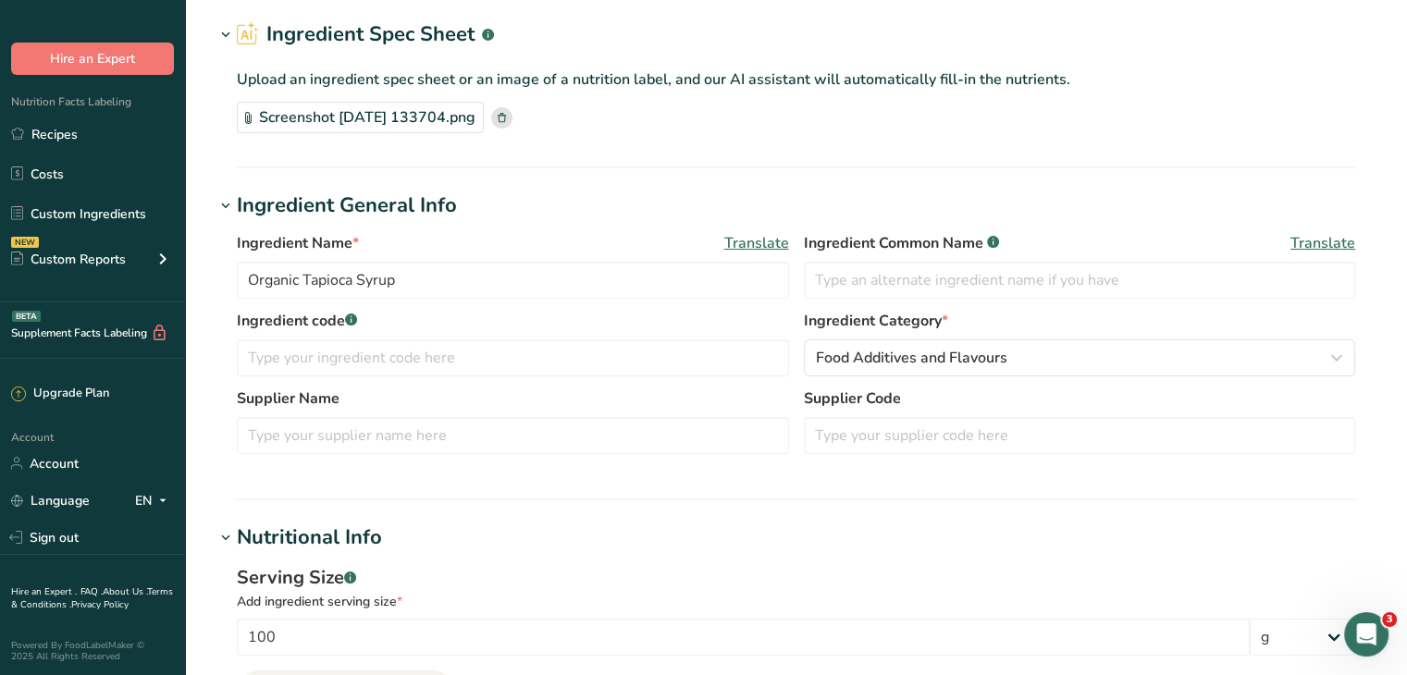
scroll to position [0, 0]
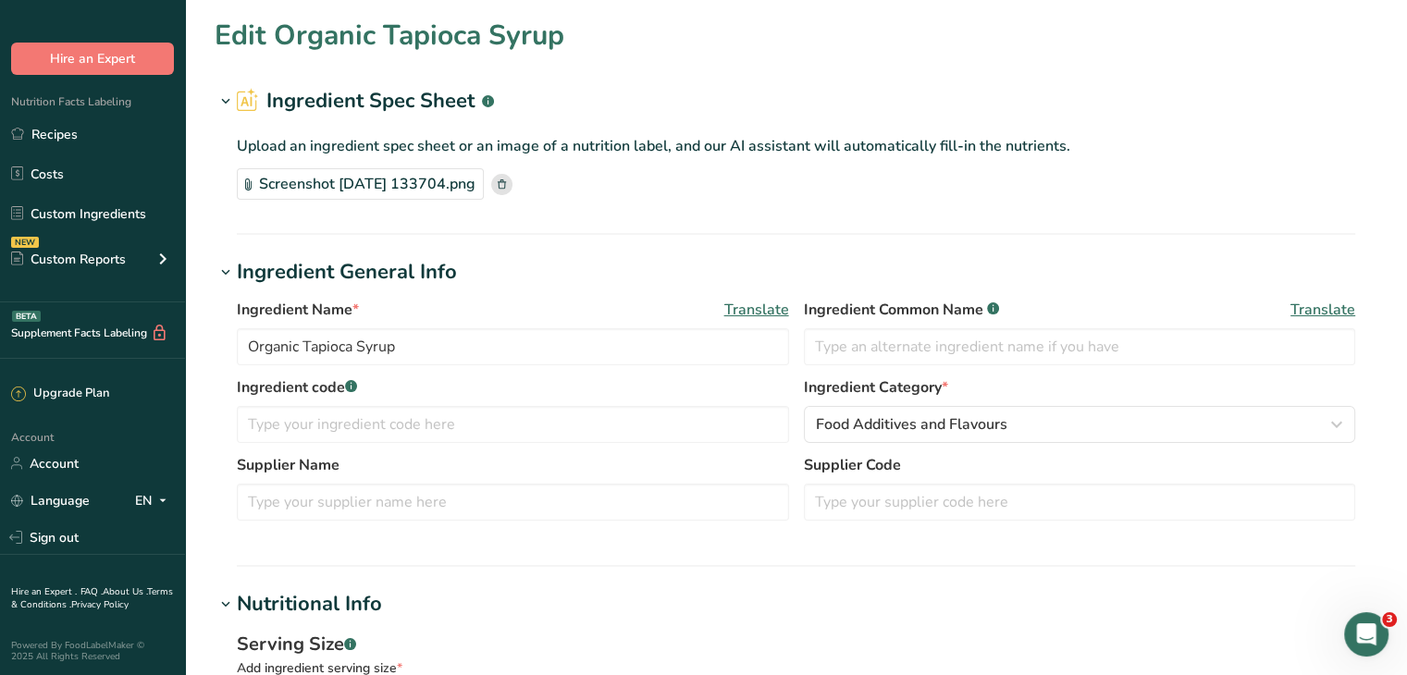
click at [460, 188] on div "Screenshot [DATE] 133704.png" at bounding box center [360, 183] width 247 height 31
click at [87, 217] on link "Custom Ingredients" at bounding box center [92, 213] width 185 height 35
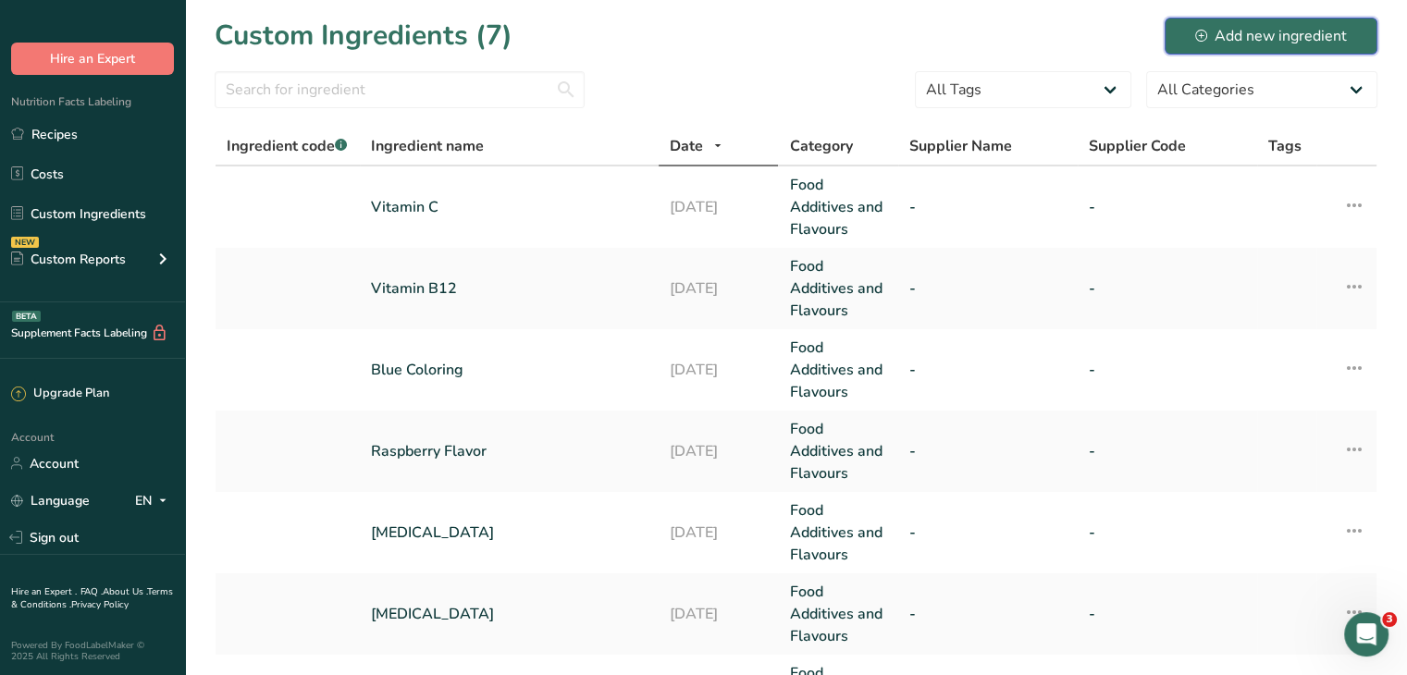
click at [1229, 30] on div "Add new ingredient" at bounding box center [1271, 36] width 152 height 22
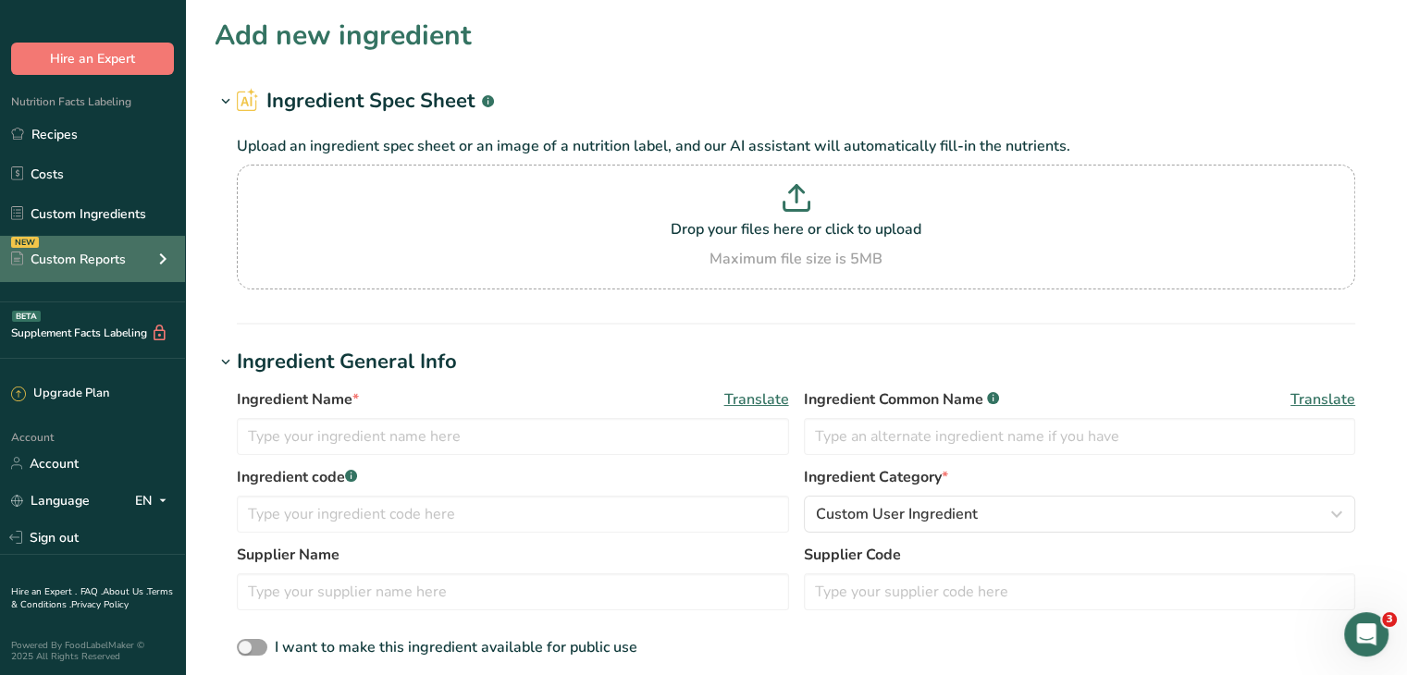
click at [89, 250] on div "Custom Reports" at bounding box center [68, 259] width 115 height 19
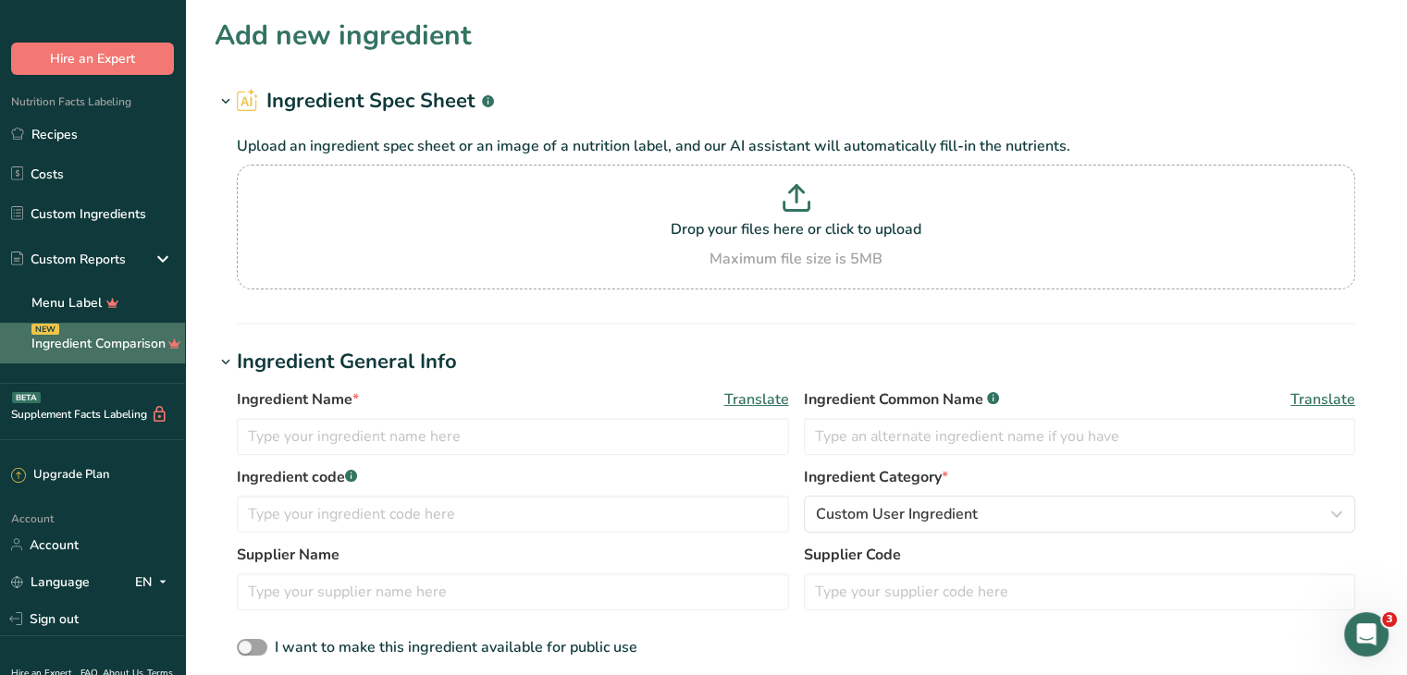
click at [94, 341] on link "Ingredient Comparison NEW" at bounding box center [92, 343] width 185 height 41
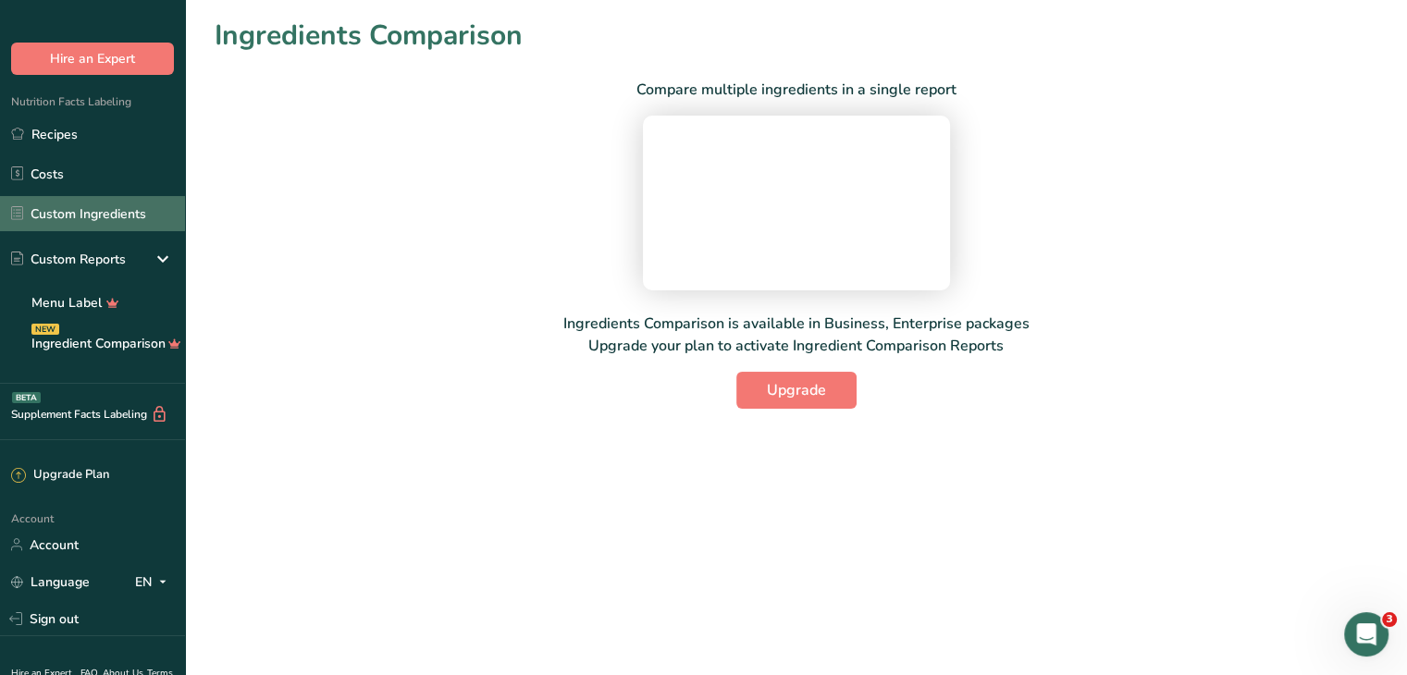
click at [105, 213] on link "Custom Ingredients" at bounding box center [92, 213] width 185 height 35
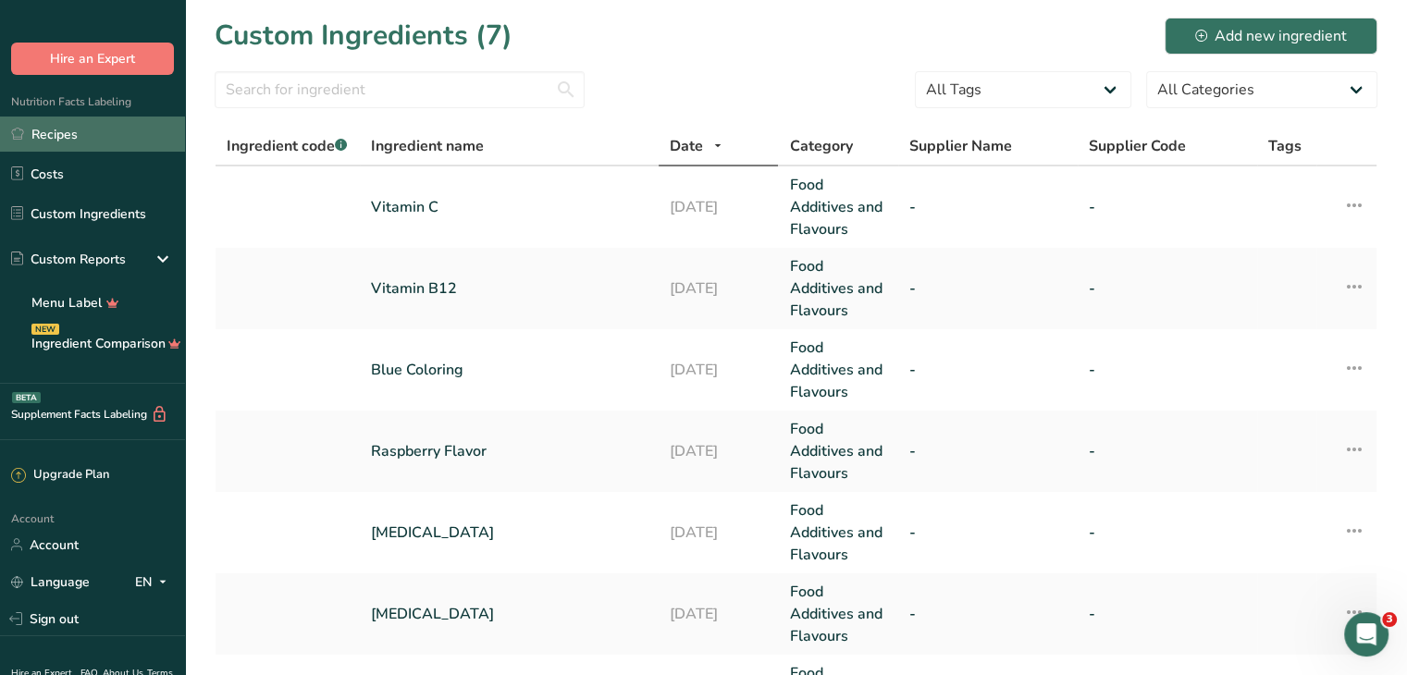
click at [88, 144] on link "Recipes" at bounding box center [92, 134] width 185 height 35
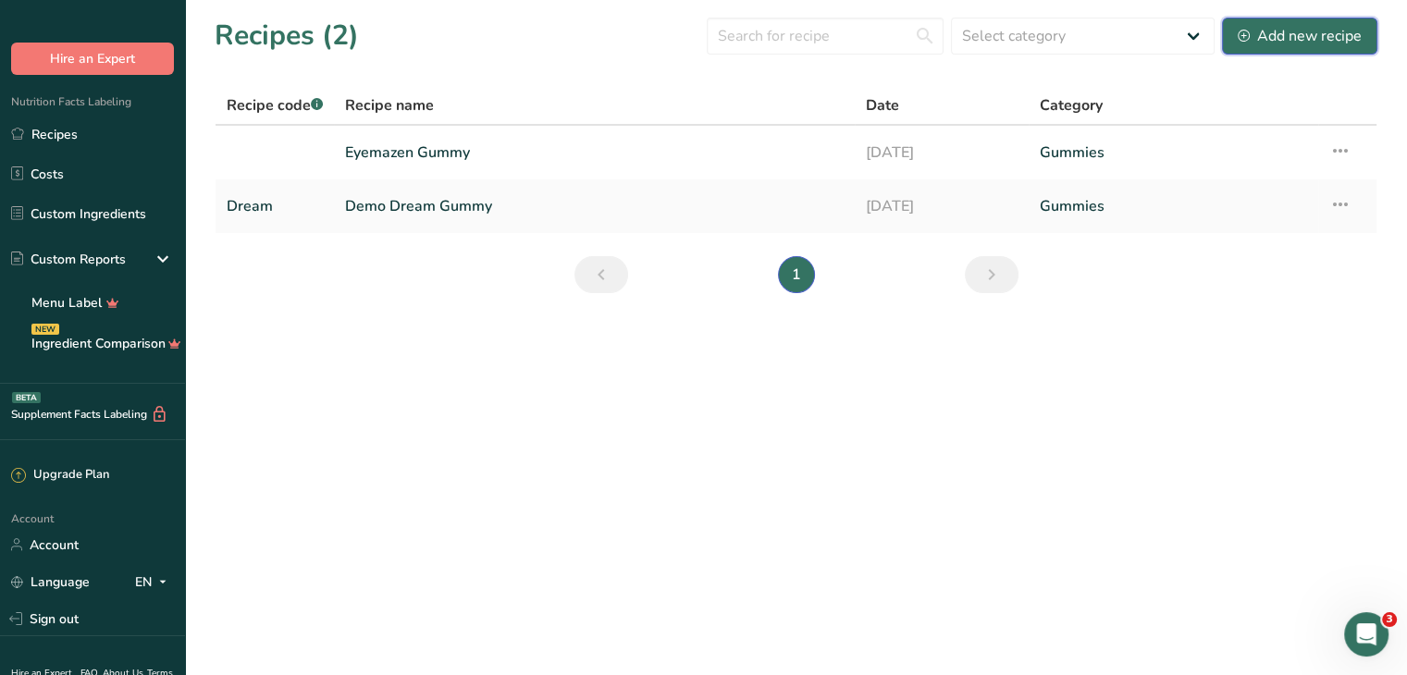
click at [1280, 33] on div "Add new recipe" at bounding box center [1300, 36] width 124 height 22
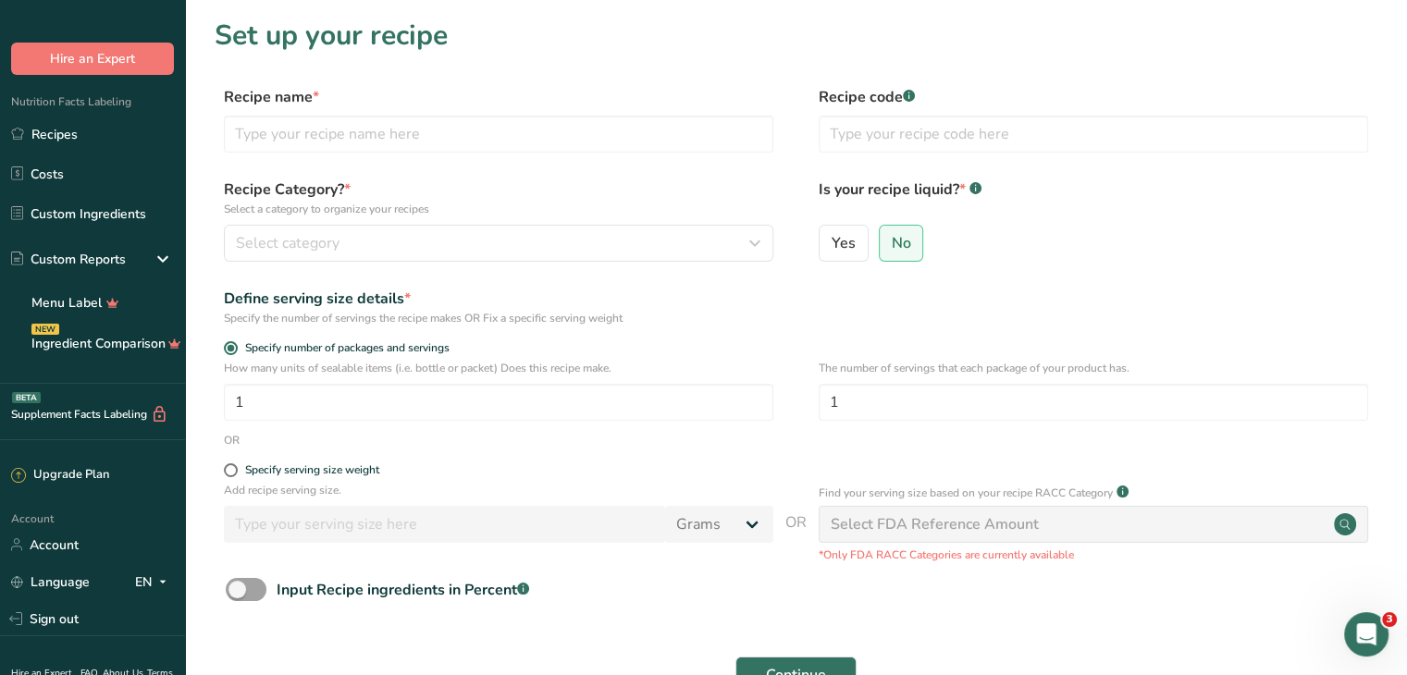
click at [655, 203] on p "Select a category to organize your recipes" at bounding box center [499, 209] width 550 height 17
click at [69, 138] on link "Recipes" at bounding box center [92, 134] width 185 height 35
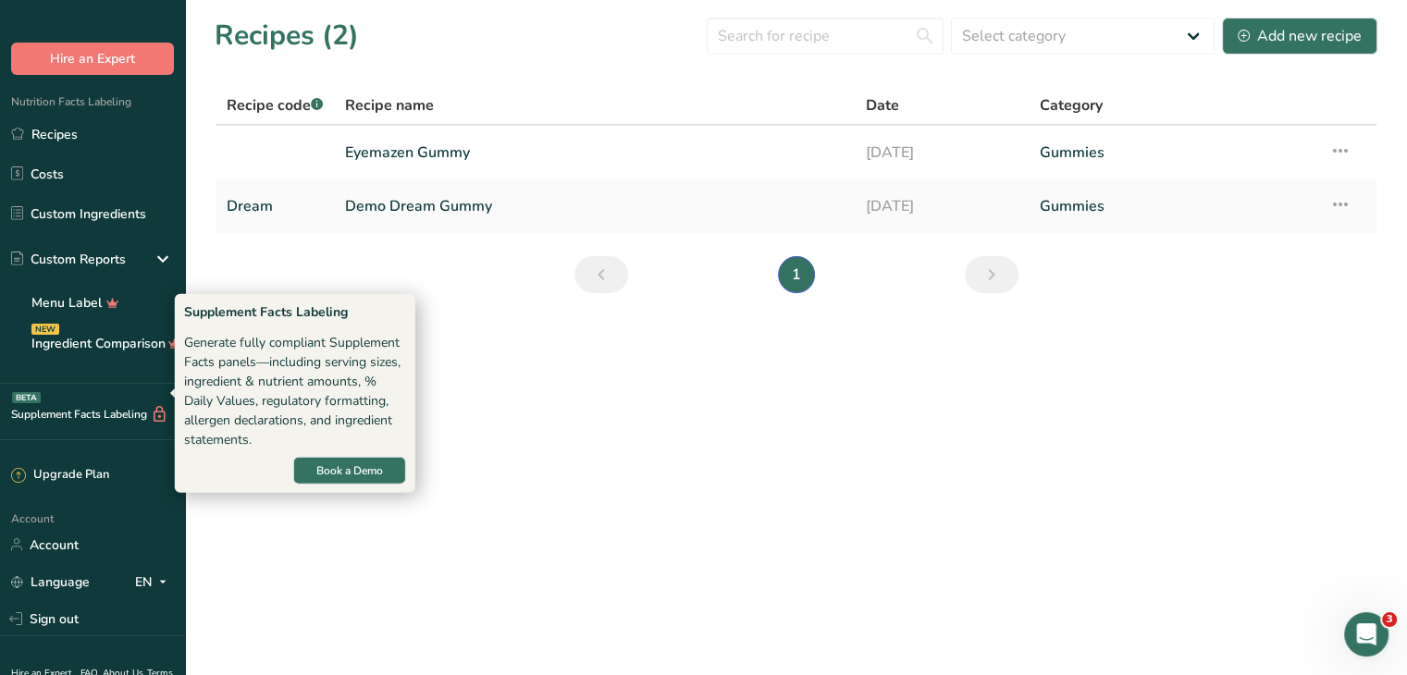
scroll to position [133, 0]
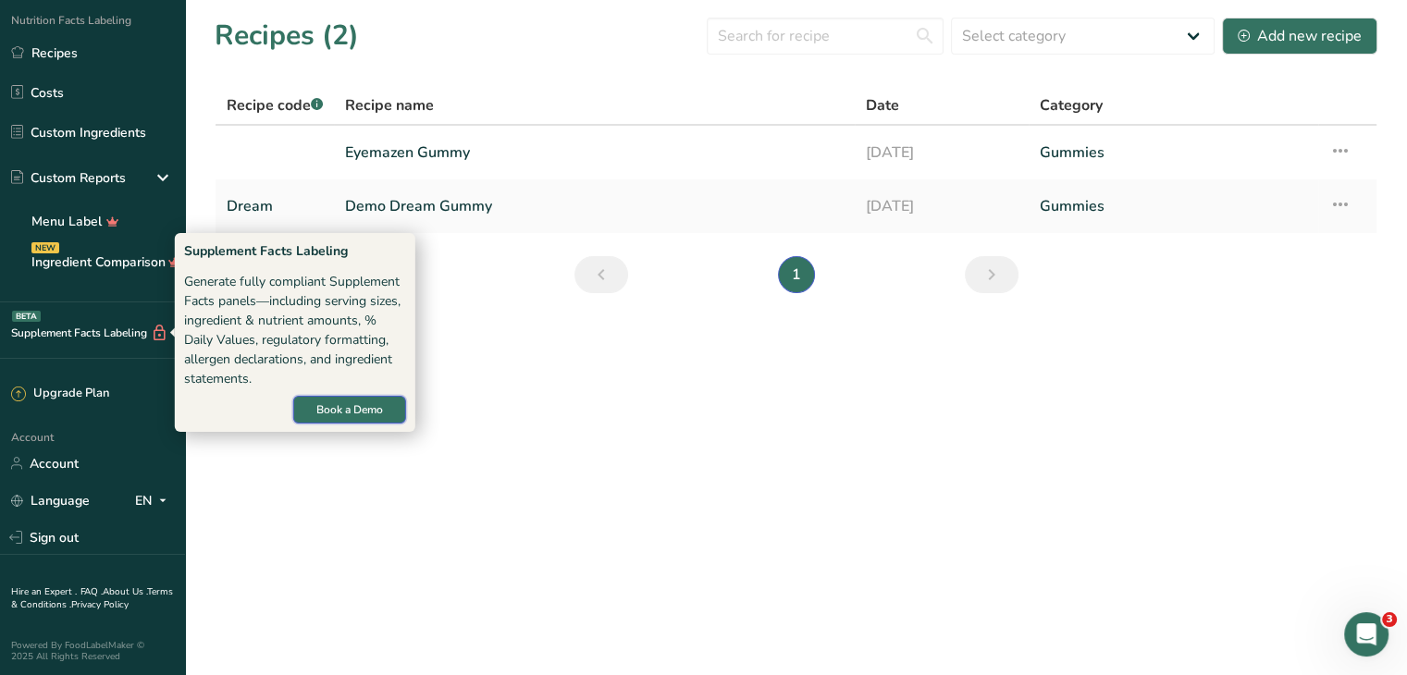
click at [320, 408] on span "Book a Demo" at bounding box center [349, 410] width 67 height 17
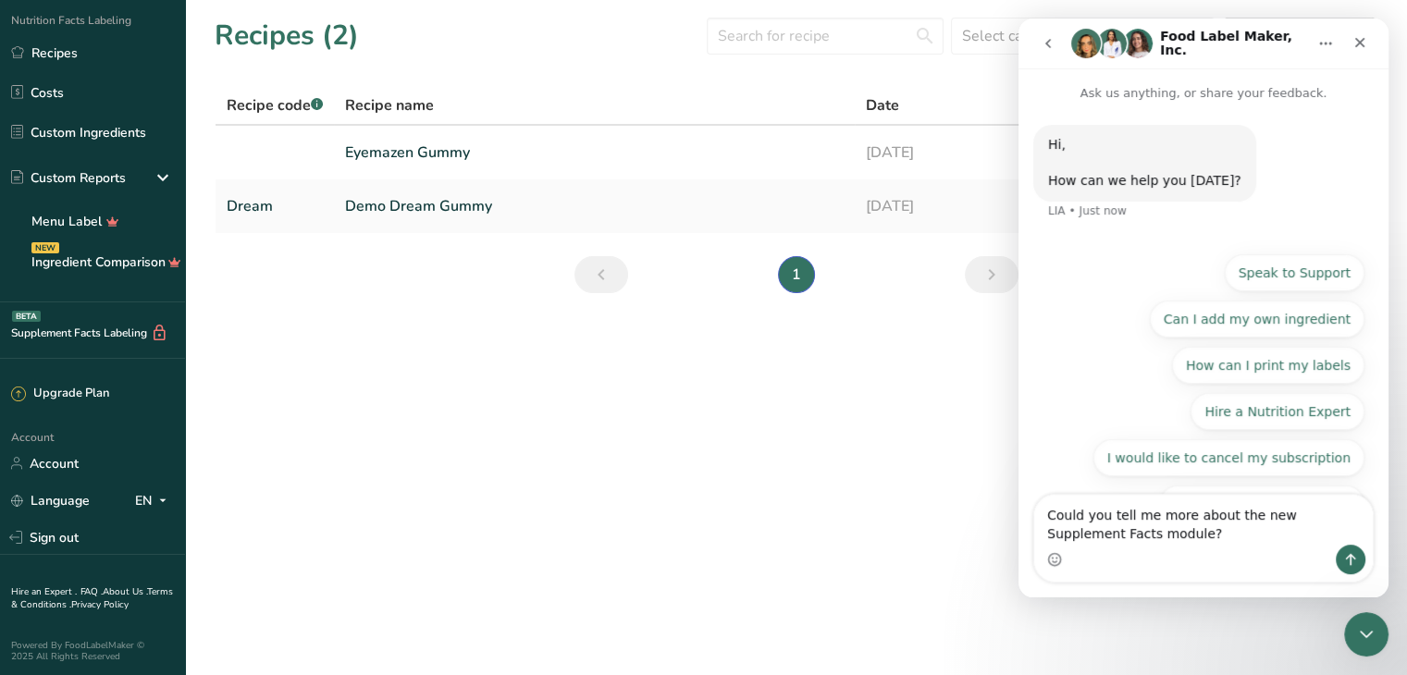
drag, startPoint x: 1130, startPoint y: 538, endPoint x: 1270, endPoint y: 523, distance: 141.4
click at [1270, 523] on textarea "Could you tell me more about the new Supplement Facts module?" at bounding box center [1203, 520] width 339 height 50
type textarea "Could you tell me more about when the new Supplement Facts Model will be availa…"
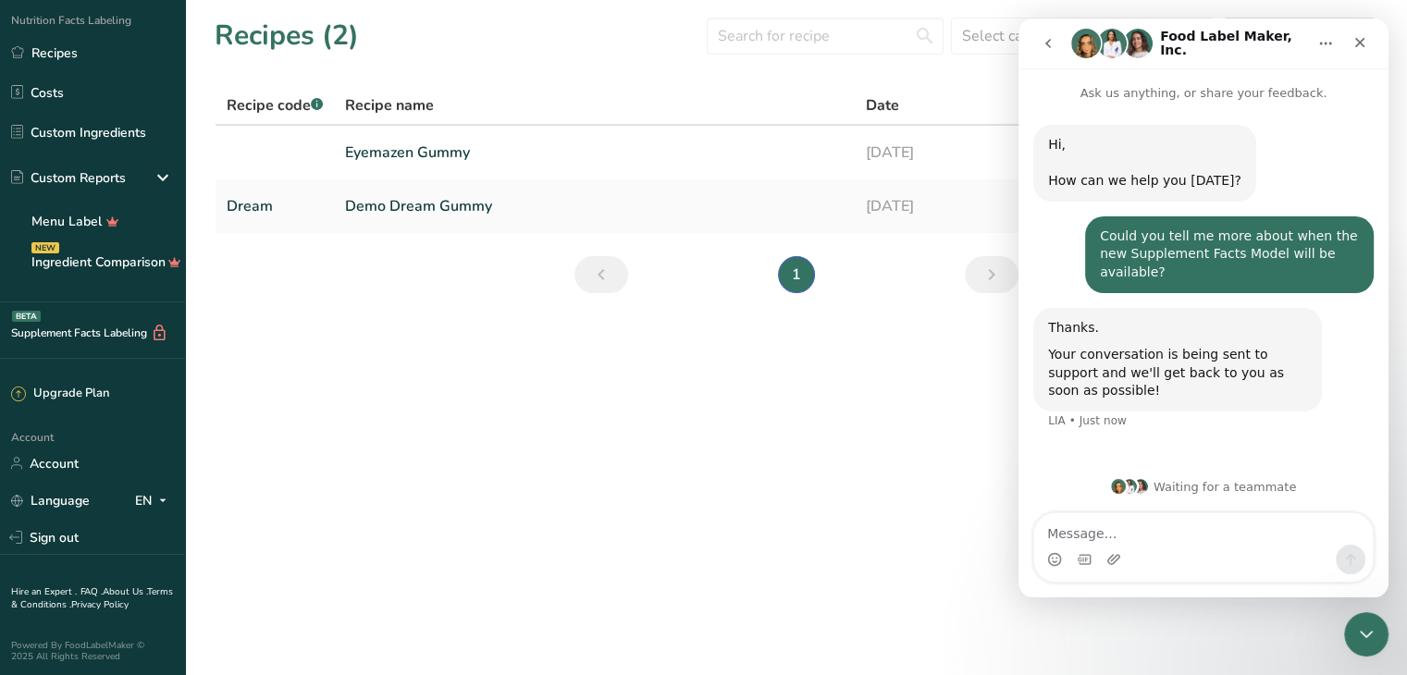
click at [1198, 541] on textarea "Message…" at bounding box center [1203, 529] width 339 height 31
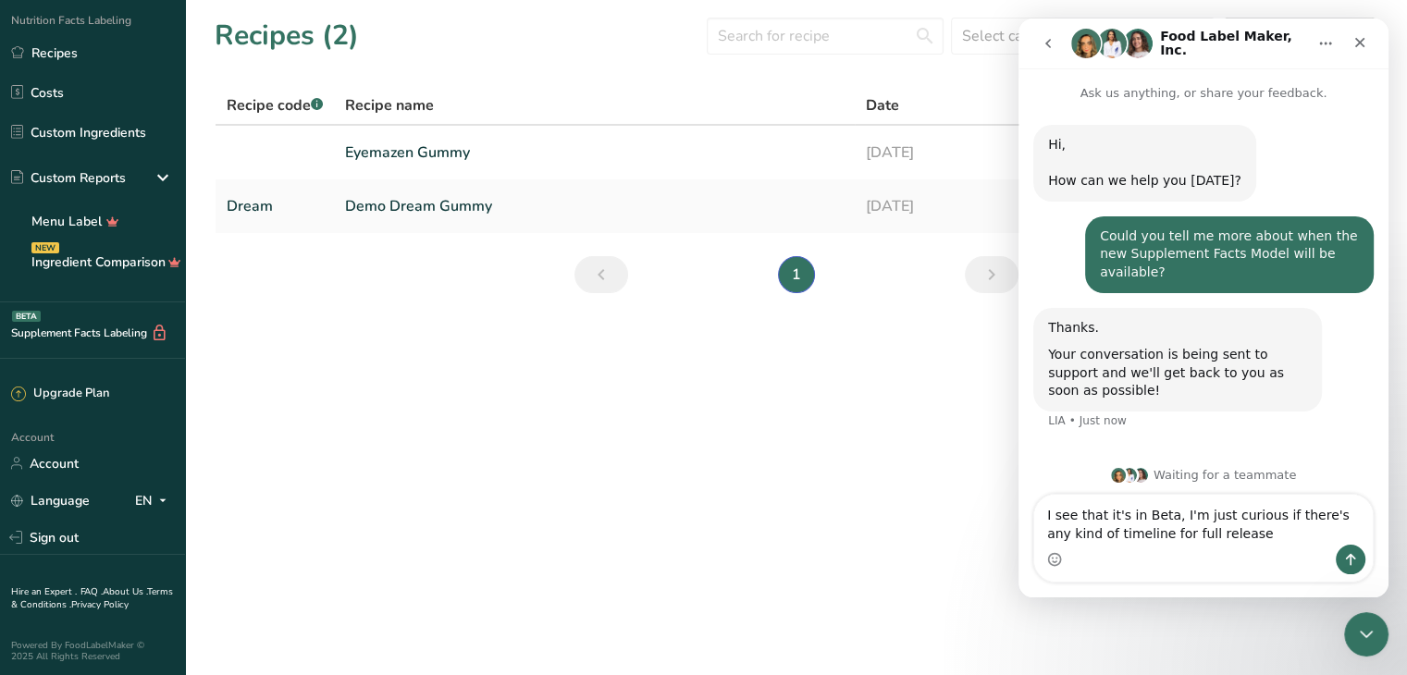
type textarea "I see that it's in Beta, I'm just curious if there's any kind of timeline for f…"
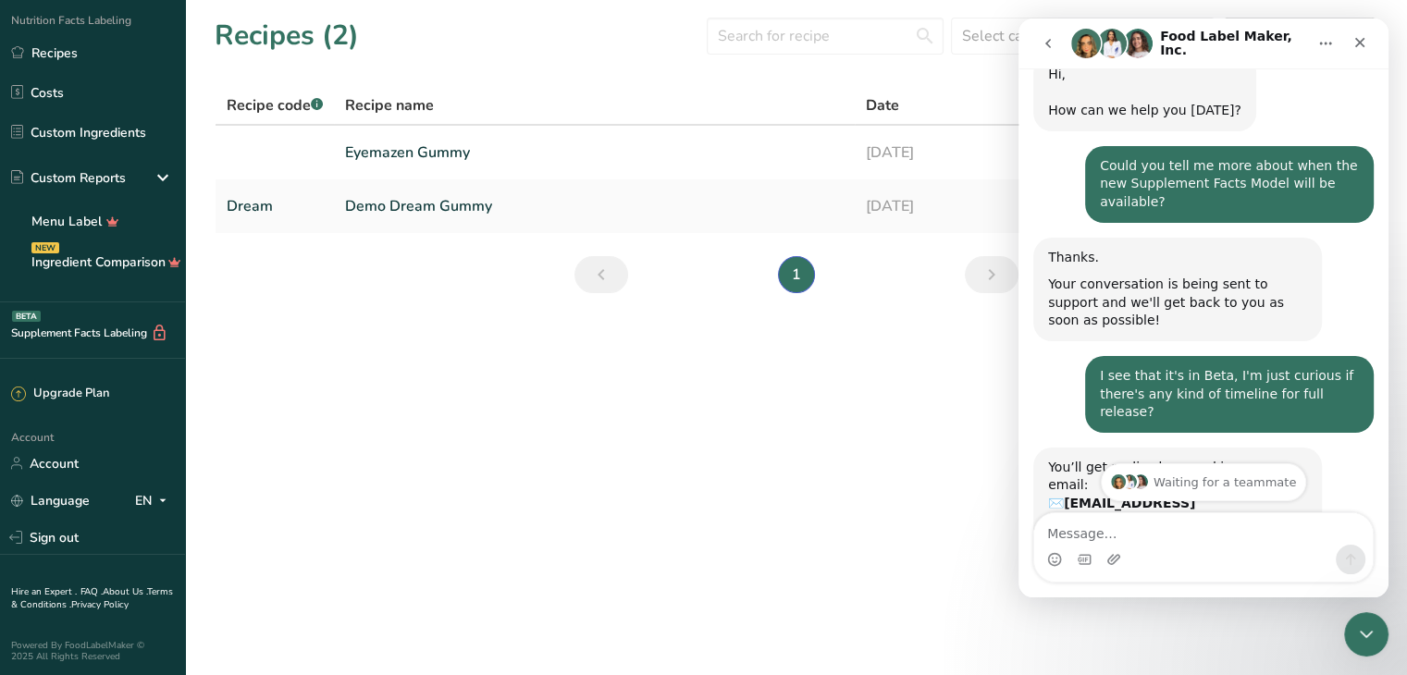
scroll to position [163, 0]
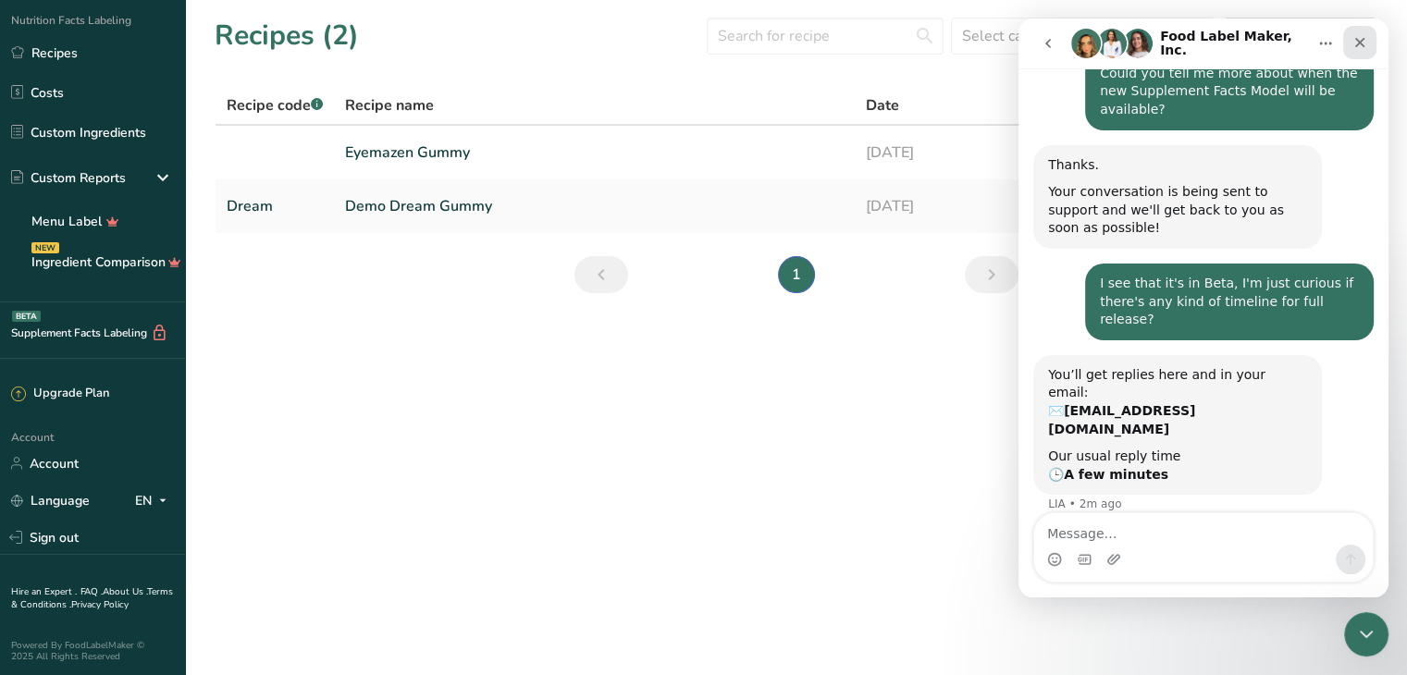
click at [1365, 47] on icon "Close" at bounding box center [1360, 42] width 15 height 15
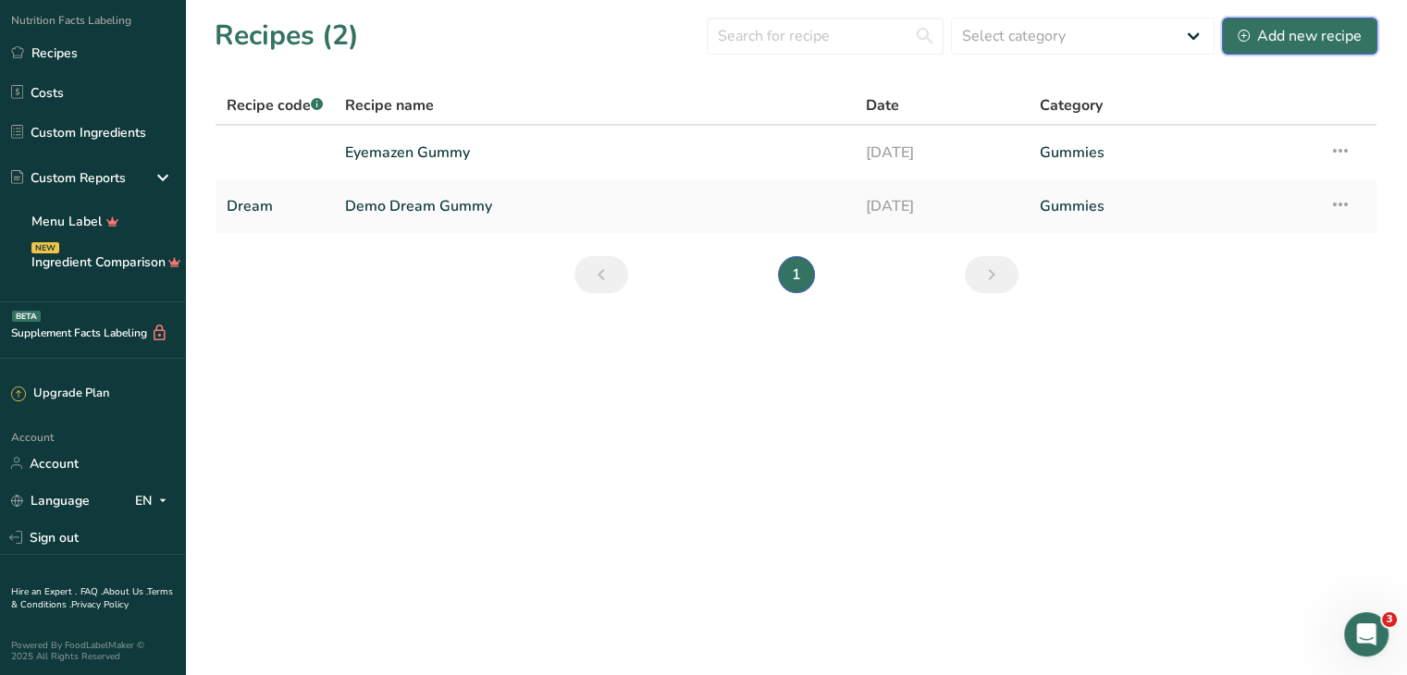
click at [1291, 37] on div "Add new recipe" at bounding box center [1300, 36] width 124 height 22
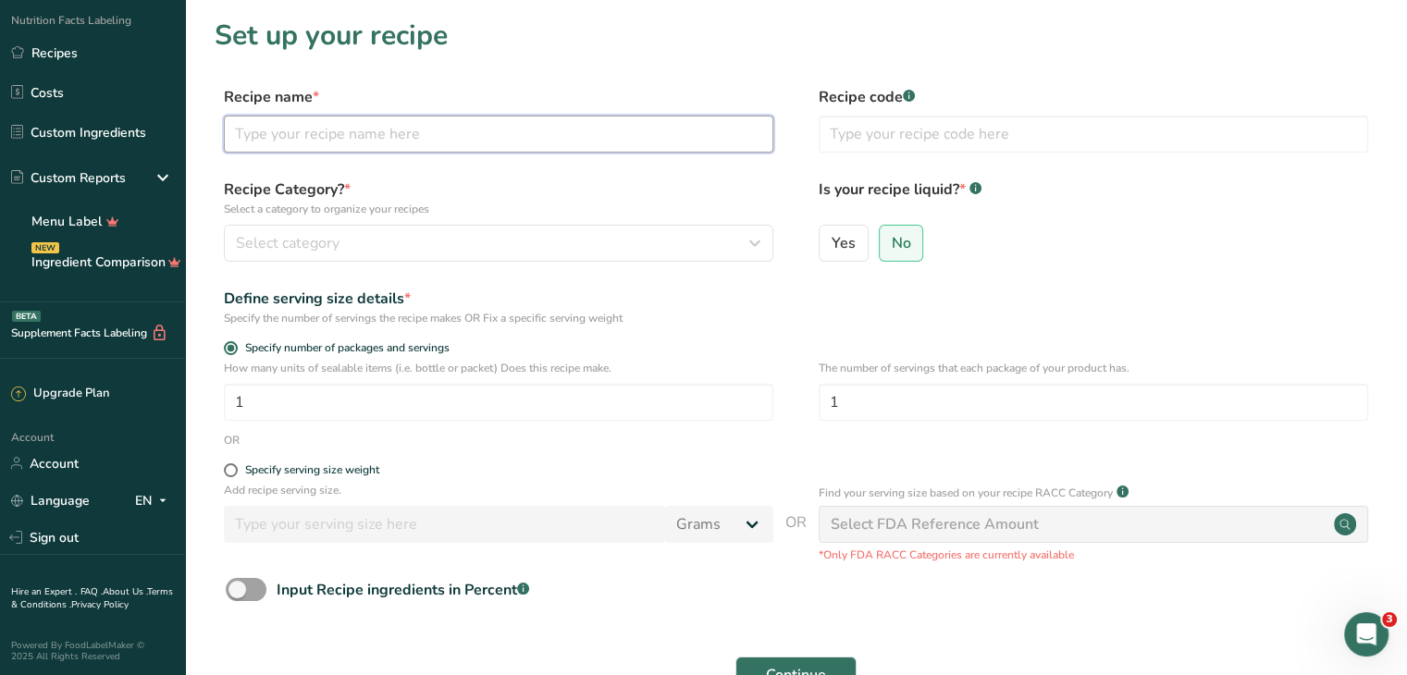
click at [370, 139] on input "text" at bounding box center [499, 134] width 550 height 37
type input "TummyGo Gummy"
click at [760, 171] on form "Recipe name * TummyGo Gummy Recipe code .a-a{fill:#347362;}.b-a{fill:#fff;} Rec…" at bounding box center [796, 414] width 1163 height 656
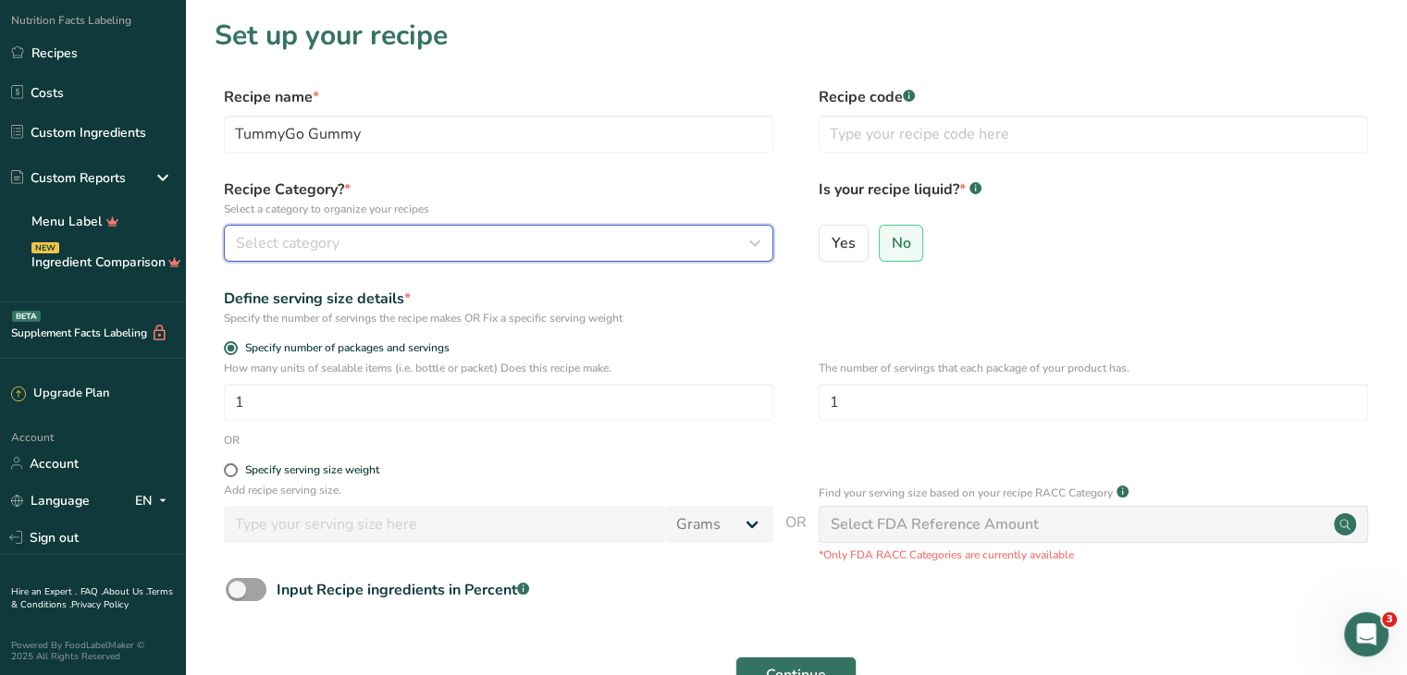
click at [379, 240] on div "Select category" at bounding box center [493, 243] width 514 height 22
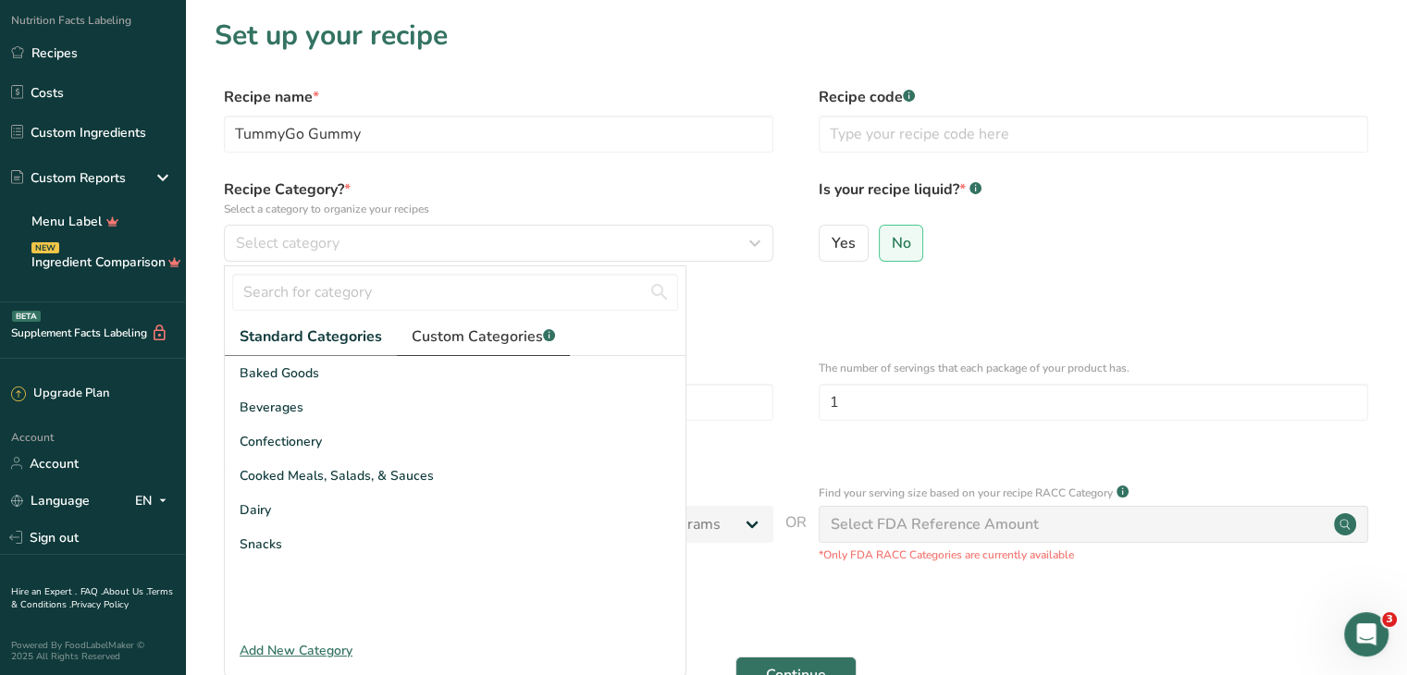
click at [474, 338] on span "Custom Categories .a-a{fill:#347362;}.b-a{fill:#fff;}" at bounding box center [483, 337] width 143 height 22
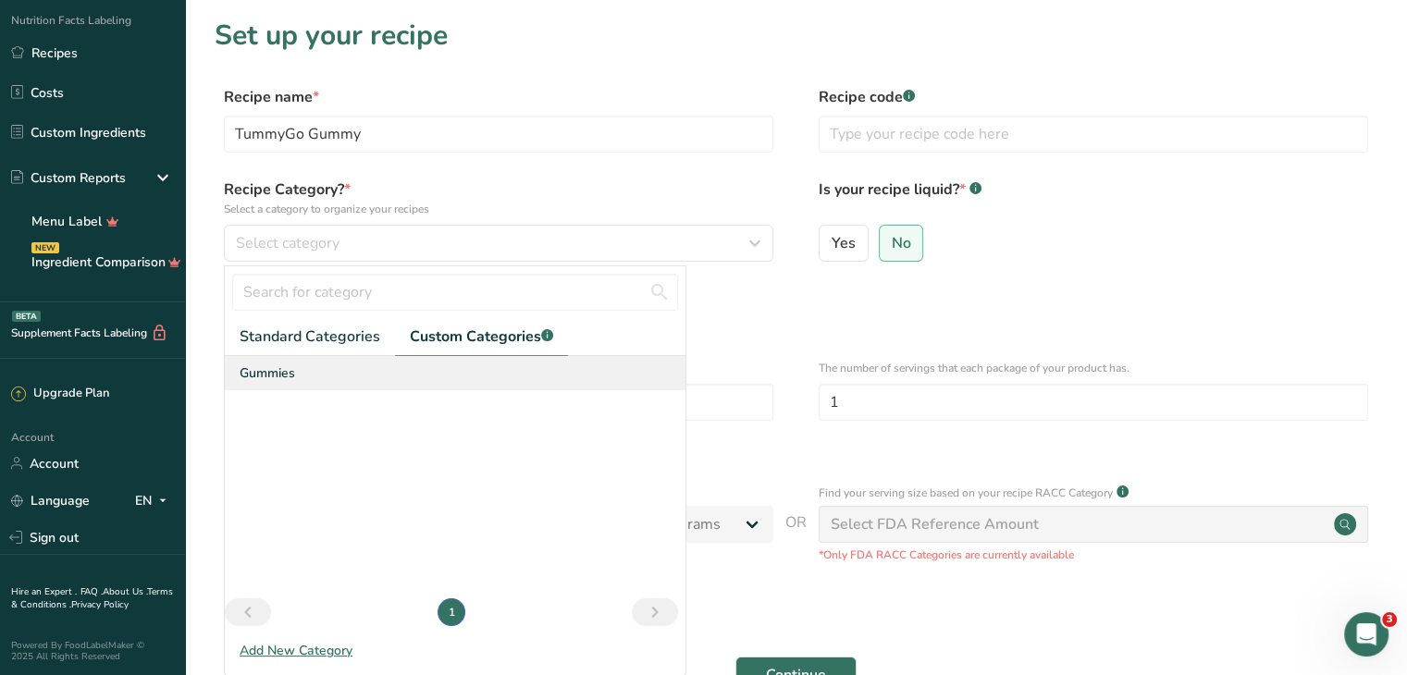
click at [281, 373] on span "Gummies" at bounding box center [268, 373] width 56 height 19
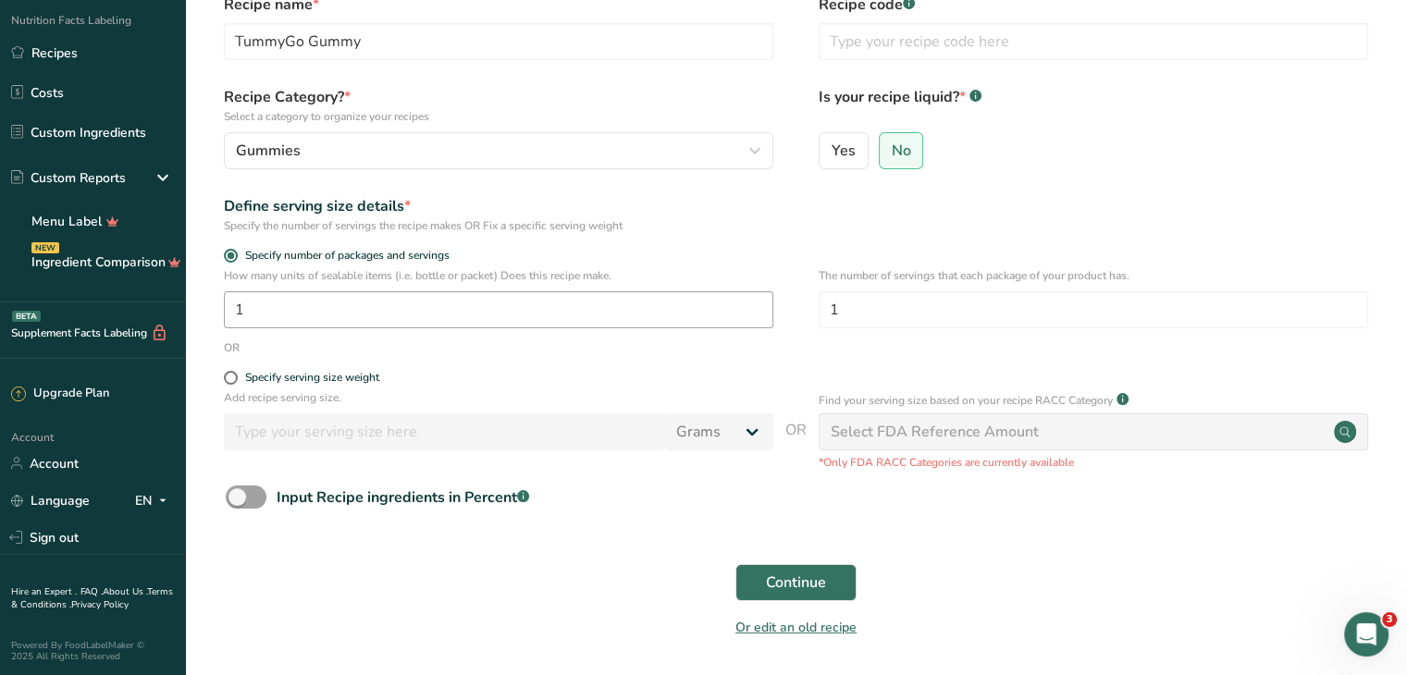
scroll to position [155, 0]
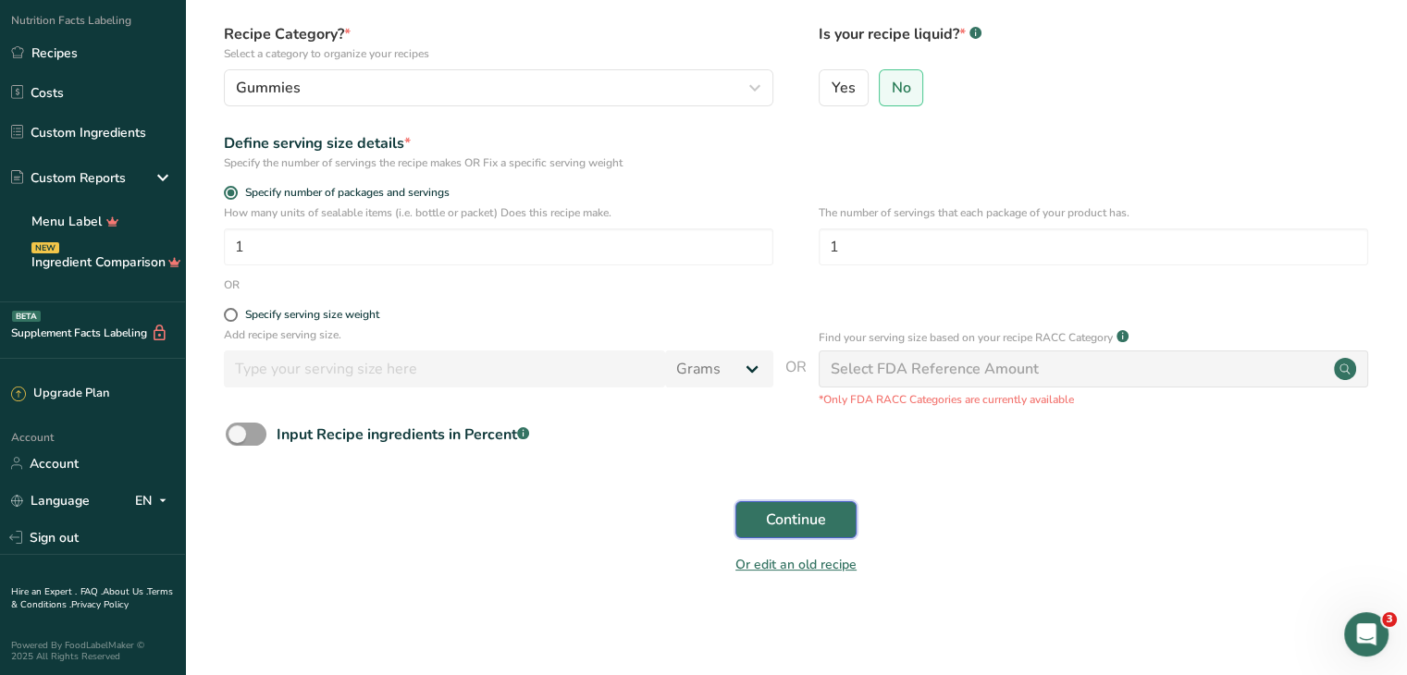
click at [799, 515] on span "Continue" at bounding box center [796, 520] width 60 height 22
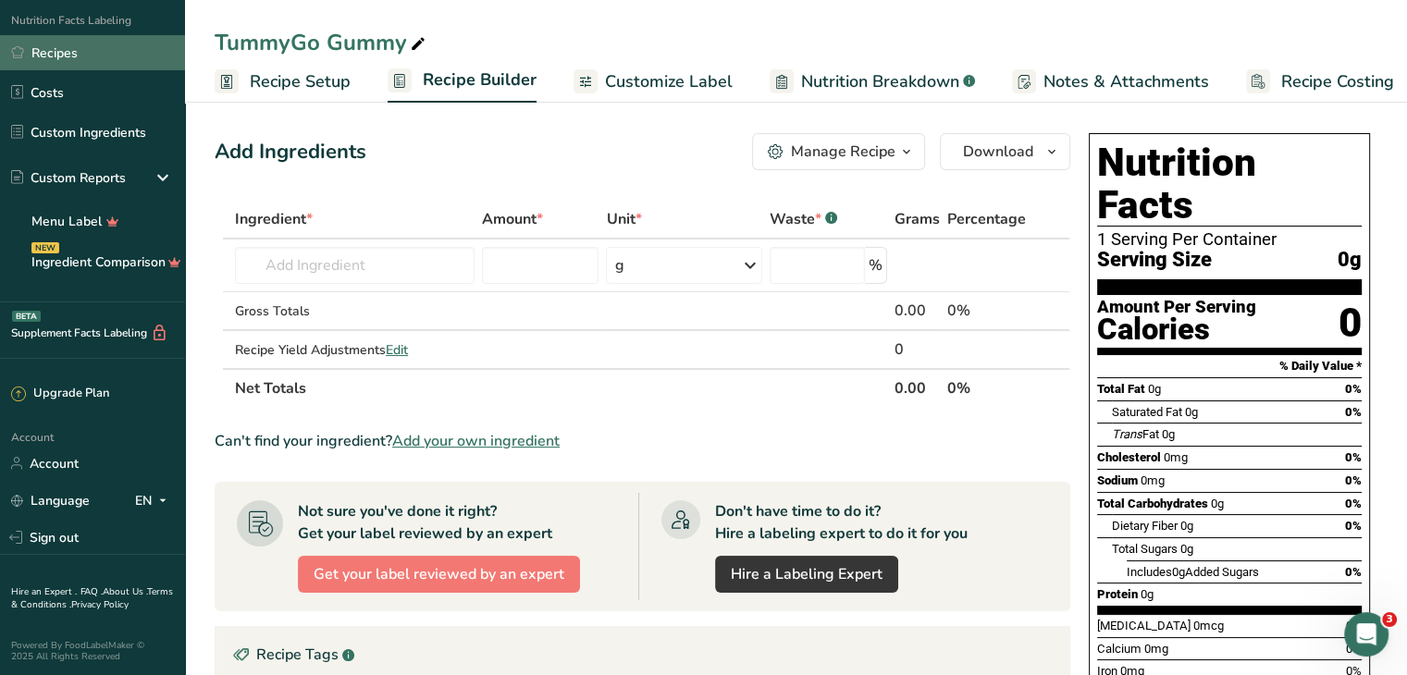
click at [47, 48] on link "Recipes" at bounding box center [92, 52] width 185 height 35
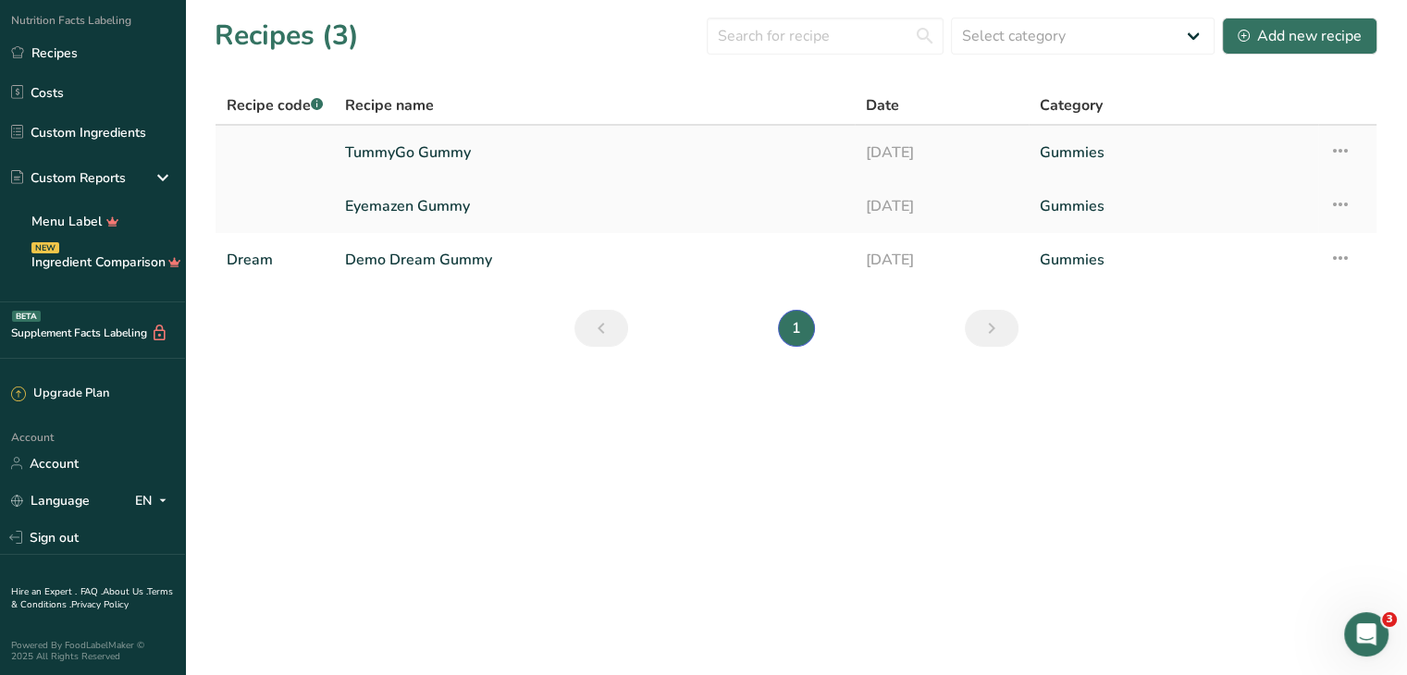
click at [466, 156] on link "TummyGo Gummy" at bounding box center [594, 152] width 499 height 39
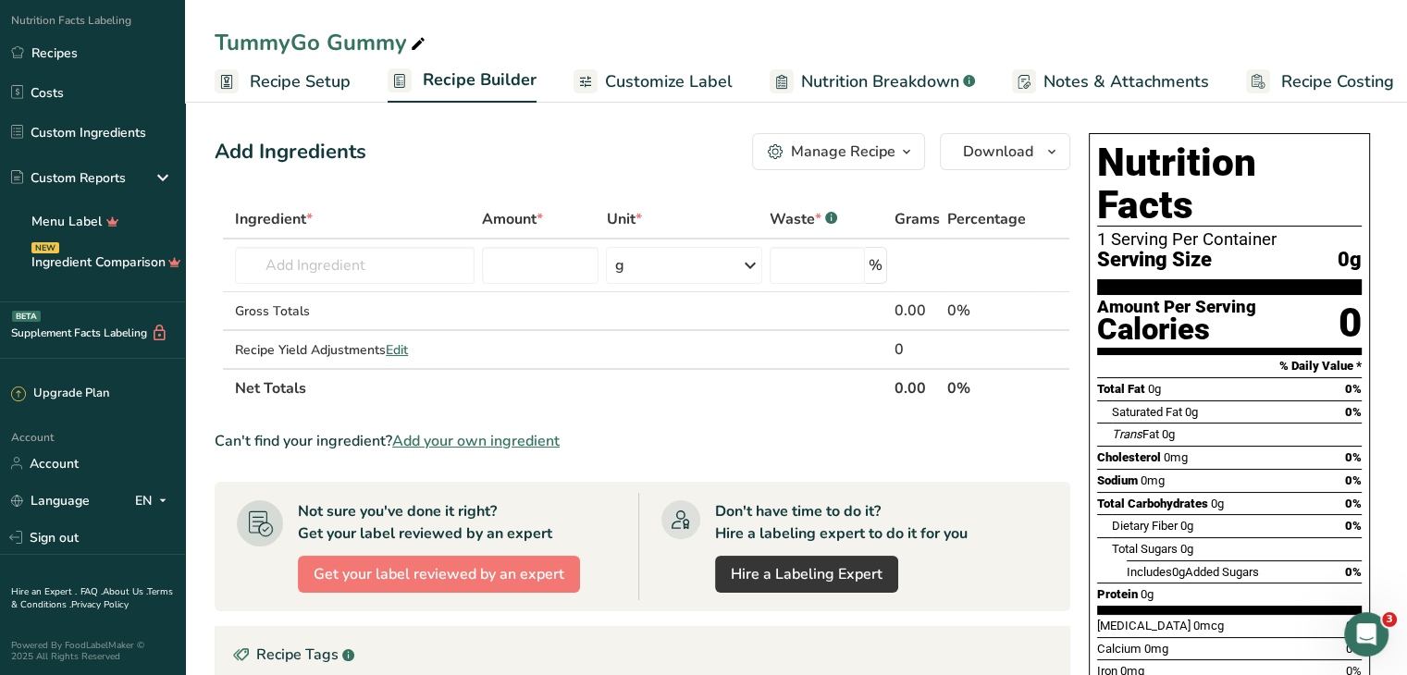
click at [319, 80] on span "Recipe Setup" at bounding box center [300, 81] width 101 height 25
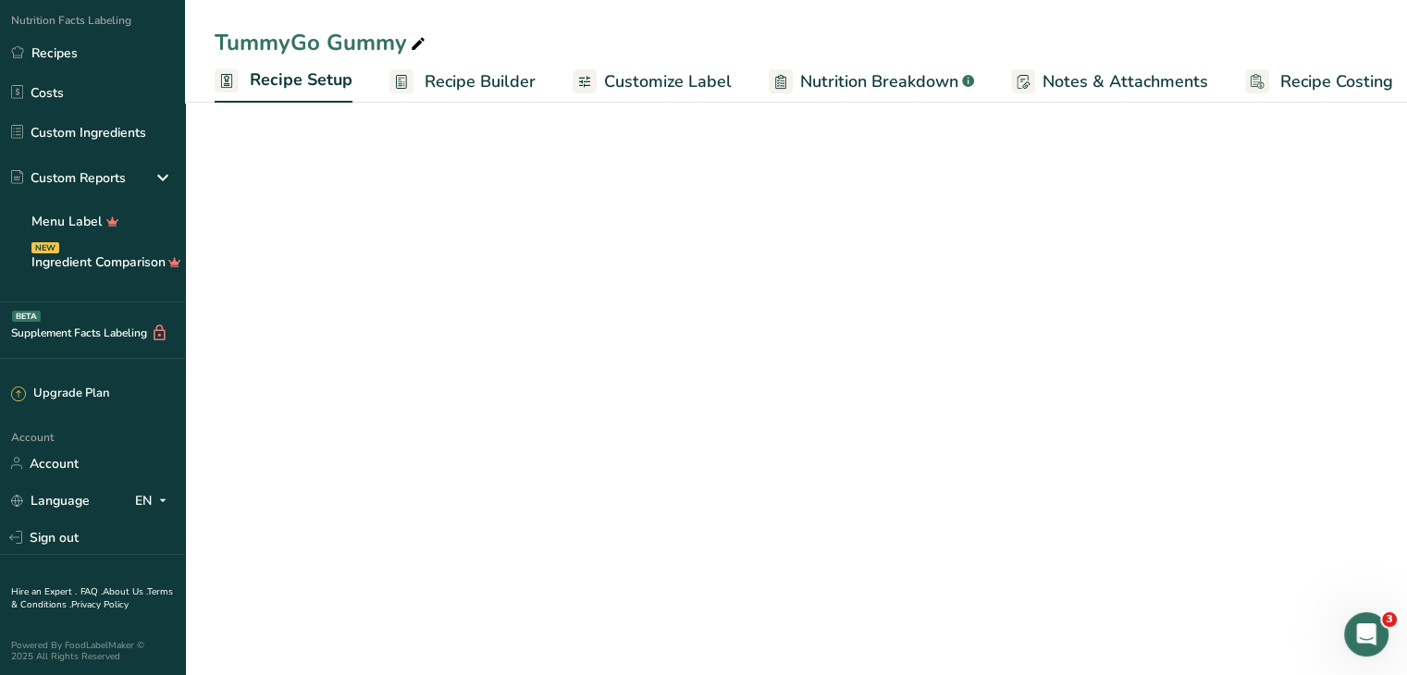
scroll to position [0, 6]
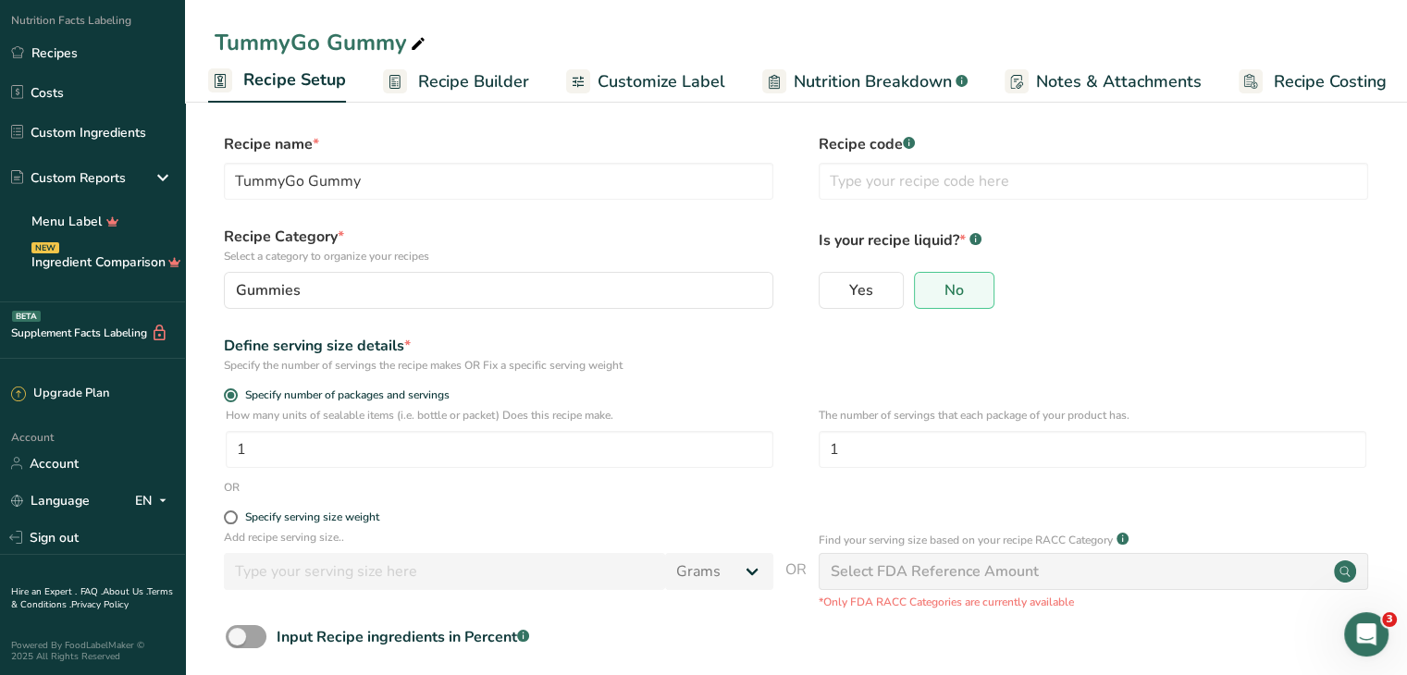
click at [473, 74] on span "Recipe Builder" at bounding box center [473, 81] width 111 height 25
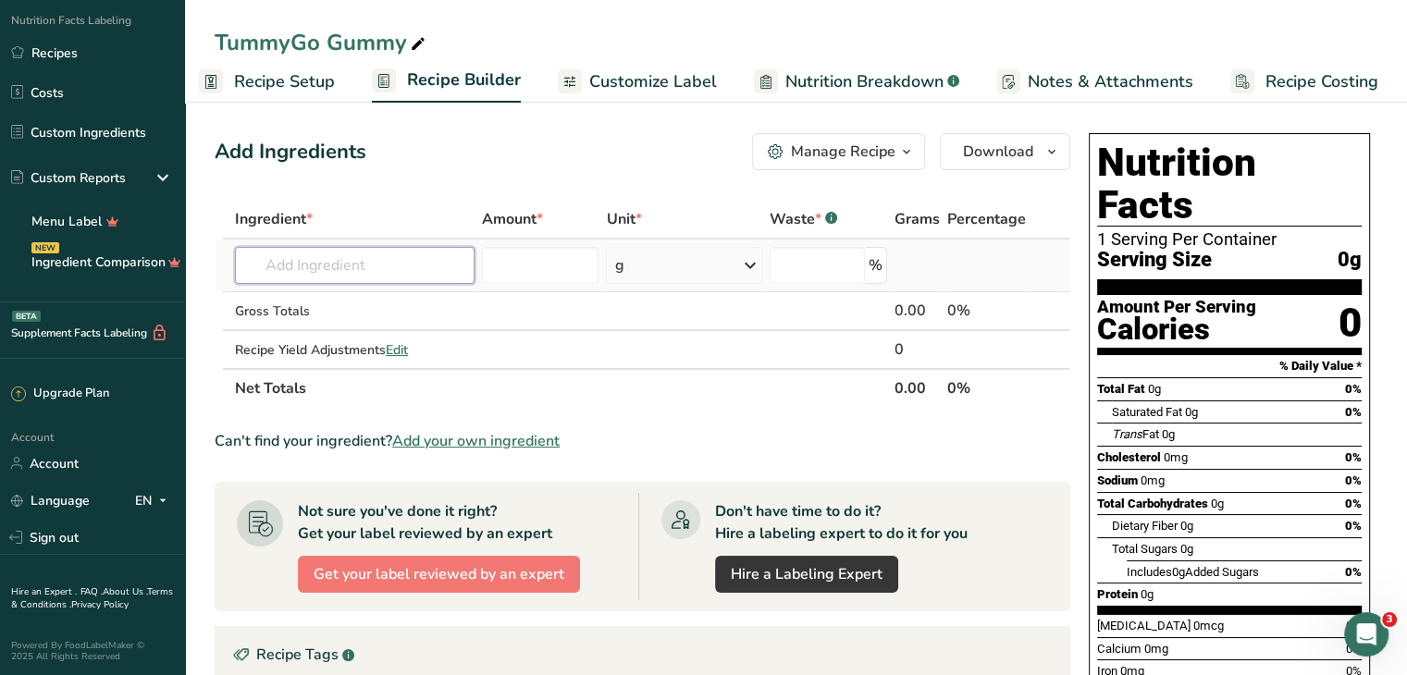
click at [353, 260] on input "text" at bounding box center [355, 265] width 240 height 37
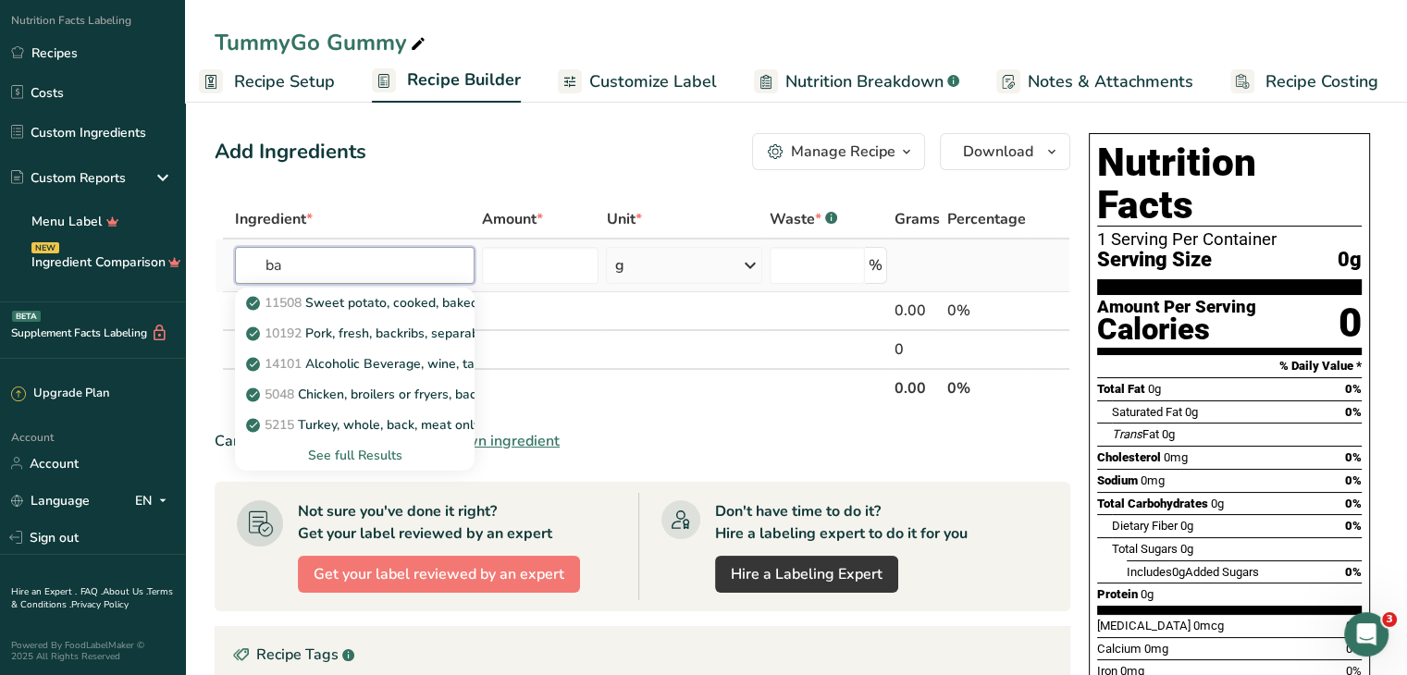
type input "b"
type input "pork"
drag, startPoint x: 295, startPoint y: 260, endPoint x: 251, endPoint y: 264, distance: 44.6
click at [251, 264] on input "pork" at bounding box center [355, 265] width 240 height 37
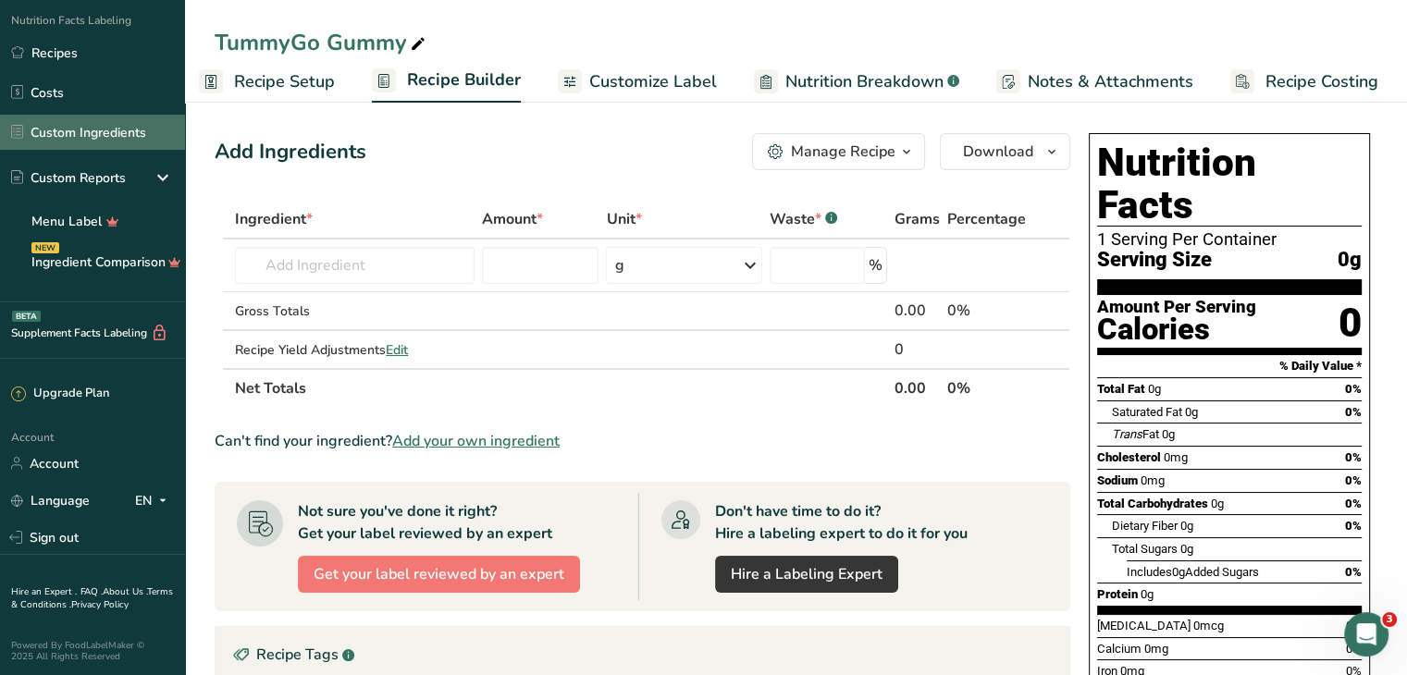
click at [80, 131] on link "Custom Ingredients" at bounding box center [92, 132] width 185 height 35
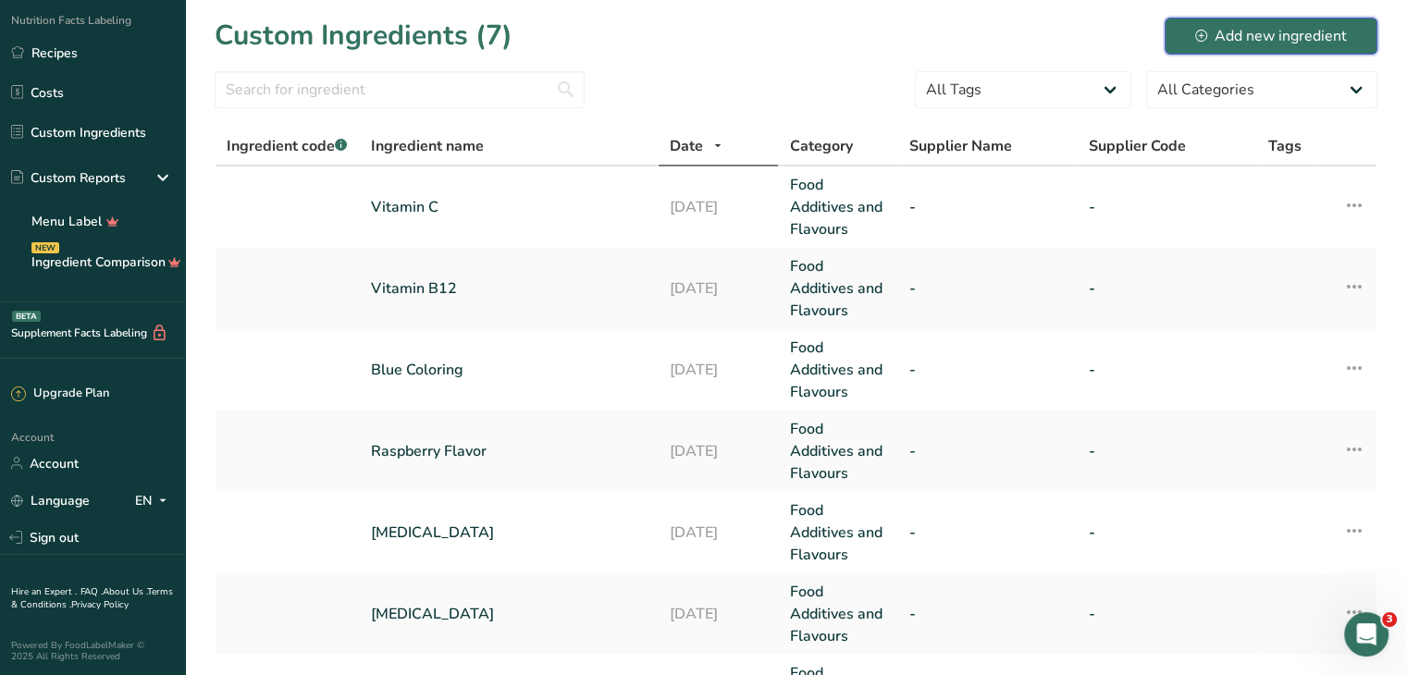
click at [1214, 43] on div "Add new ingredient" at bounding box center [1271, 36] width 152 height 22
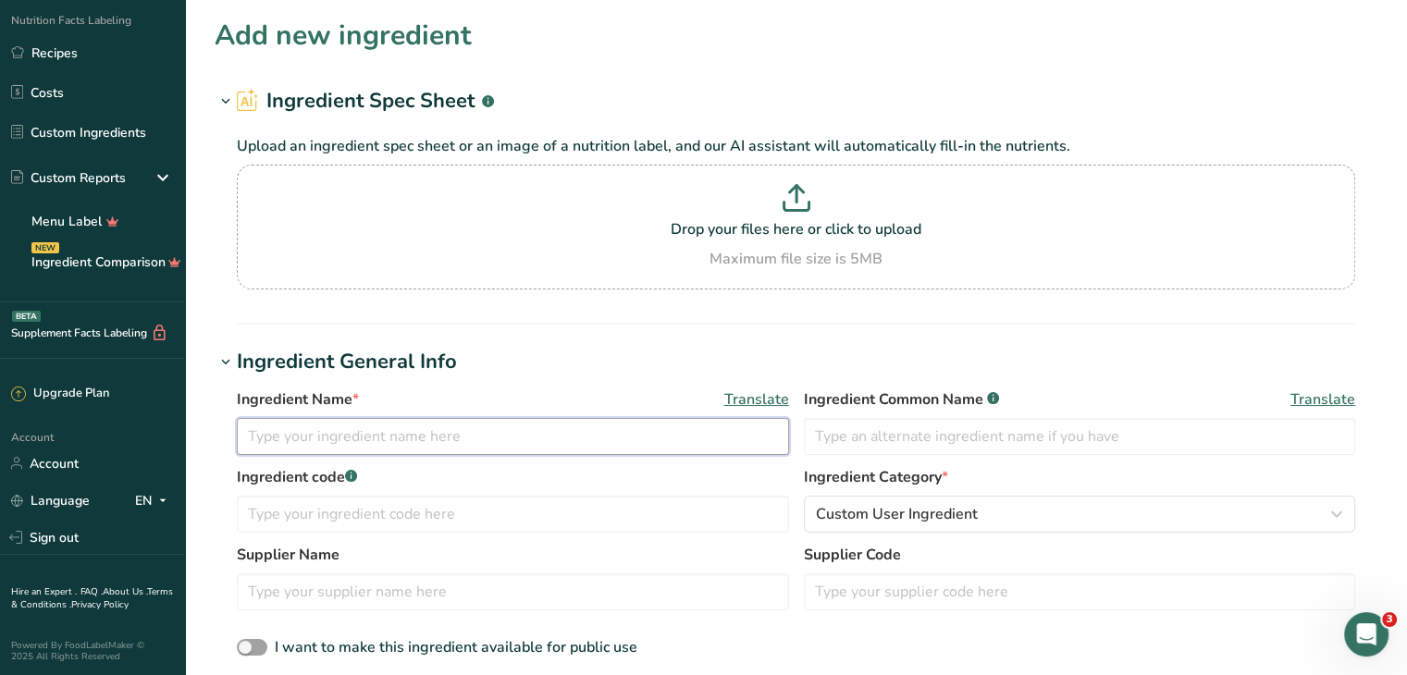
click at [352, 433] on input "text" at bounding box center [513, 436] width 552 height 37
type input "Magnesium (From [MEDICAL_DATA])"
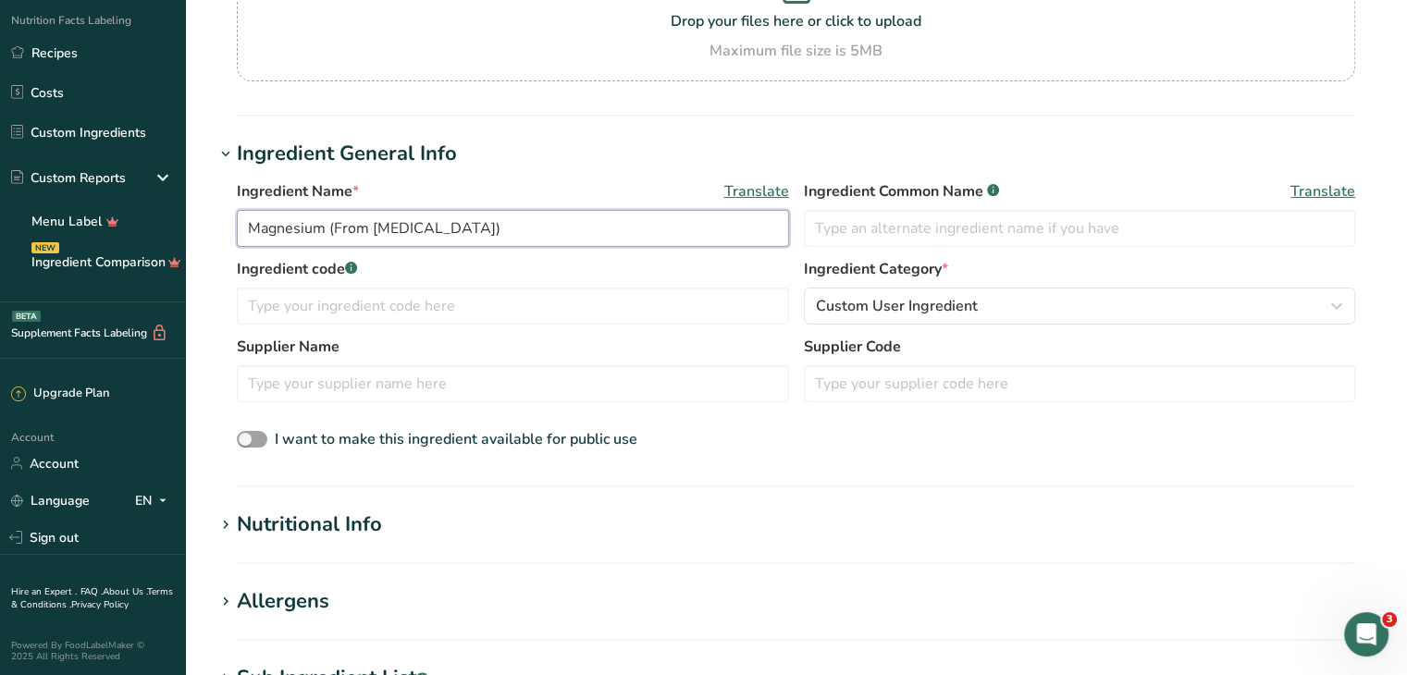
scroll to position [278, 0]
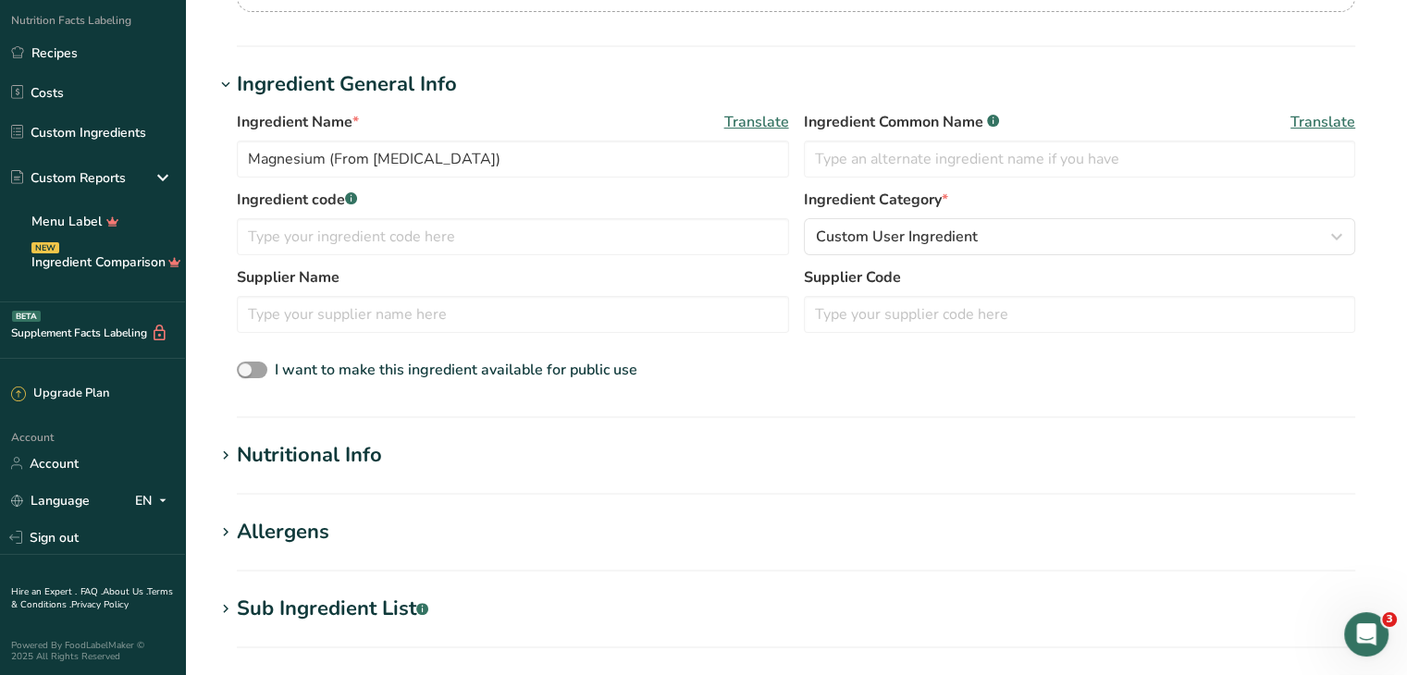
click at [307, 449] on div "Nutritional Info" at bounding box center [309, 455] width 145 height 31
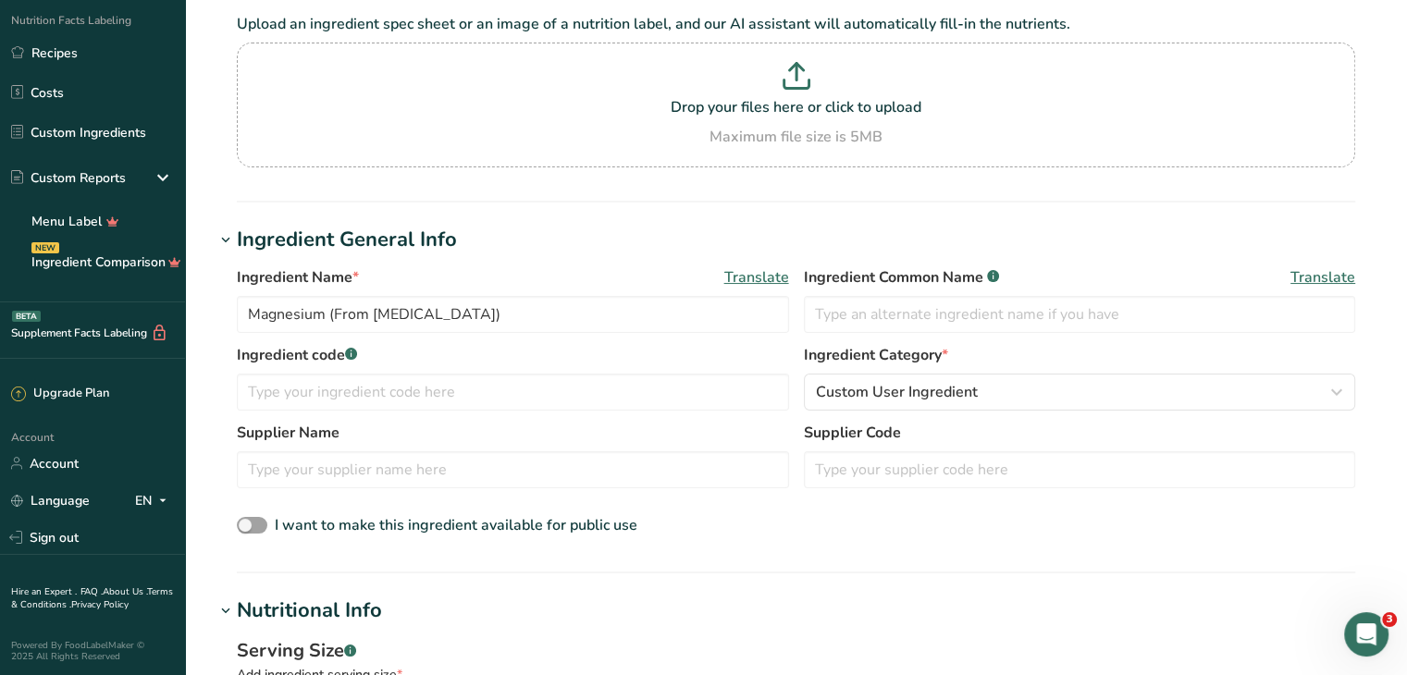
scroll to position [0, 0]
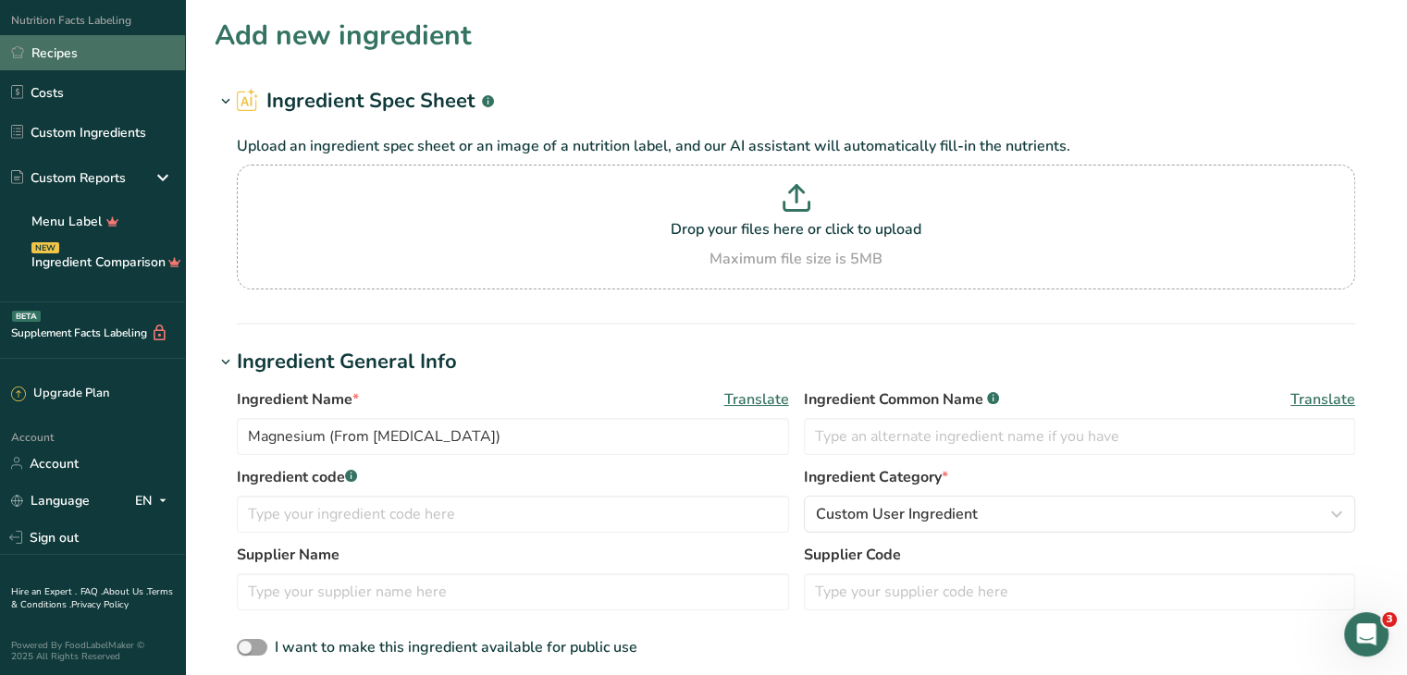
click at [74, 49] on link "Recipes" at bounding box center [92, 52] width 185 height 35
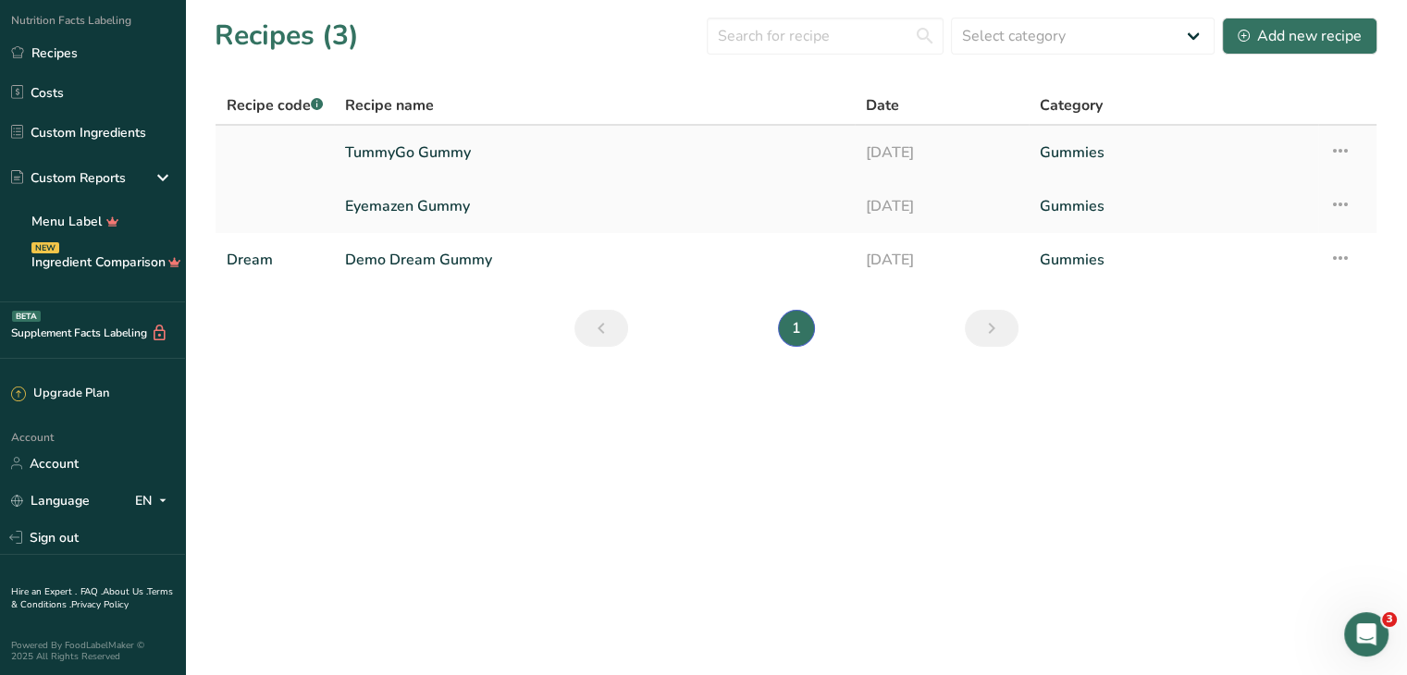
click at [500, 153] on link "TummyGo Gummy" at bounding box center [594, 152] width 499 height 39
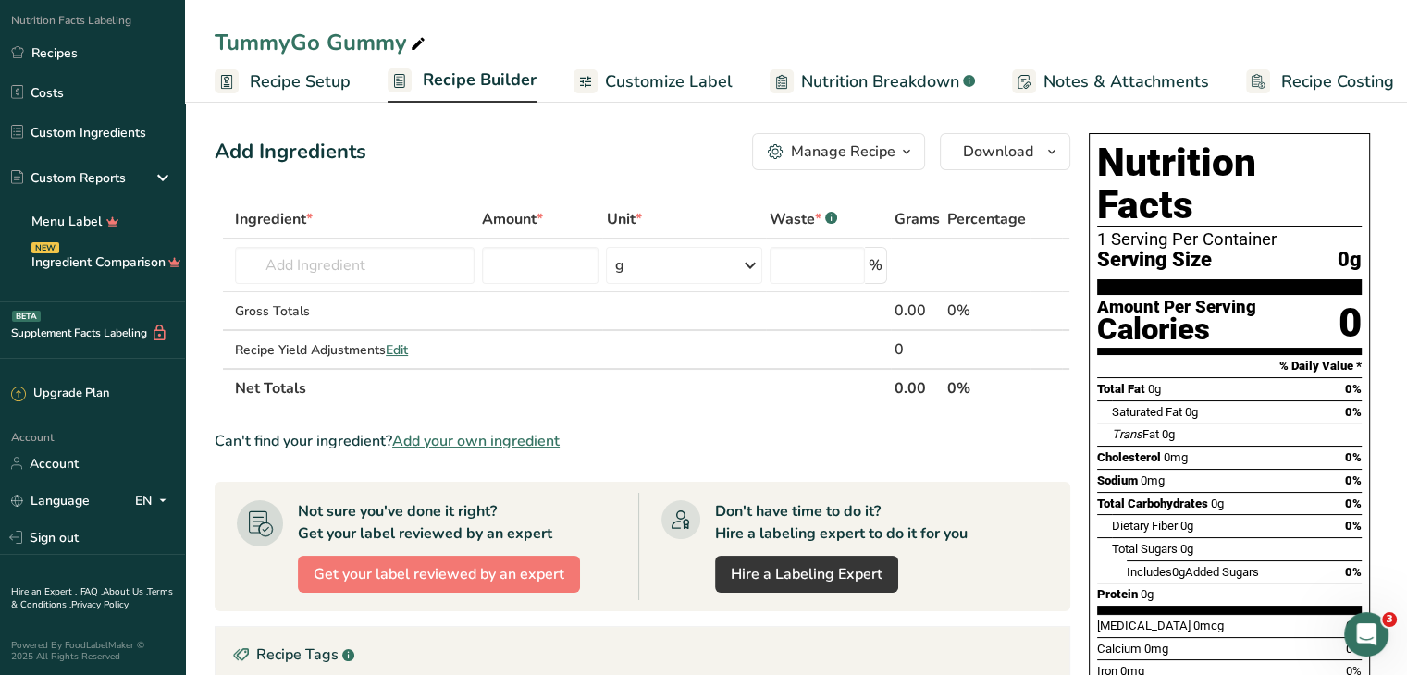
click at [491, 78] on span "Recipe Builder" at bounding box center [480, 80] width 114 height 25
